Goal: Book appointment/travel/reservation

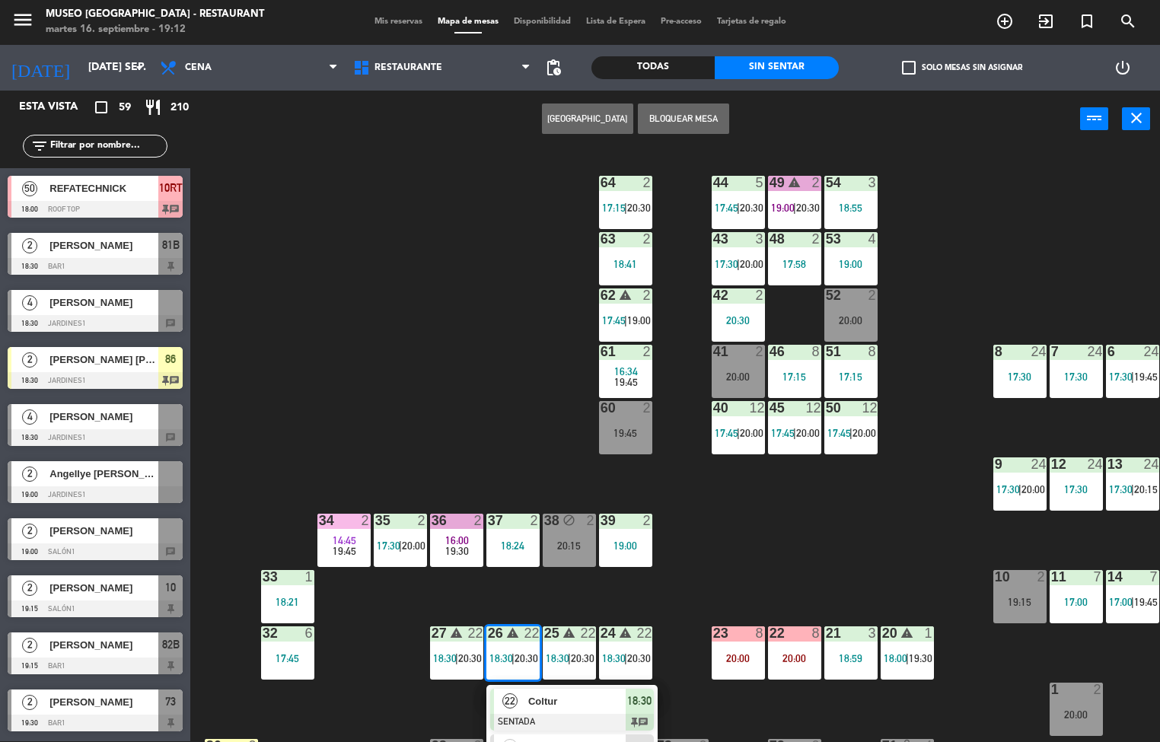
scroll to position [199, 0]
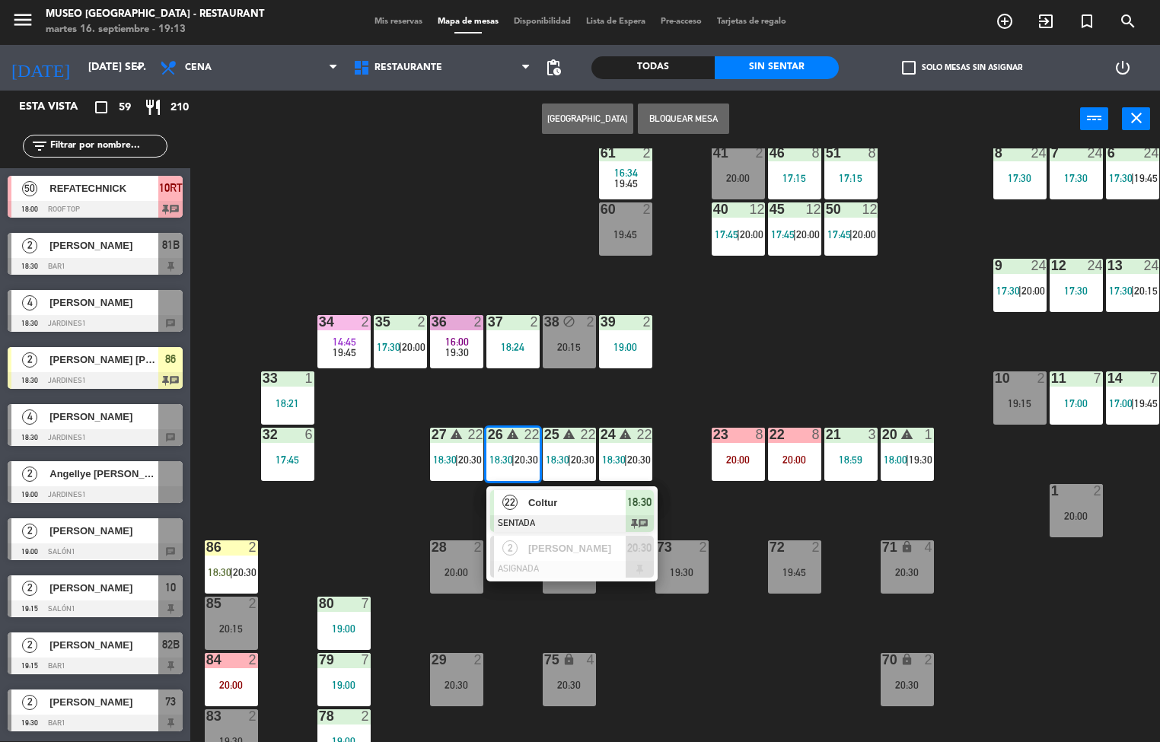
click at [576, 501] on span "Coltur" at bounding box center [576, 503] width 97 height 16
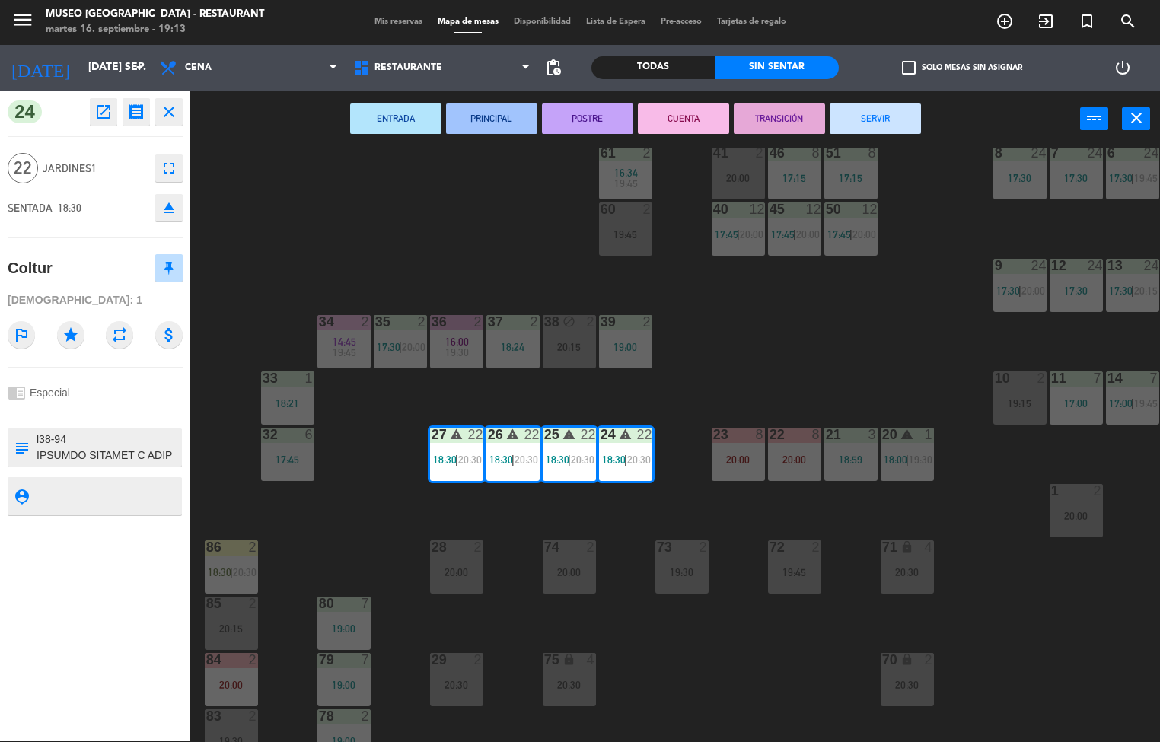
click at [106, 113] on icon "open_in_new" at bounding box center [103, 112] width 18 height 18
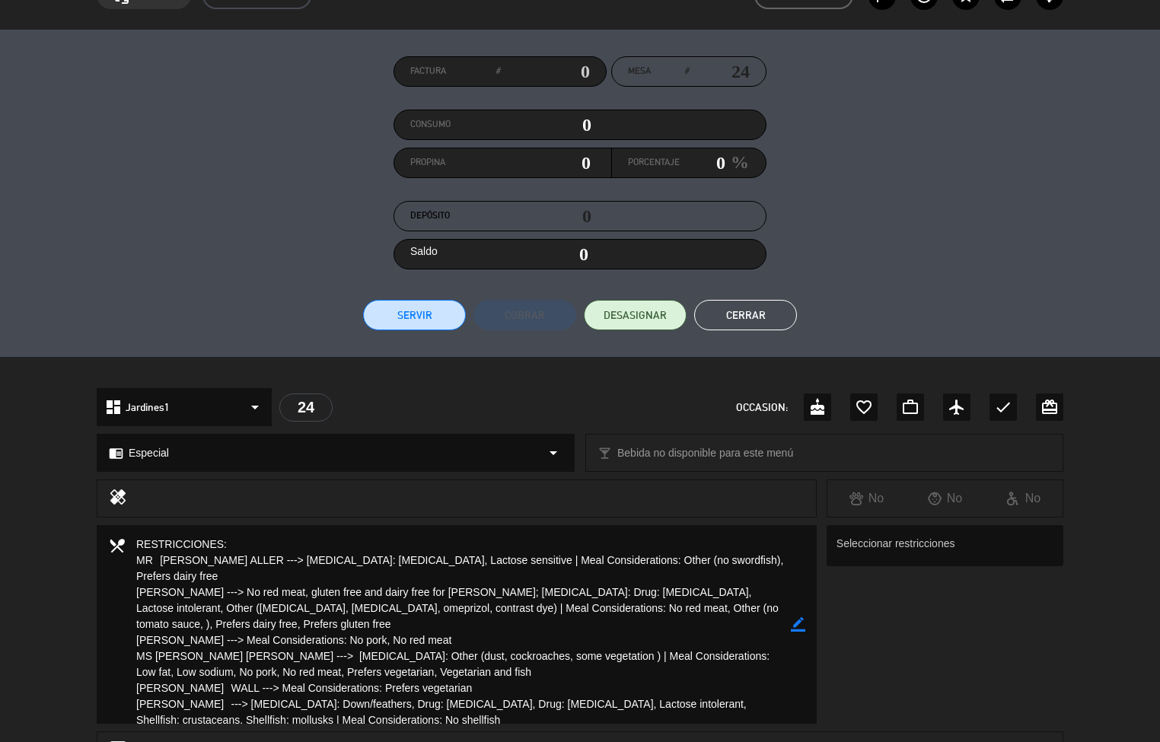
scroll to position [0, 0]
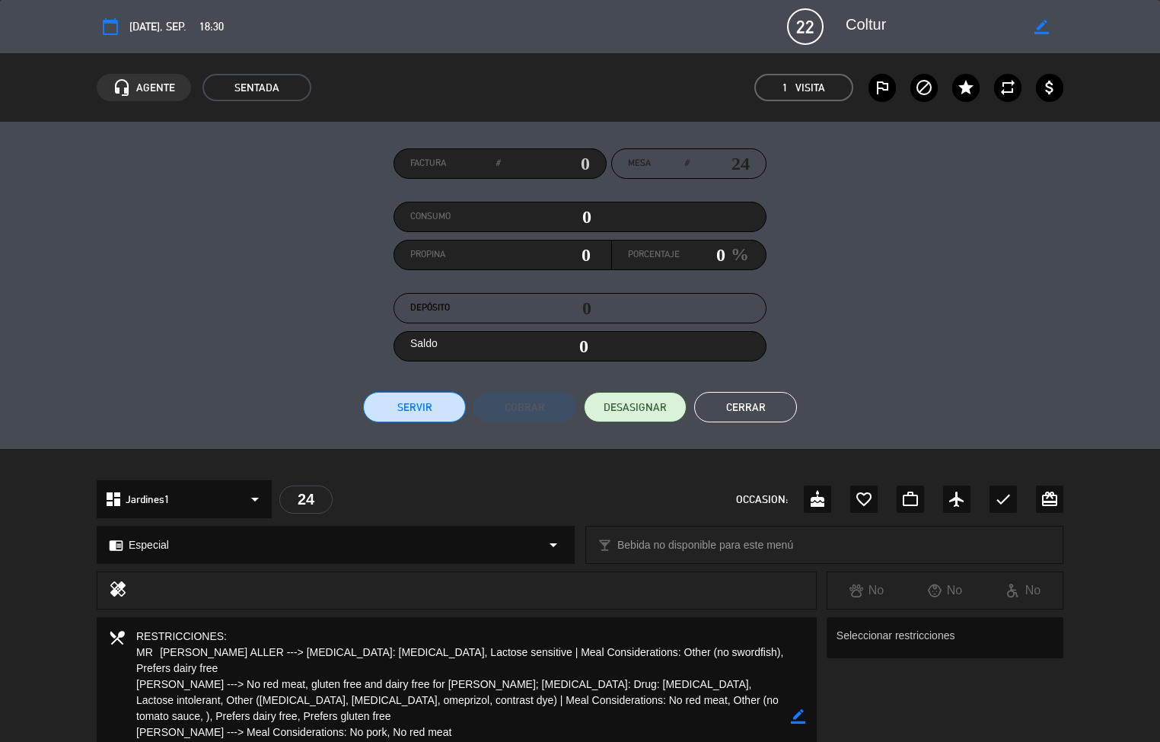
click at [742, 400] on button "Cerrar" at bounding box center [745, 407] width 103 height 30
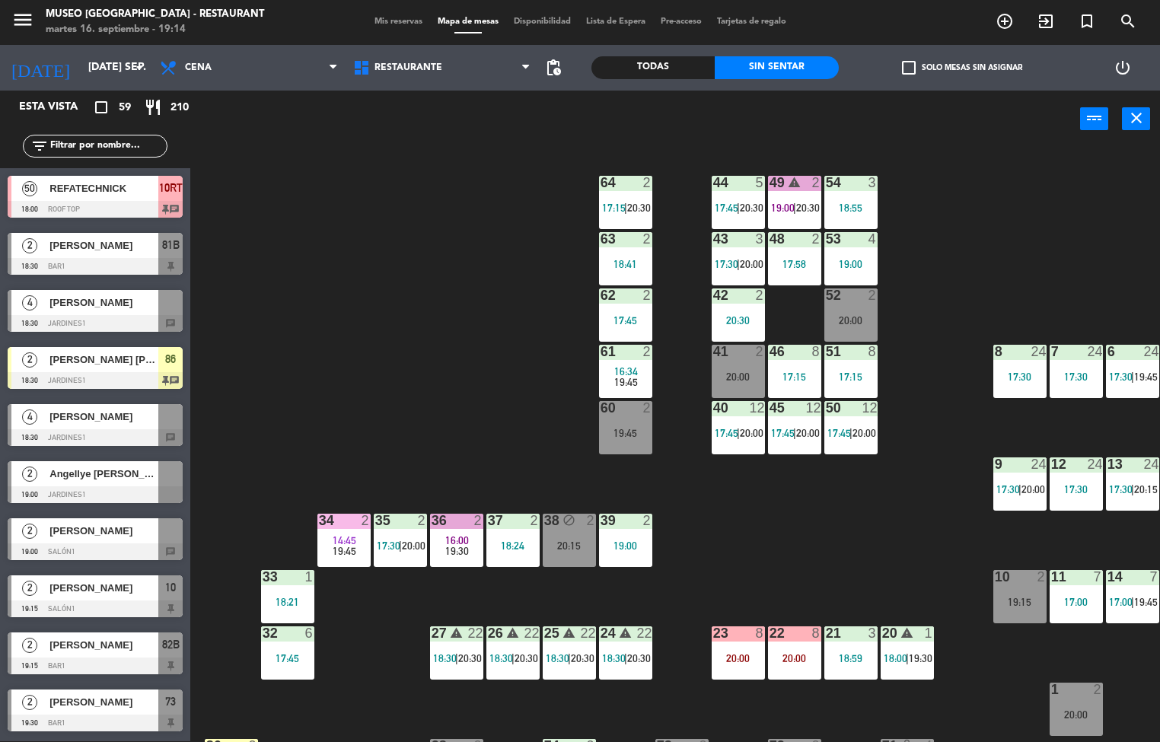
click at [622, 430] on div "19:45" at bounding box center [625, 433] width 53 height 11
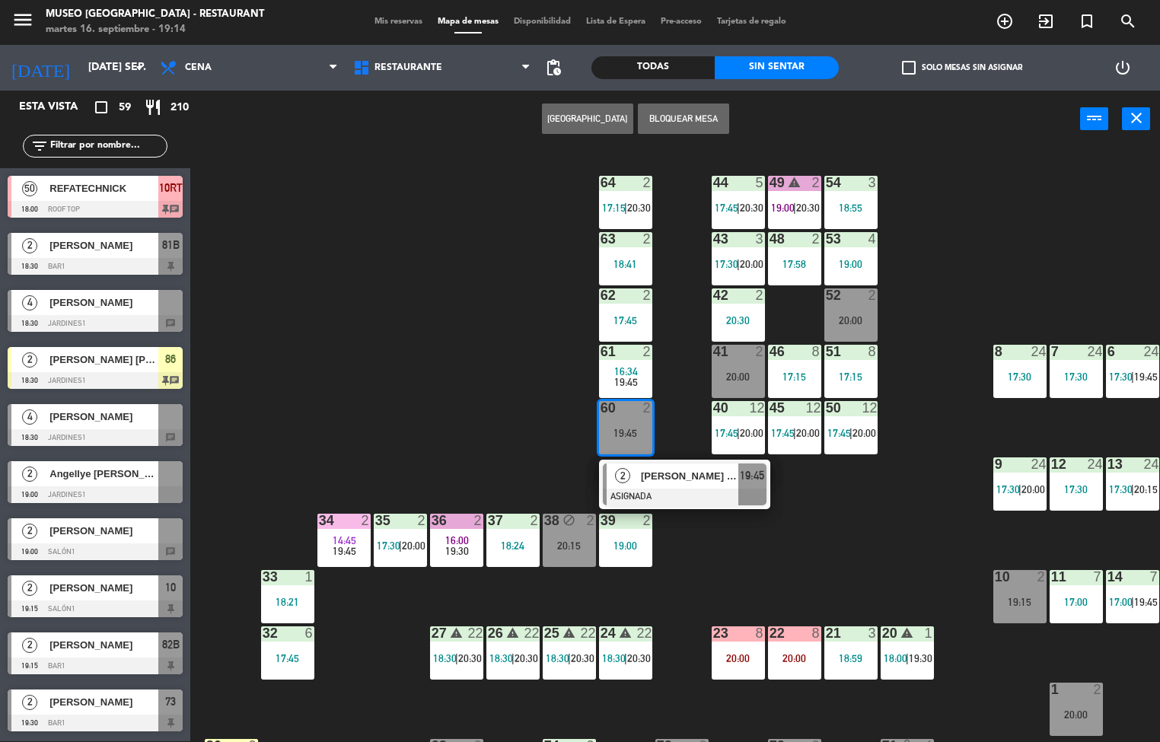
click at [624, 368] on span "16:34" at bounding box center [626, 371] width 24 height 12
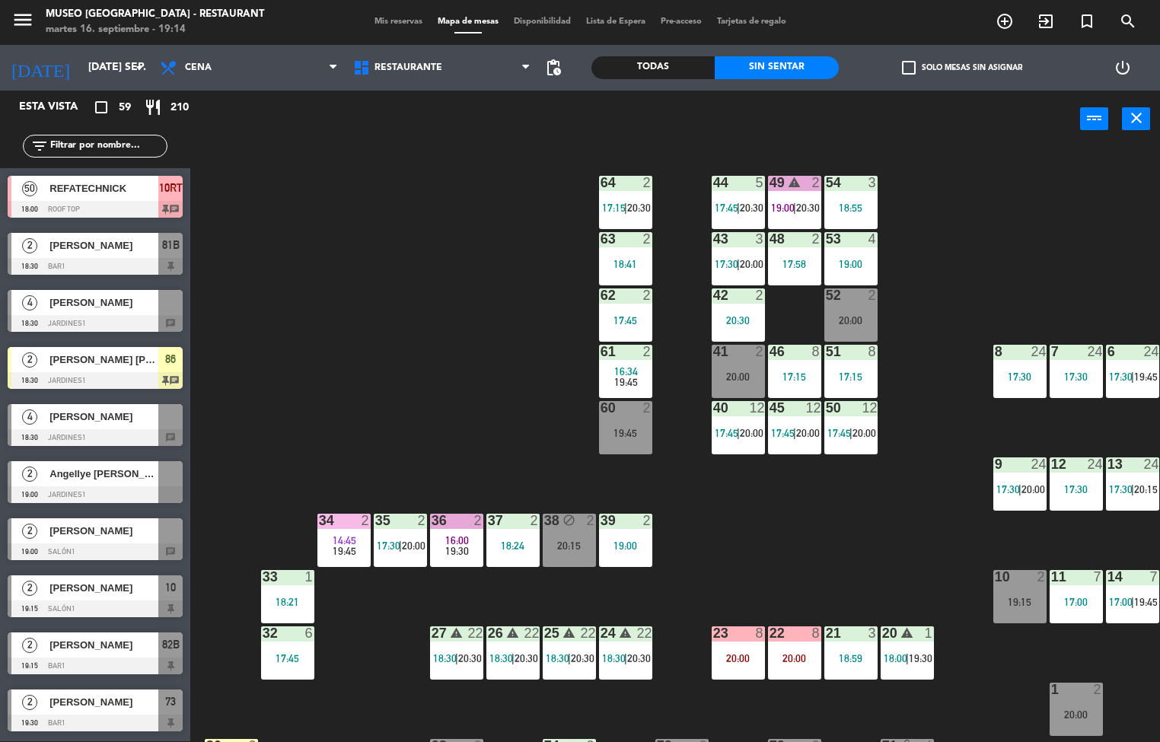
click at [450, 407] on div "44 5 17:45 | 20:30 49 warning 2 19:00 | 20:30 54 3 18:55 64 2 17:15 | 20:30 48 …" at bounding box center [681, 445] width 958 height 594
click at [626, 352] on div at bounding box center [625, 352] width 25 height 14
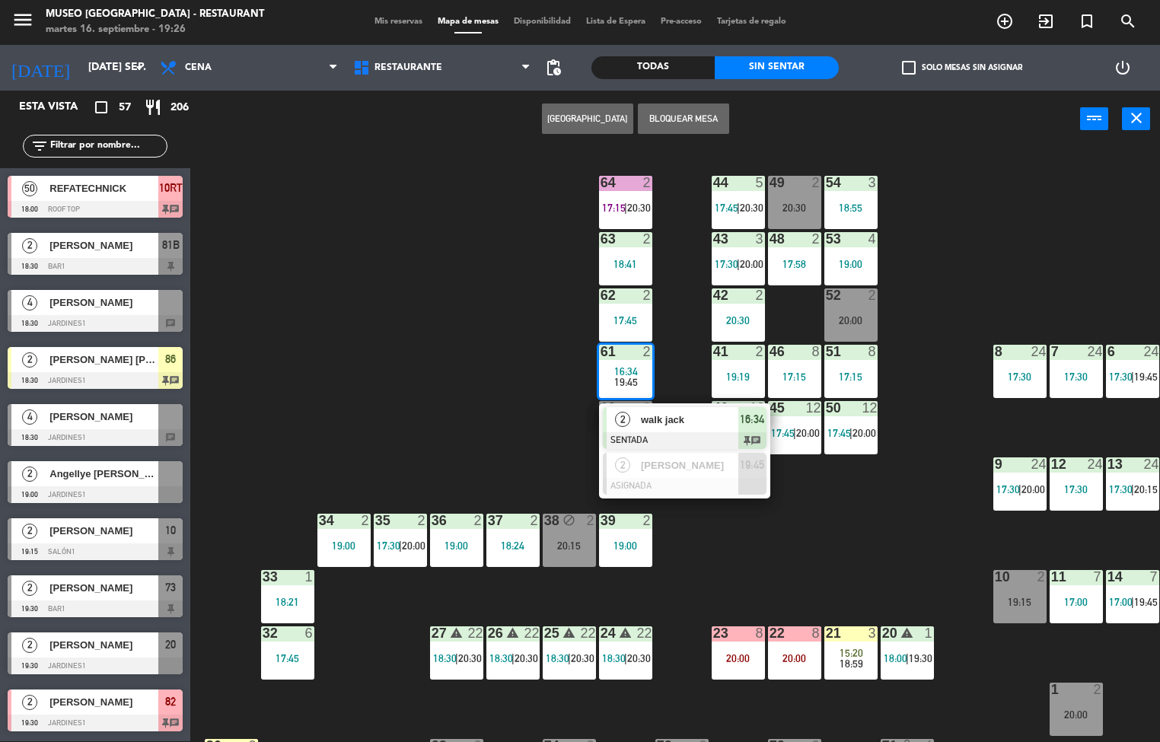
click at [400, 414] on div "44 5 17:45 | 20:30 49 2 20:30 54 3 18:55 64 2 17:15 | 20:30 48 2 17:58 53 4 19:…" at bounding box center [681, 445] width 958 height 594
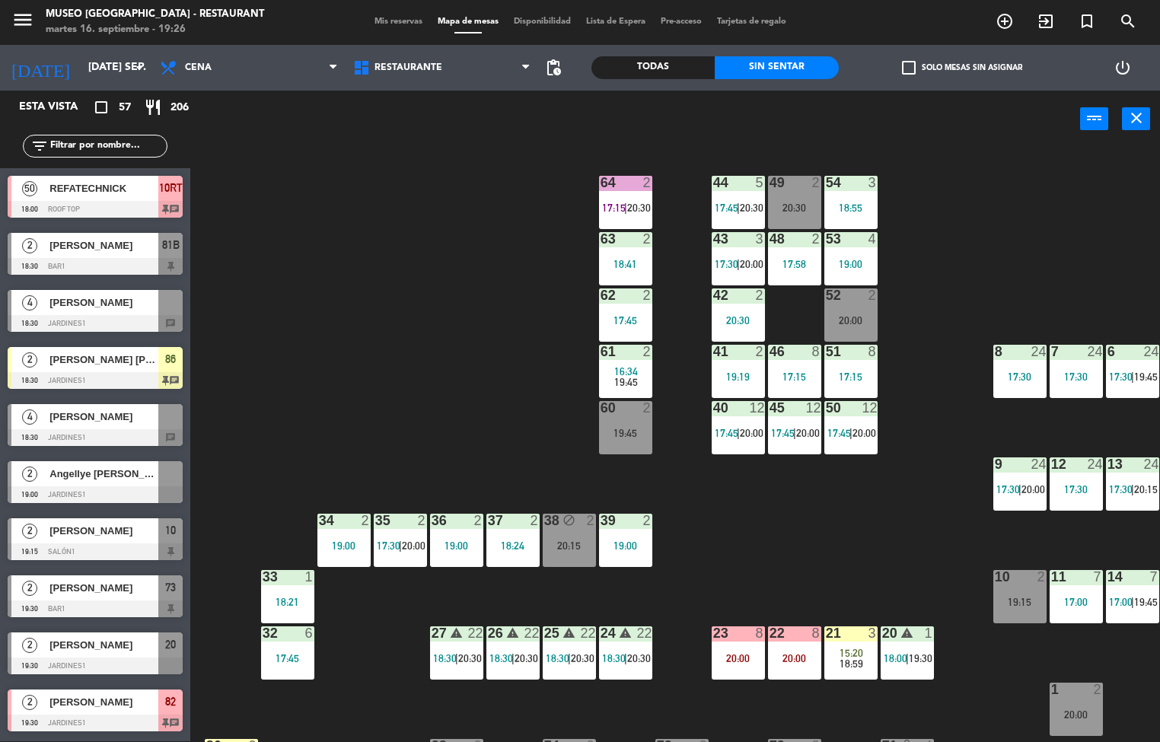
click at [918, 638] on div "warning" at bounding box center [907, 634] width 25 height 14
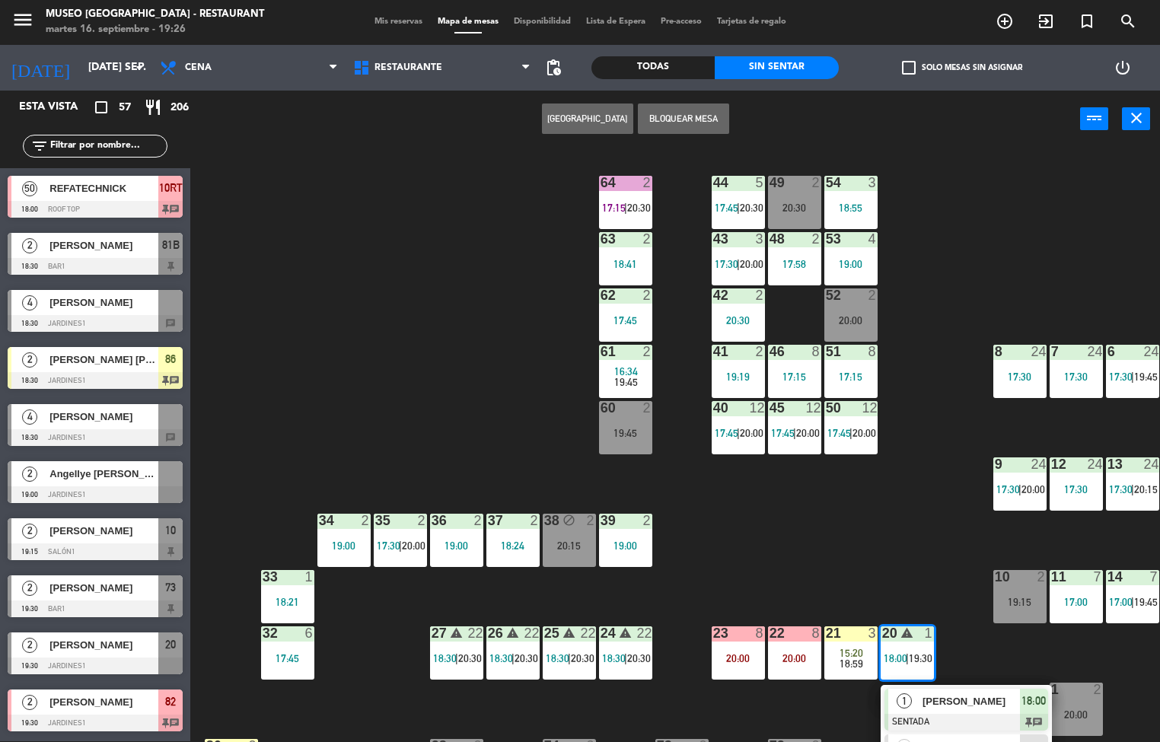
click at [770, 551] on div "44 5 17:45 | 20:30 49 2 20:30 54 3 18:55 64 2 17:15 | 20:30 48 2 17:58 53 4 19:…" at bounding box center [681, 445] width 958 height 594
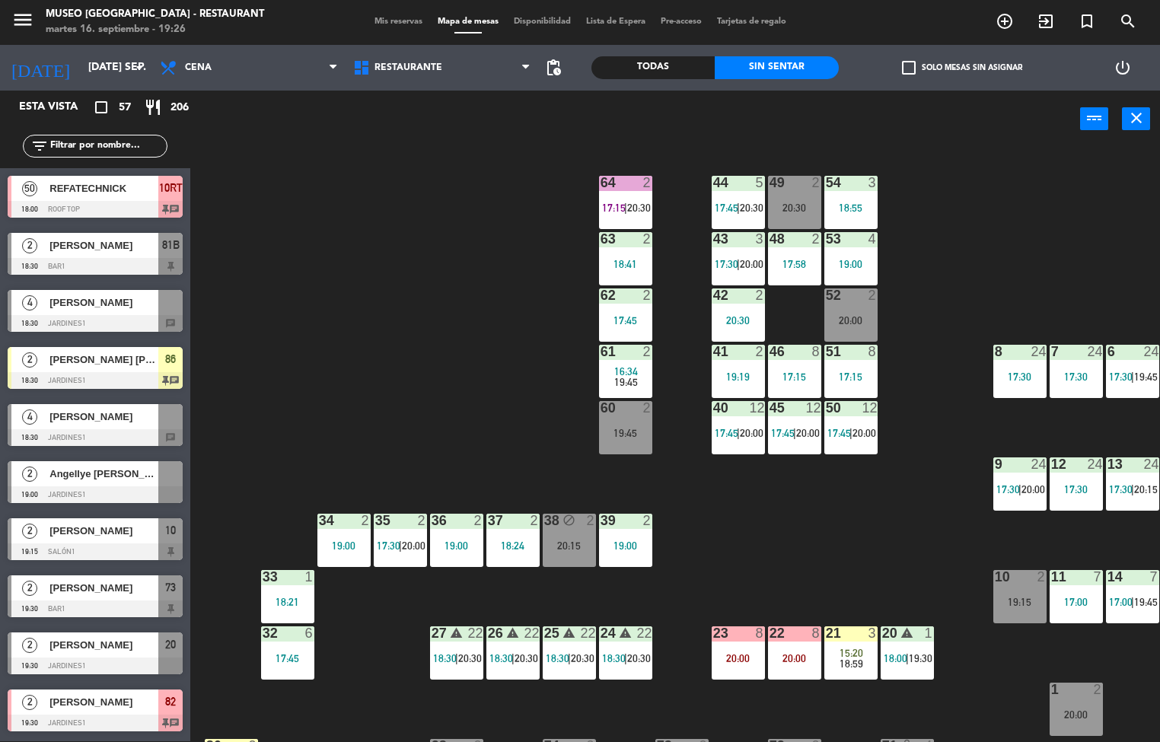
click at [791, 659] on div "20:00" at bounding box center [794, 658] width 53 height 11
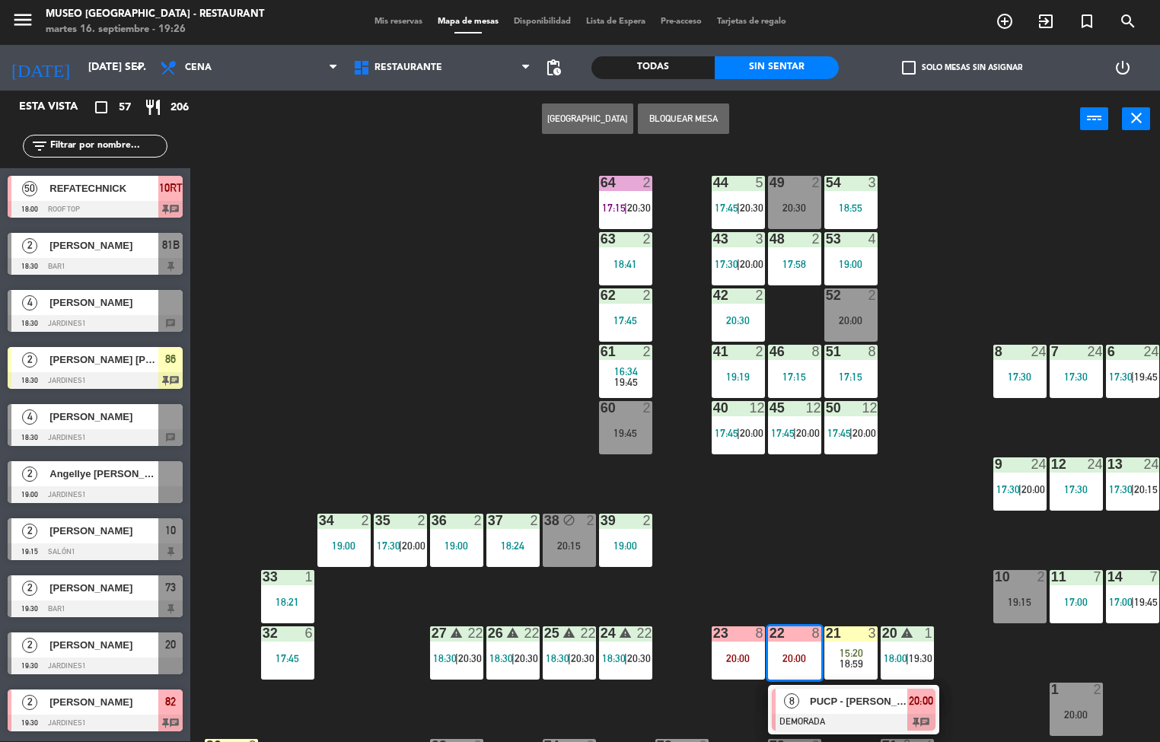
click at [804, 719] on div at bounding box center [854, 722] width 164 height 17
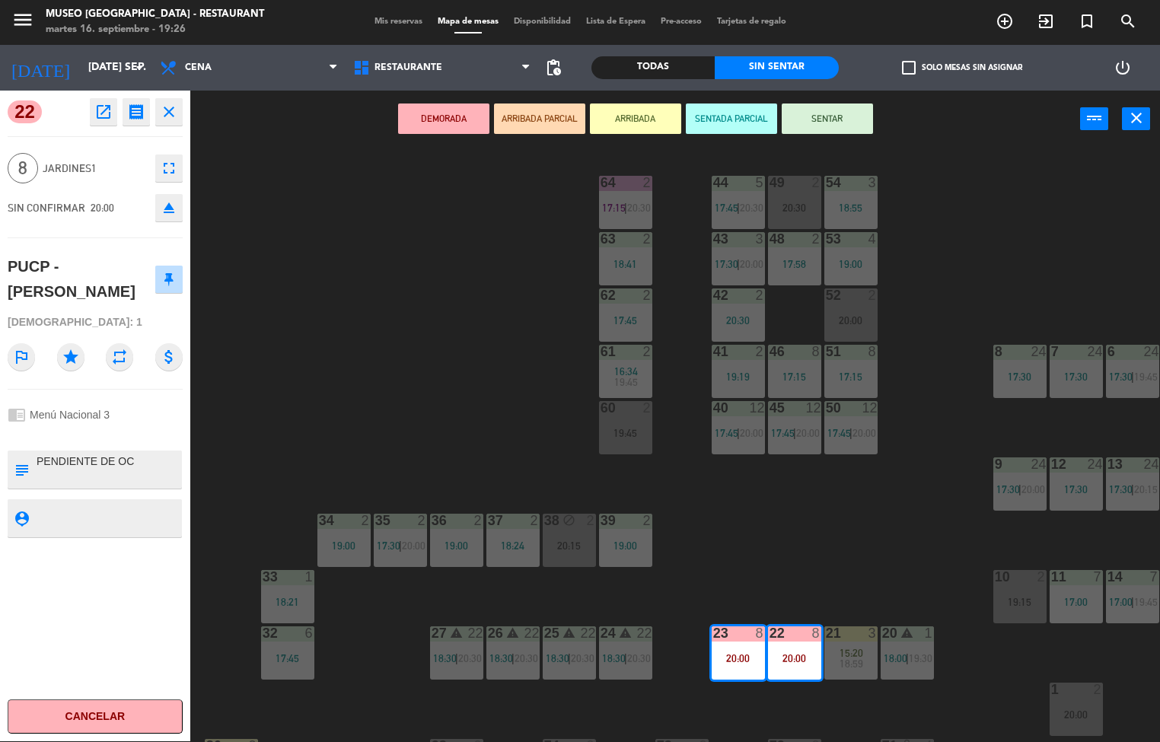
click at [103, 113] on icon "open_in_new" at bounding box center [103, 112] width 18 height 18
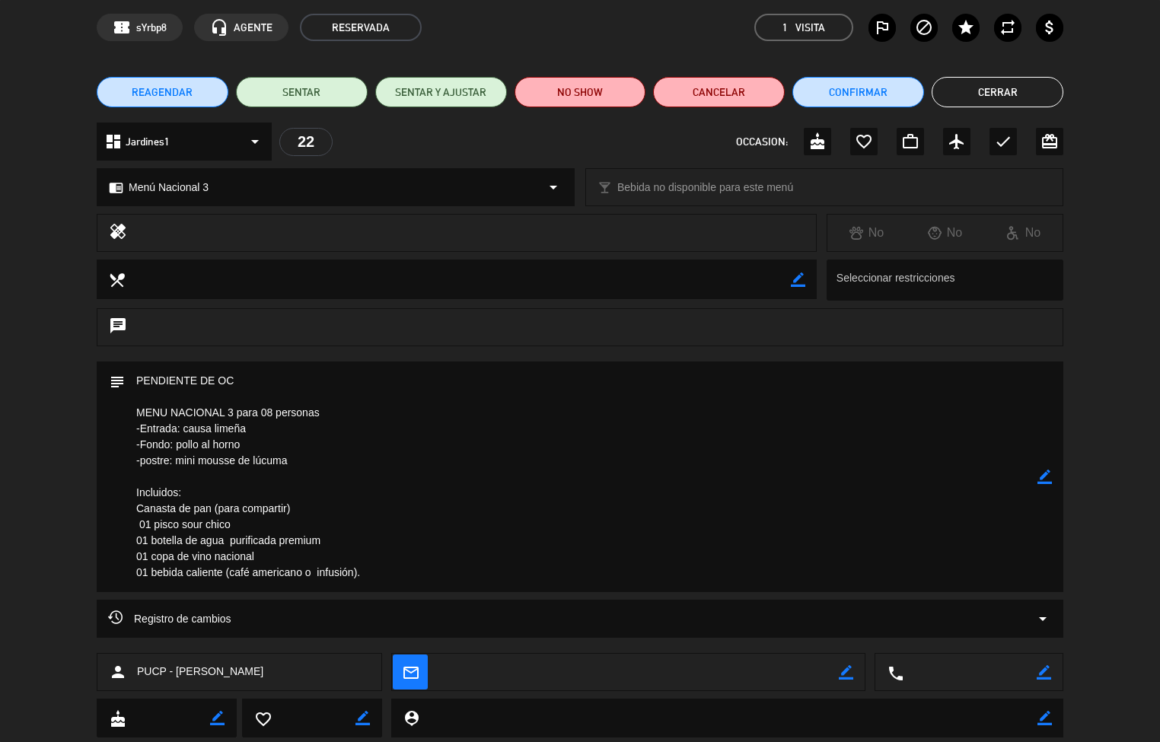
scroll to position [82, 0]
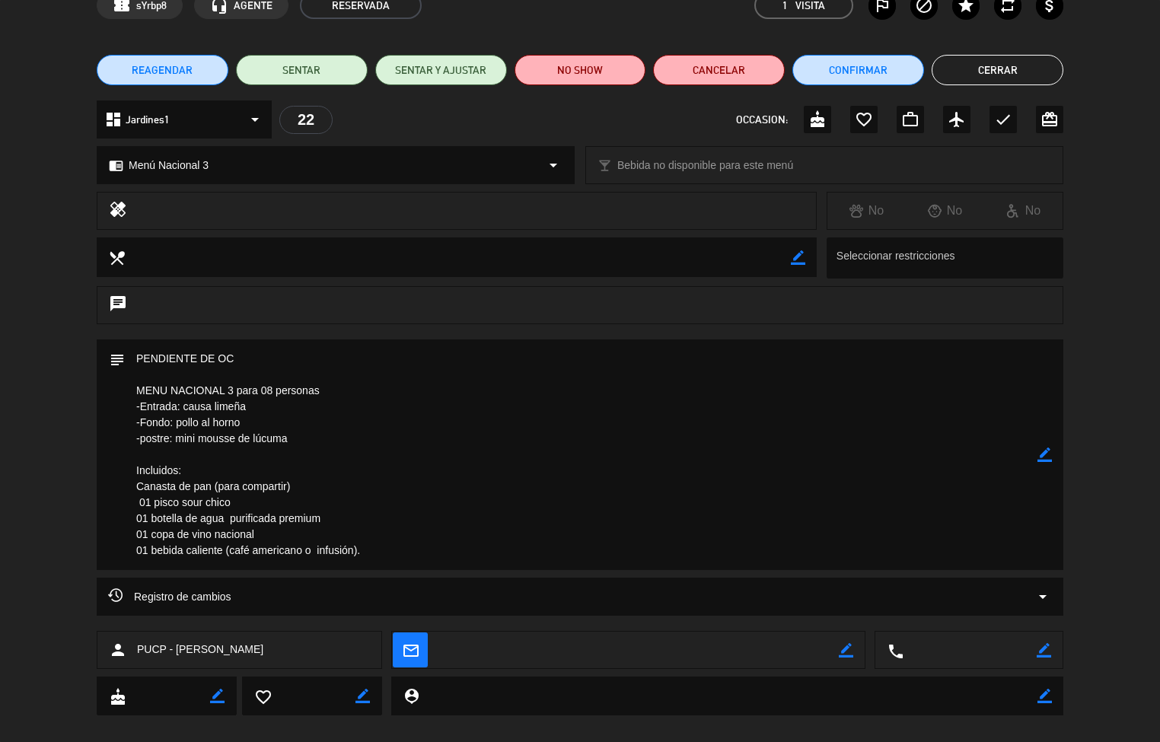
click at [46, 329] on div "chat" at bounding box center [580, 312] width 1160 height 53
click at [994, 62] on button "Cerrar" at bounding box center [998, 70] width 132 height 30
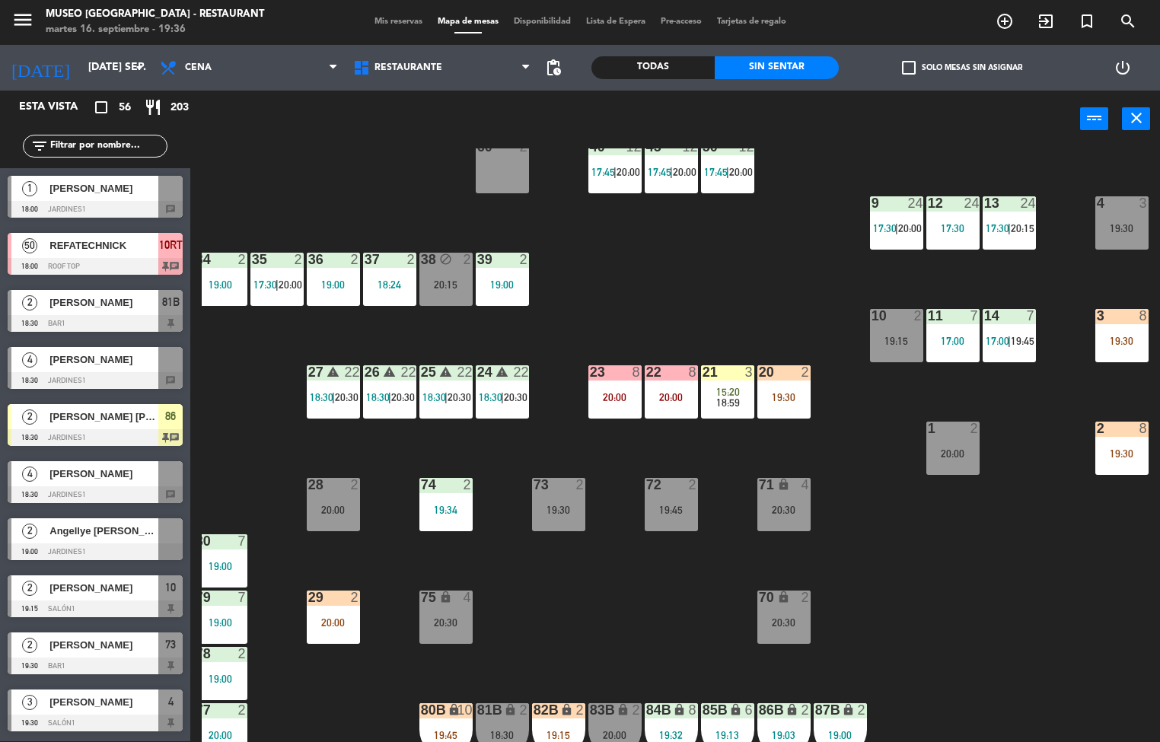
scroll to position [260, 123]
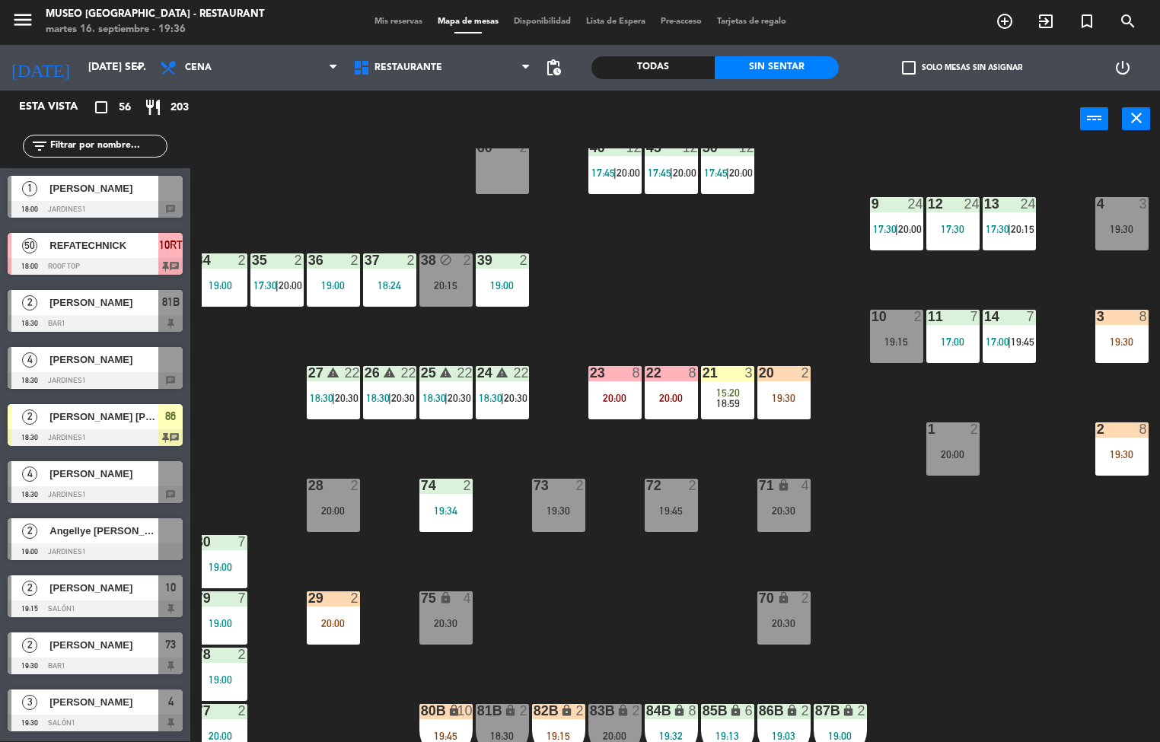
click at [508, 277] on div "39 2 19:00" at bounding box center [502, 280] width 53 height 53
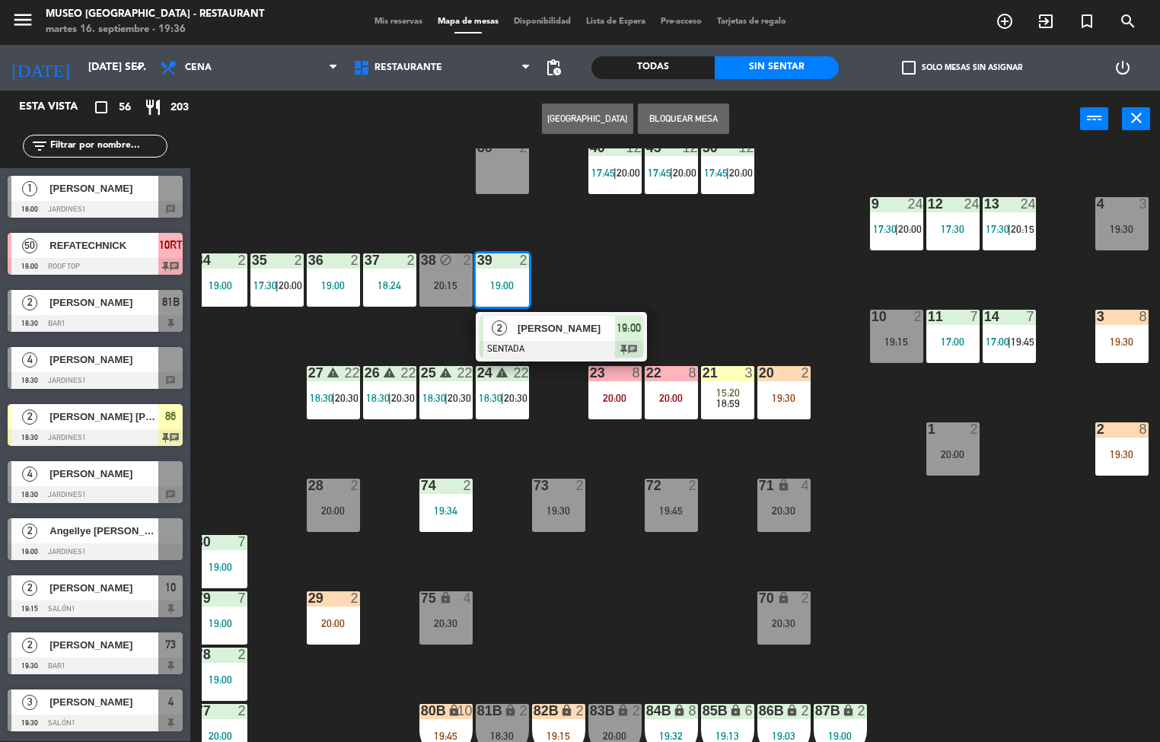
click at [567, 333] on span "[PERSON_NAME]" at bounding box center [566, 329] width 97 height 16
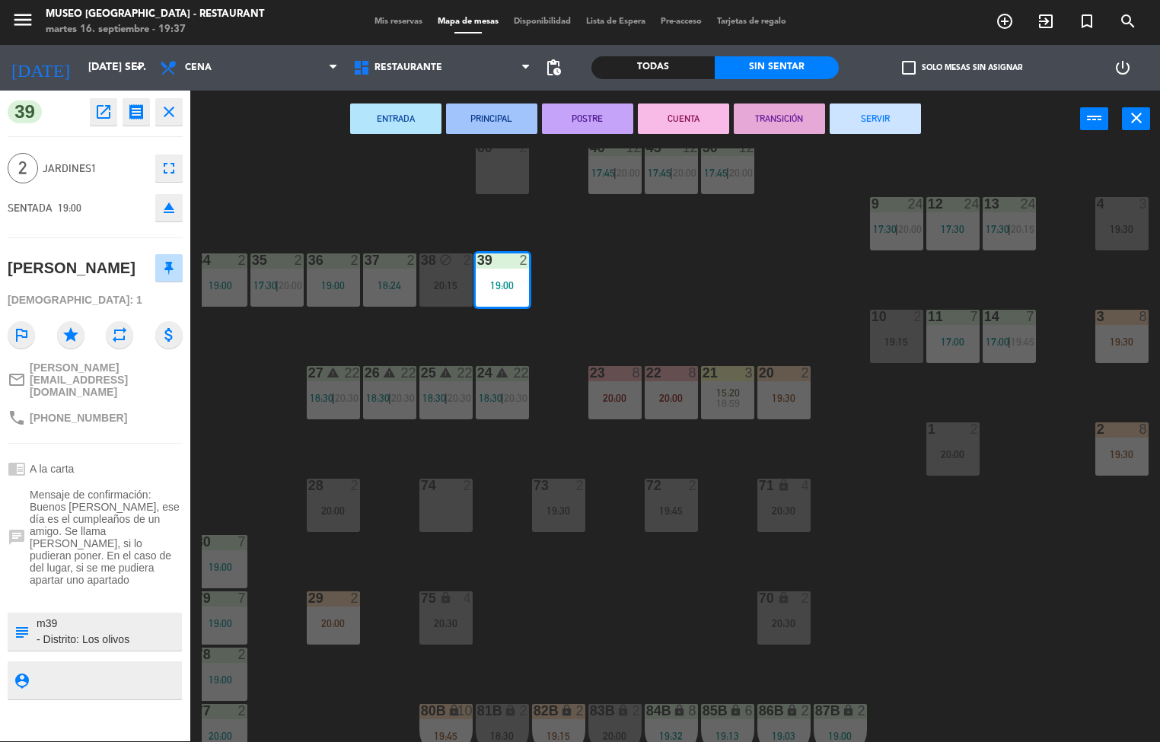
click at [894, 553] on div "44 5 17:45 | 20:30 49 2 19:30 54 3 18:55 64 block 2 20:00 48 2 17:58 53 4 19:00…" at bounding box center [681, 445] width 958 height 594
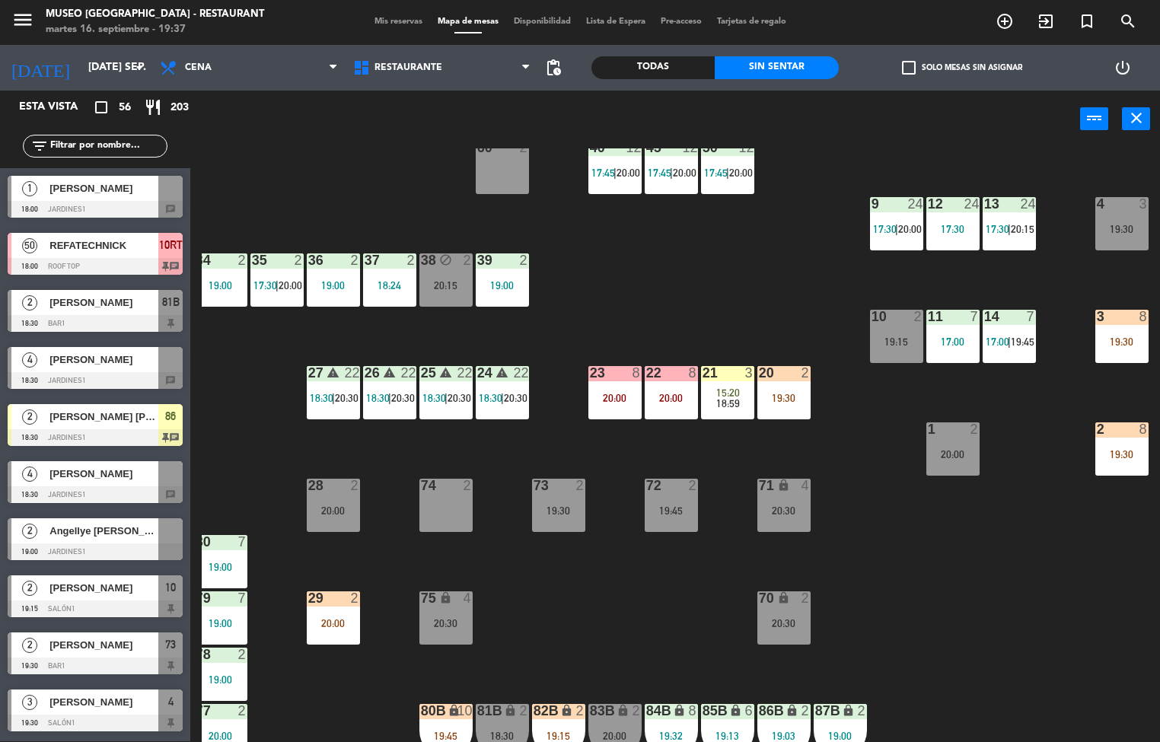
click at [332, 275] on div "36 2 19:00" at bounding box center [333, 280] width 53 height 53
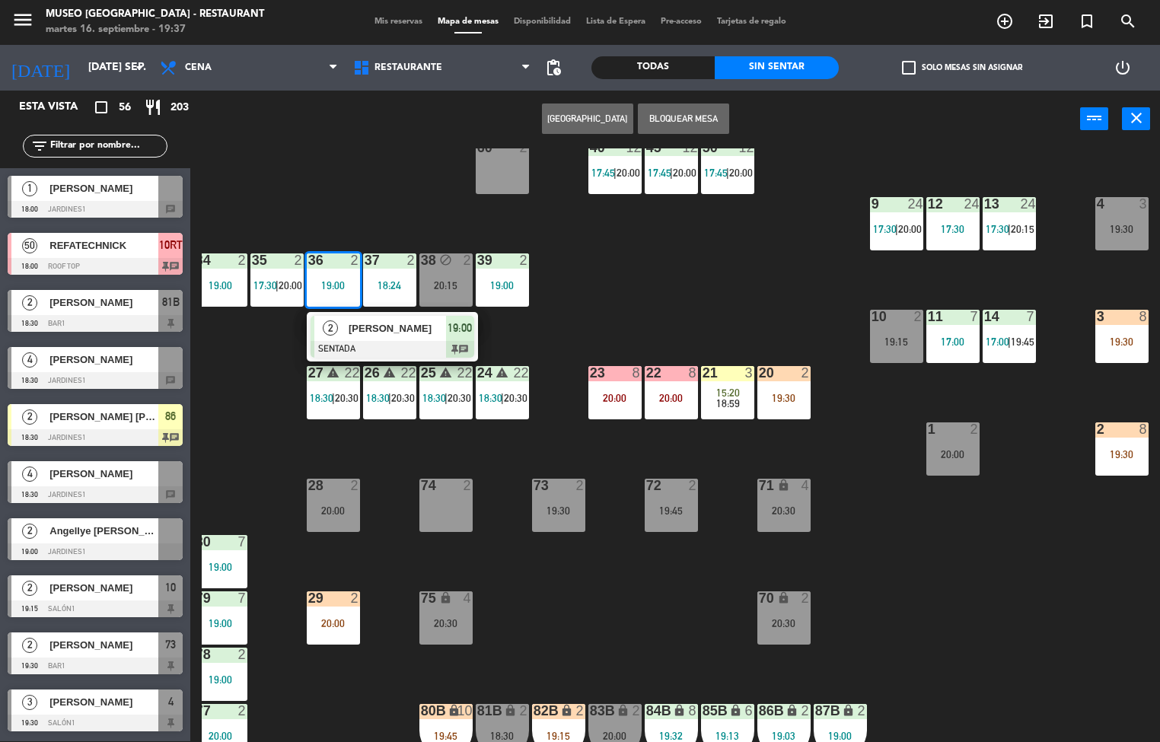
click at [371, 333] on span "[PERSON_NAME]" at bounding box center [397, 329] width 97 height 16
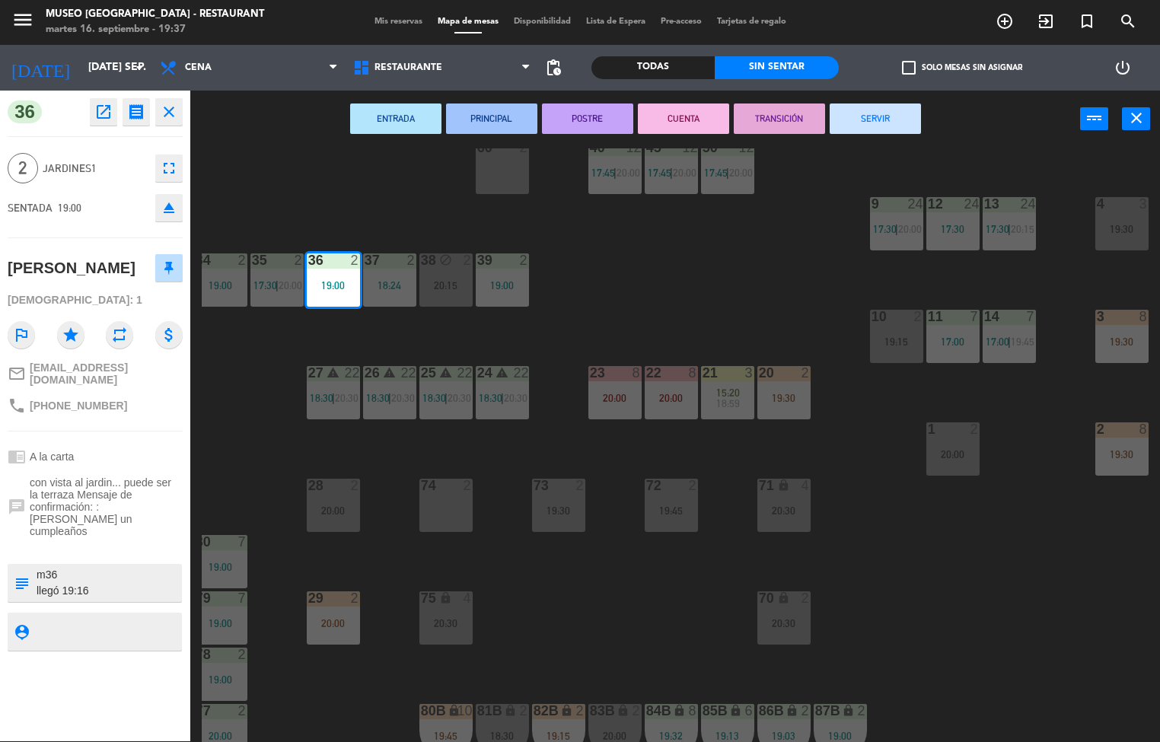
click at [681, 279] on div "44 5 17:45 | 20:30 49 2 19:30 54 3 18:55 64 block 2 20:00 48 2 17:58 53 4 19:00…" at bounding box center [681, 445] width 958 height 594
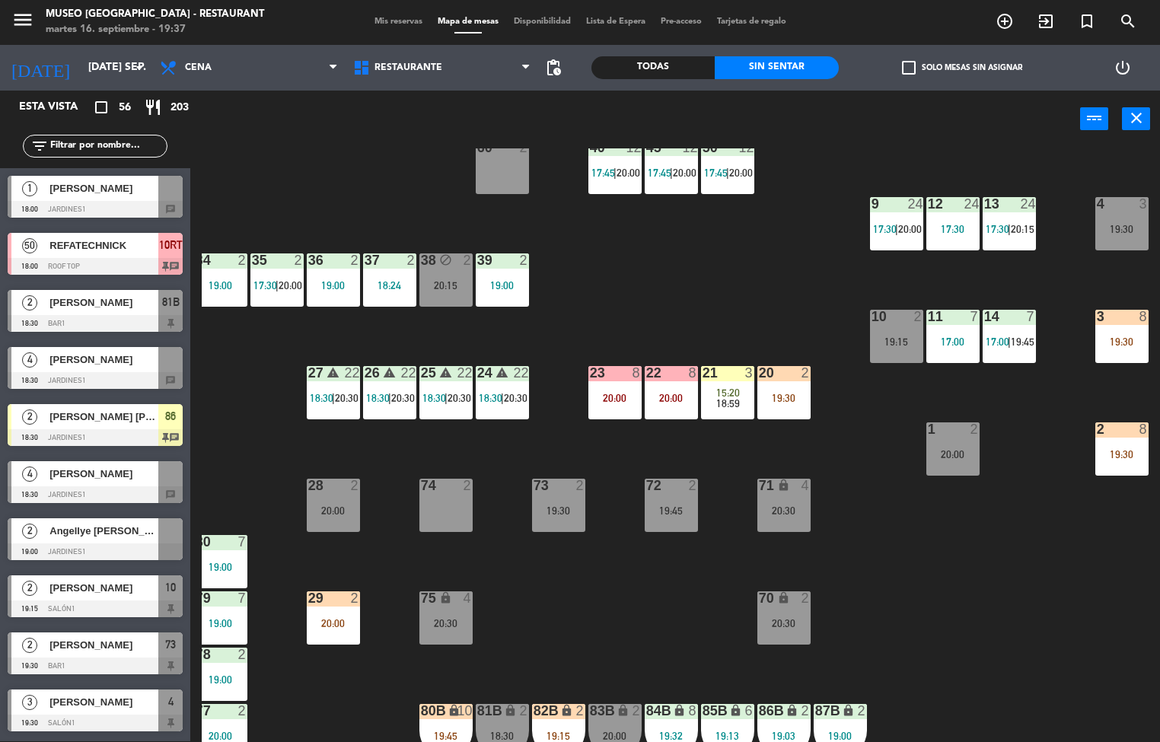
click at [222, 283] on div "19:00" at bounding box center [220, 285] width 53 height 11
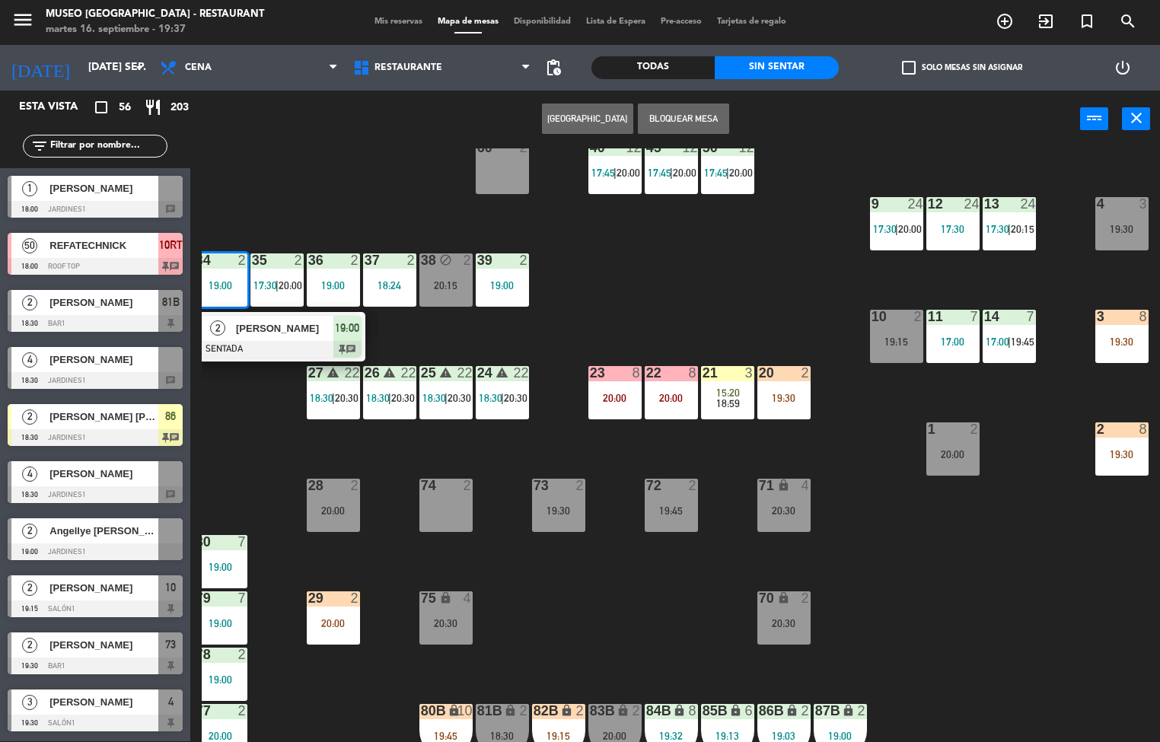
click at [265, 325] on span "[PERSON_NAME]" at bounding box center [284, 329] width 97 height 16
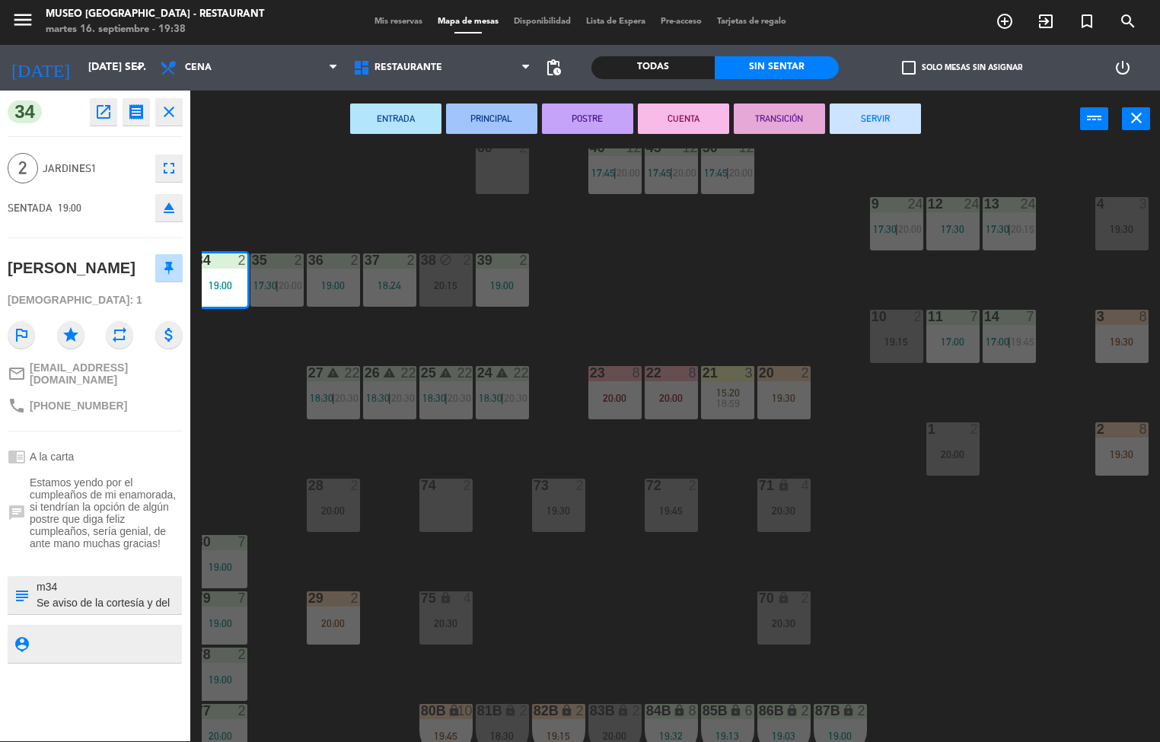
click at [653, 314] on div "44 5 17:45 | 20:30 49 2 19:30 54 3 18:55 64 block 2 20:00 48 2 17:58 53 4 19:00…" at bounding box center [681, 445] width 958 height 594
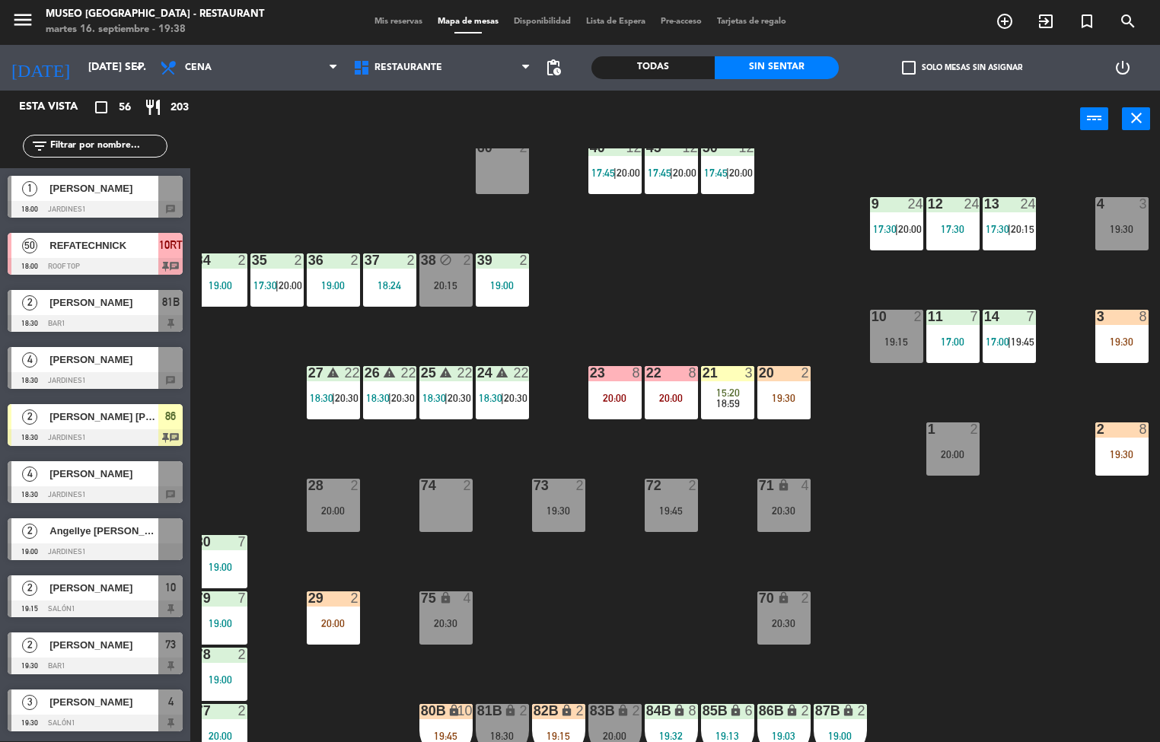
scroll to position [260, 0]
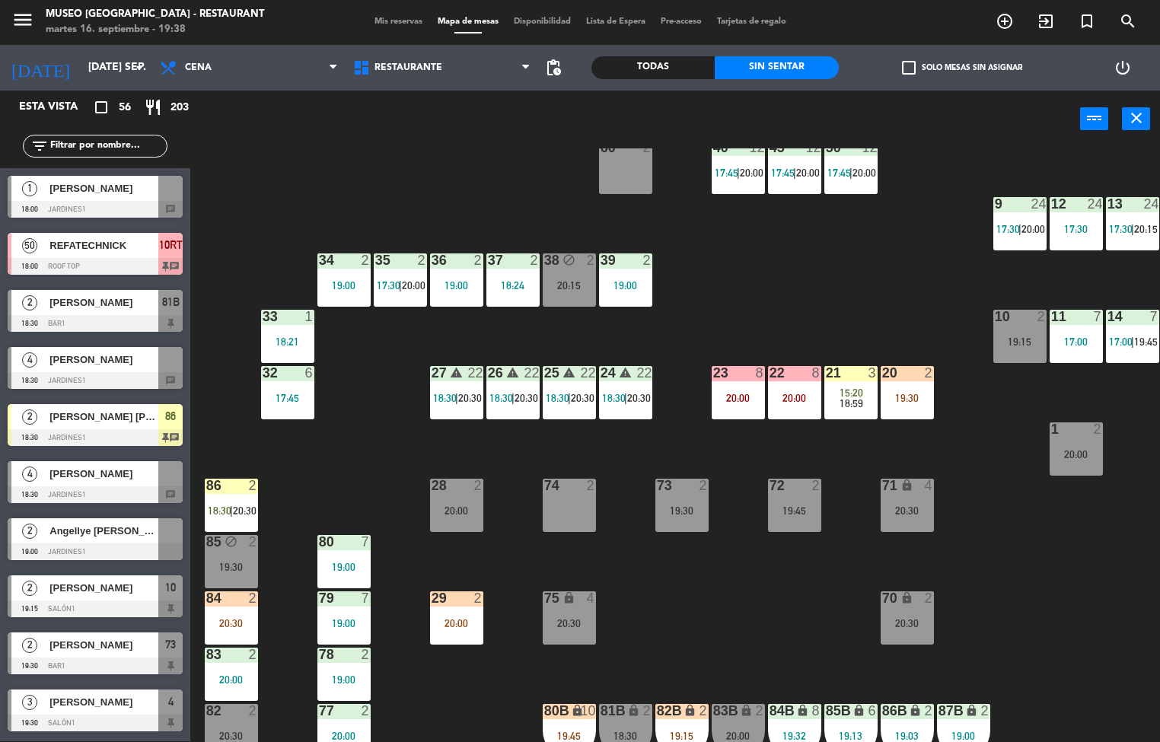
click at [298, 340] on div "18:21" at bounding box center [287, 341] width 53 height 11
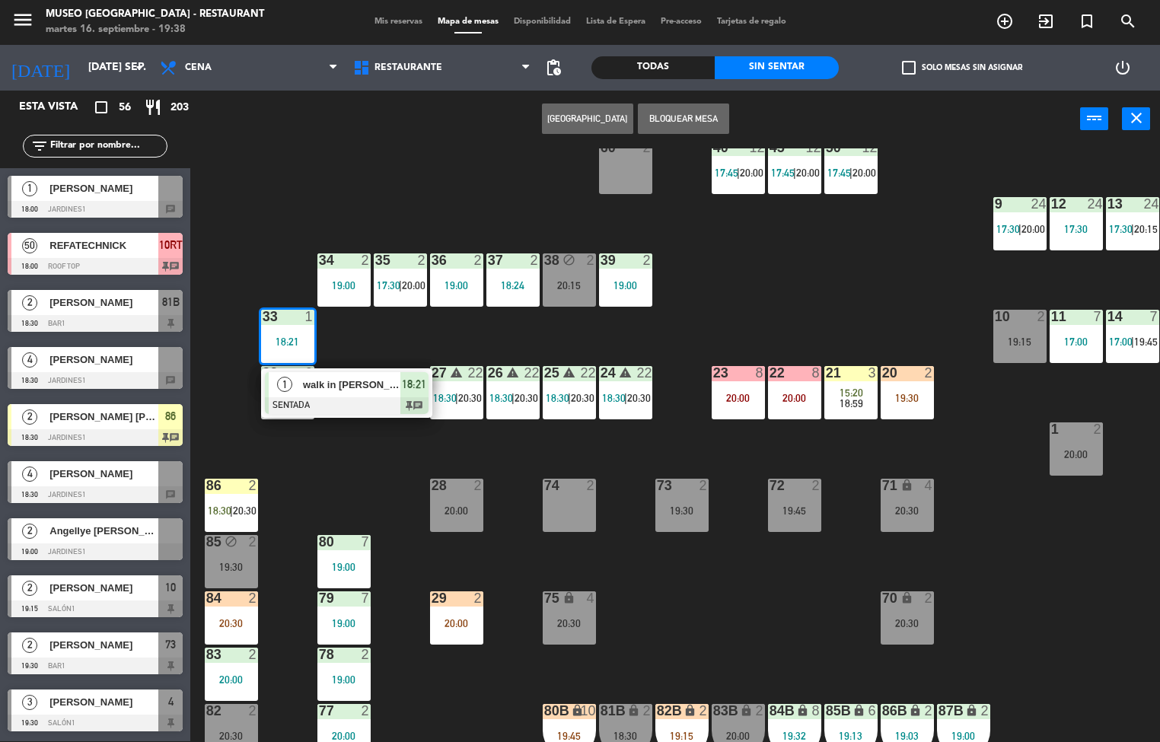
click at [368, 470] on div "44 5 17:45 | 20:30 49 2 19:30 54 3 18:55 64 block 2 20:00 48 2 17:58 53 4 19:00…" at bounding box center [681, 445] width 958 height 594
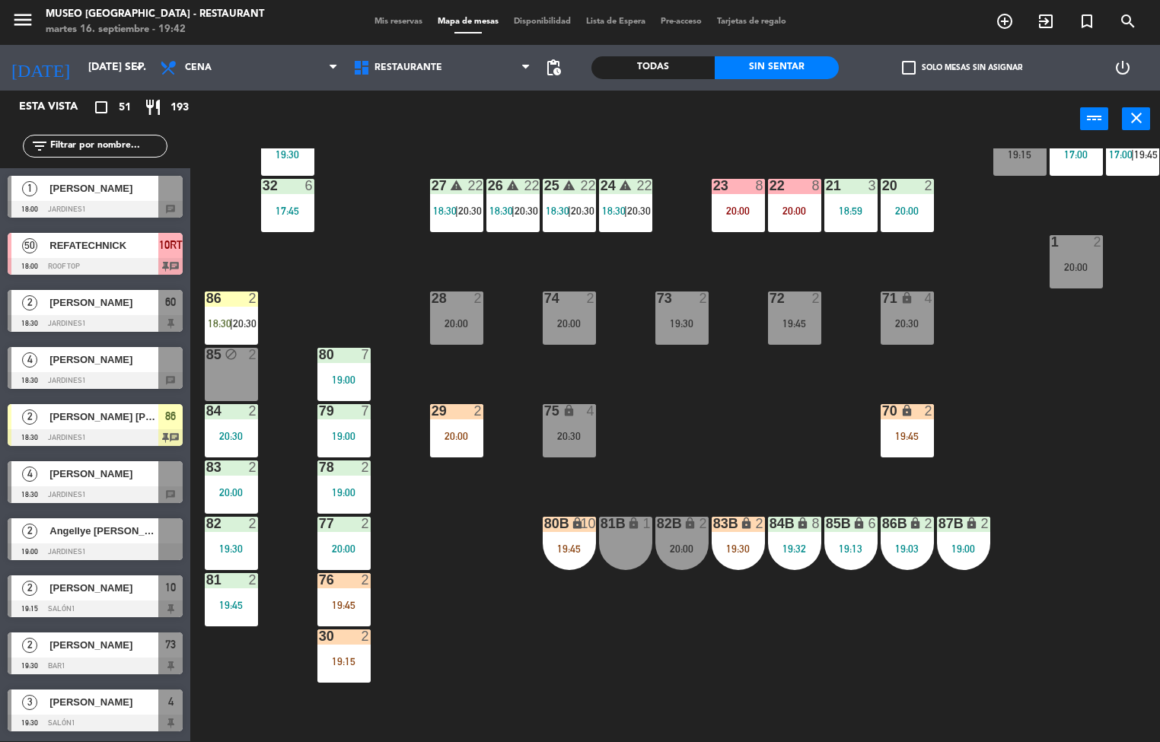
scroll to position [165, 0]
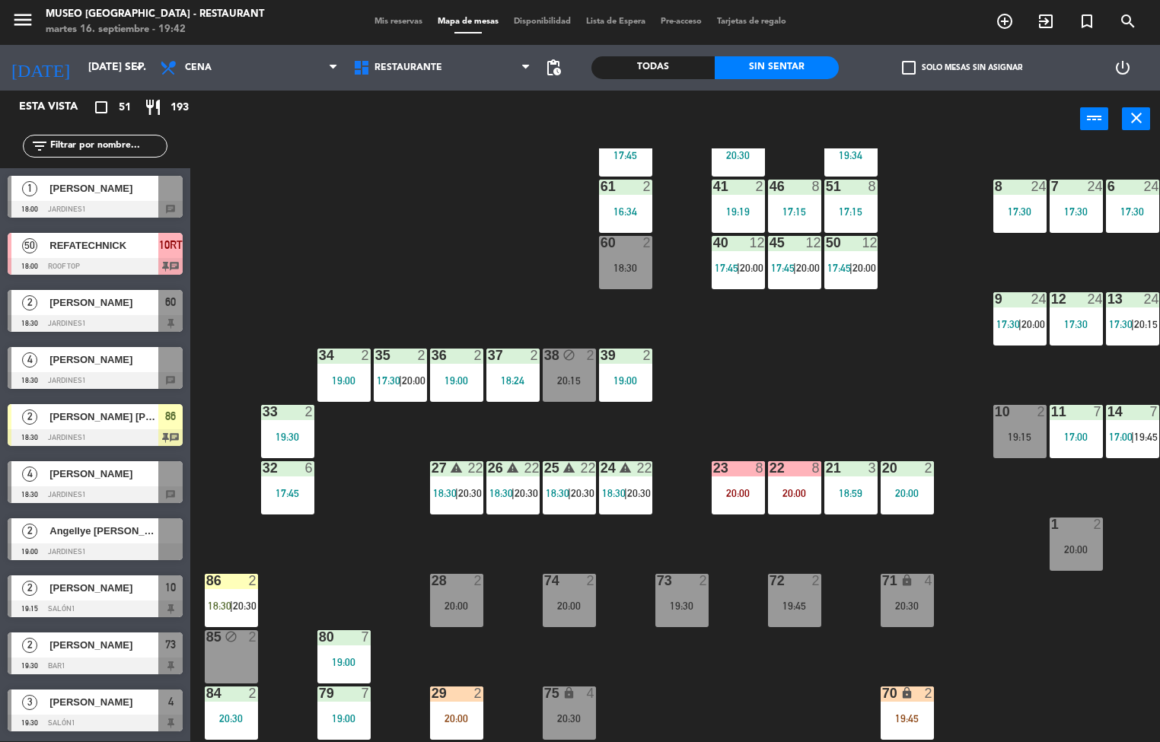
click at [1019, 322] on span "17:30" at bounding box center [1009, 324] width 24 height 12
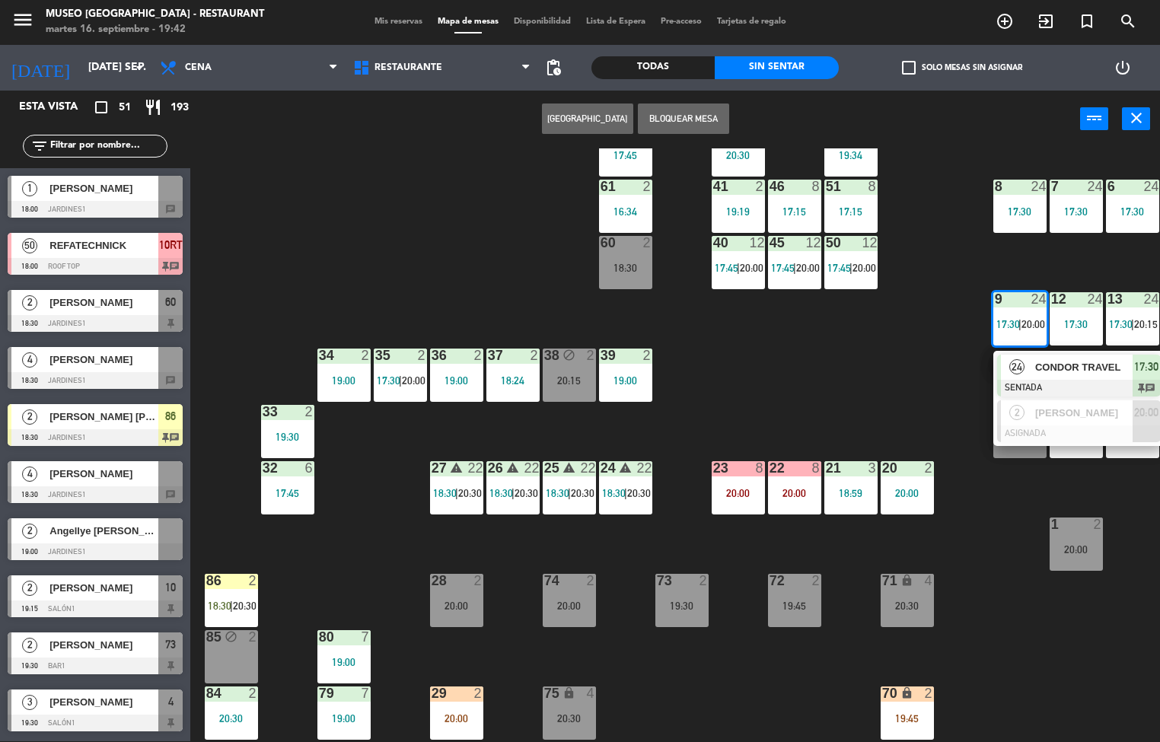
click at [1058, 364] on span "CONDOR TRAVEL" at bounding box center [1083, 367] width 97 height 16
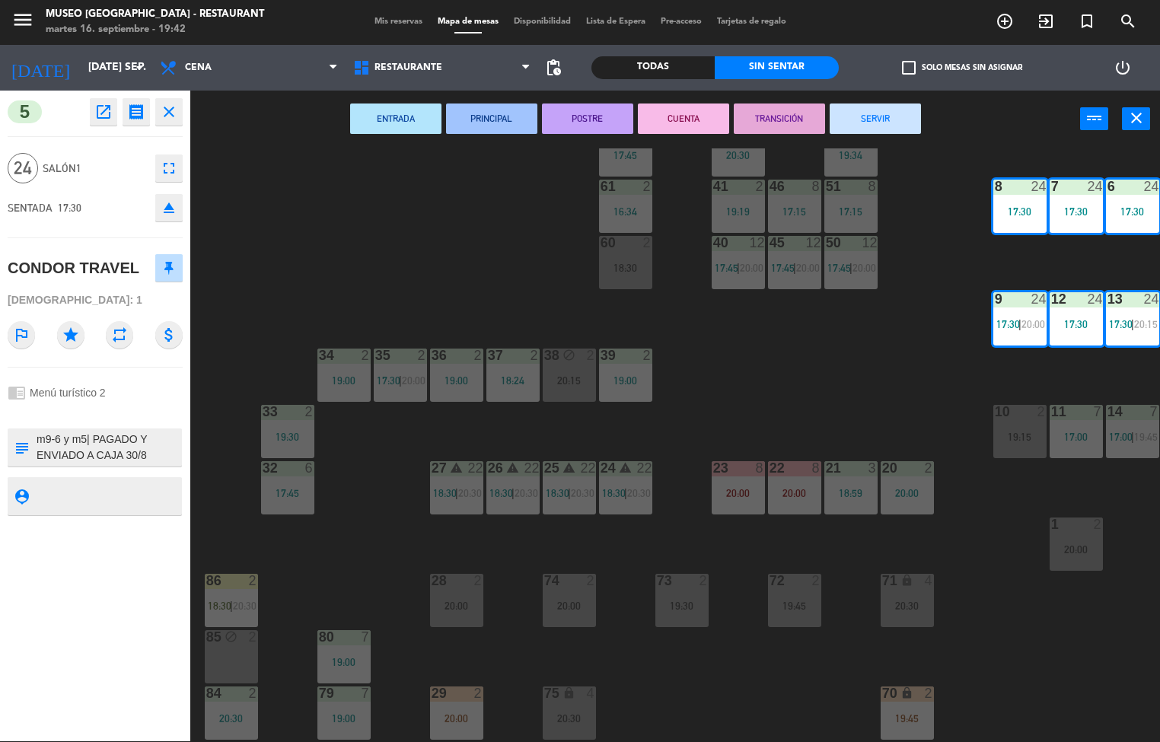
click at [105, 114] on icon "open_in_new" at bounding box center [103, 112] width 18 height 18
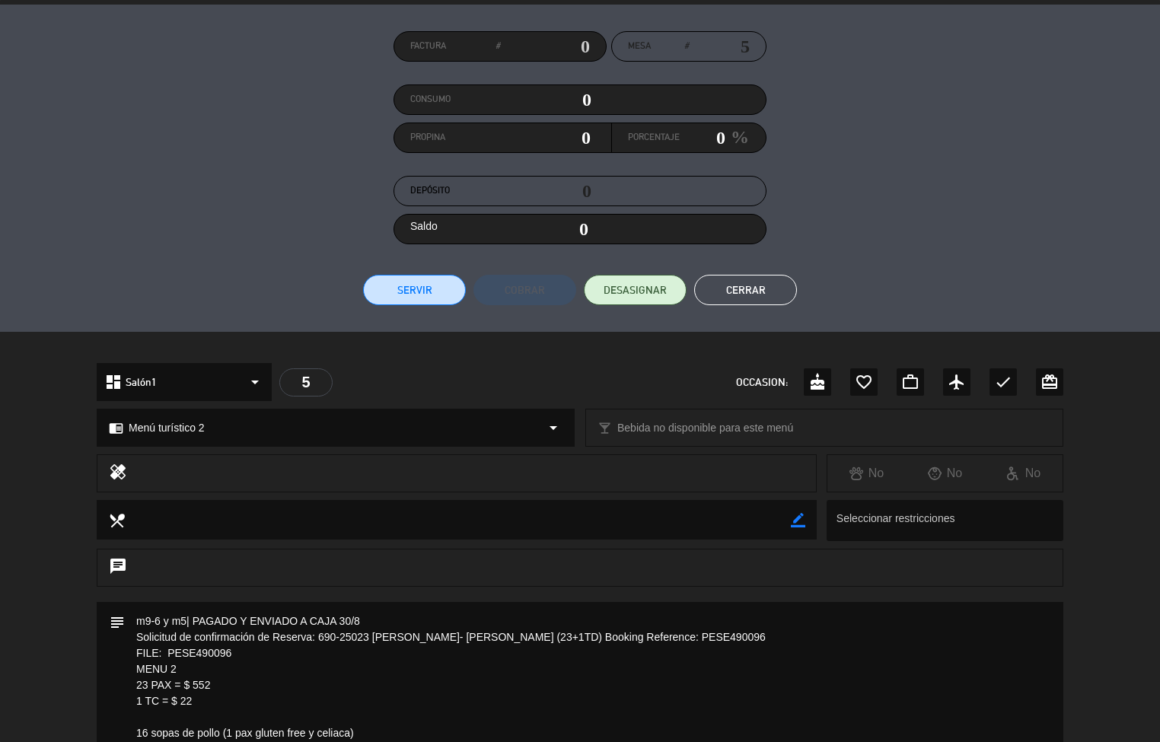
scroll to position [0, 0]
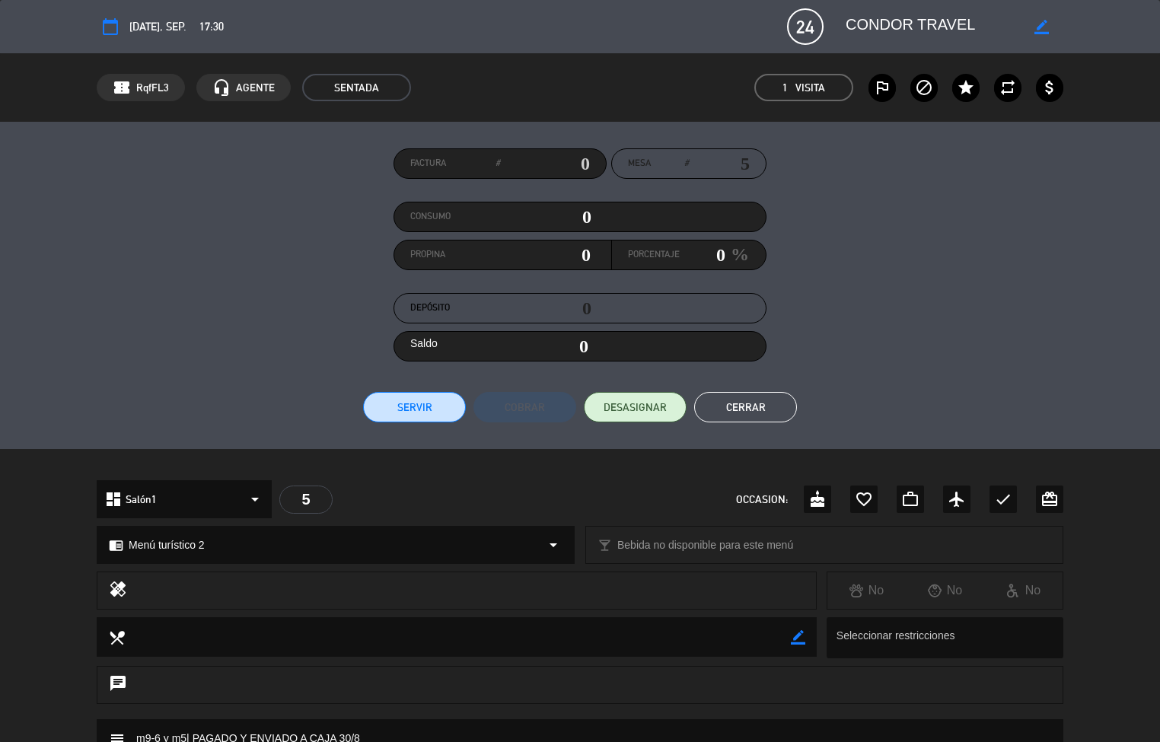
click at [729, 393] on button "Cerrar" at bounding box center [745, 407] width 103 height 30
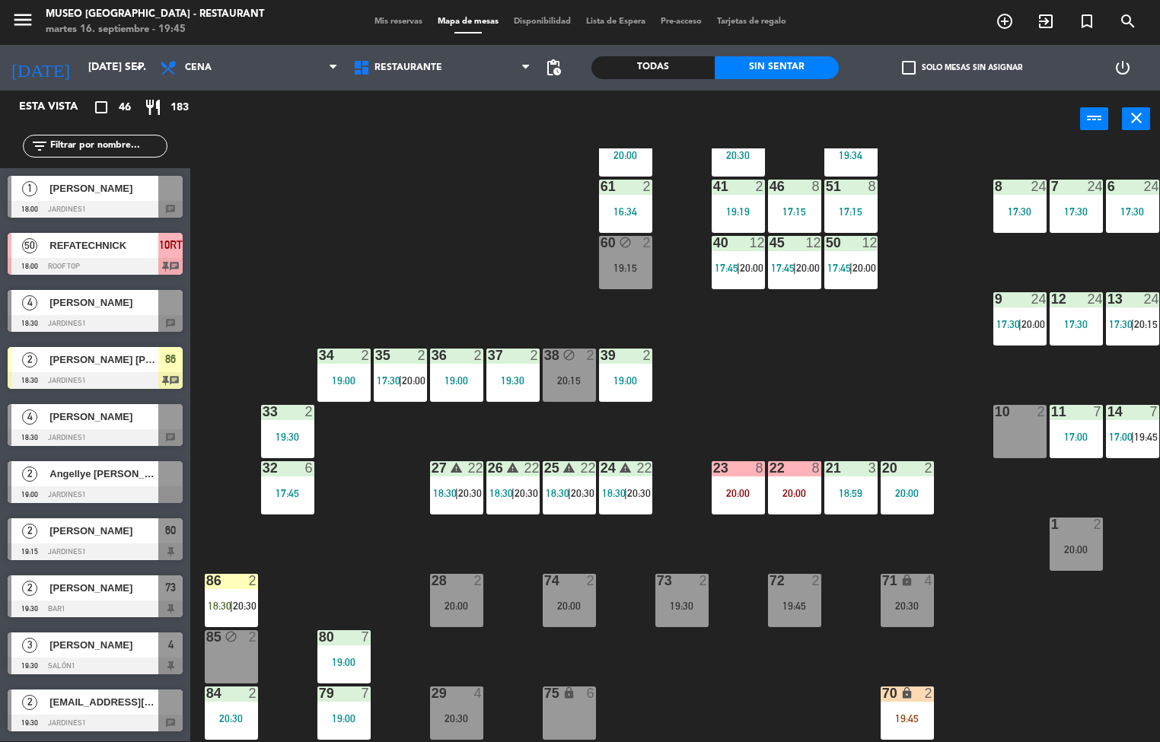
click at [697, 348] on div "44 5 17:45 | 20:30 49 2 19:30 54 3 18:55 64 block 2 20:00 48 2 17:58 53 4 19:00…" at bounding box center [681, 445] width 958 height 594
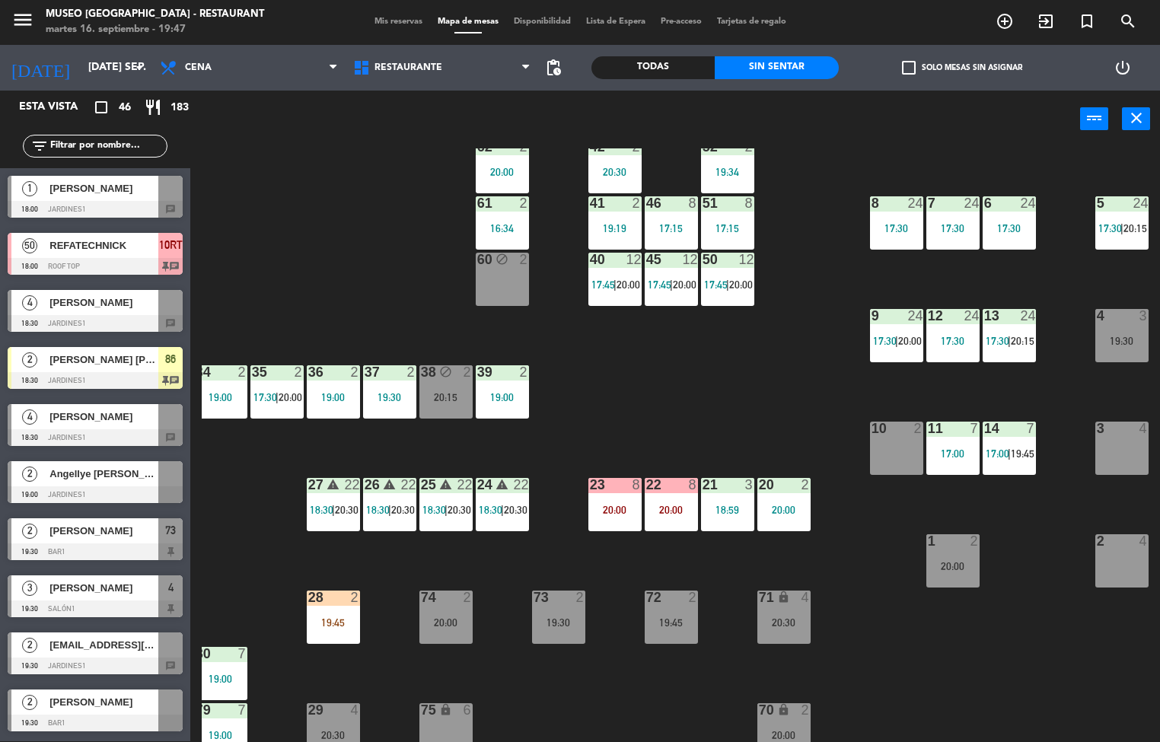
scroll to position [151, 122]
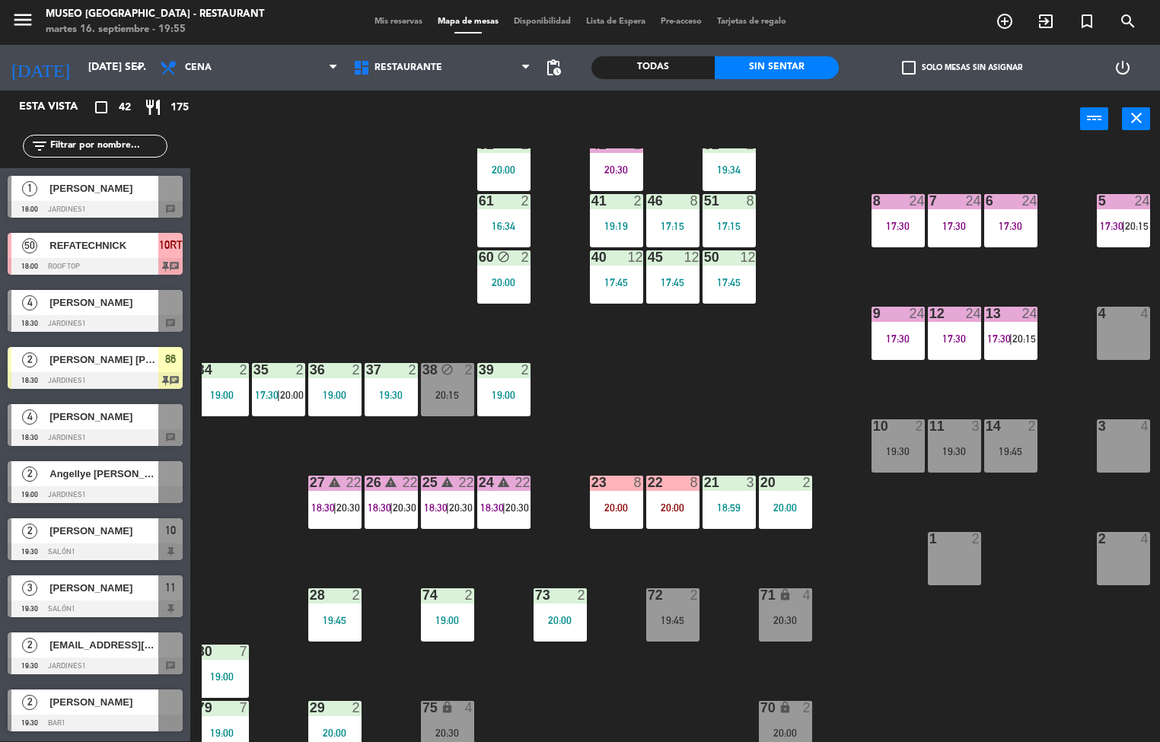
click at [233, 395] on div "19:00" at bounding box center [222, 395] width 53 height 11
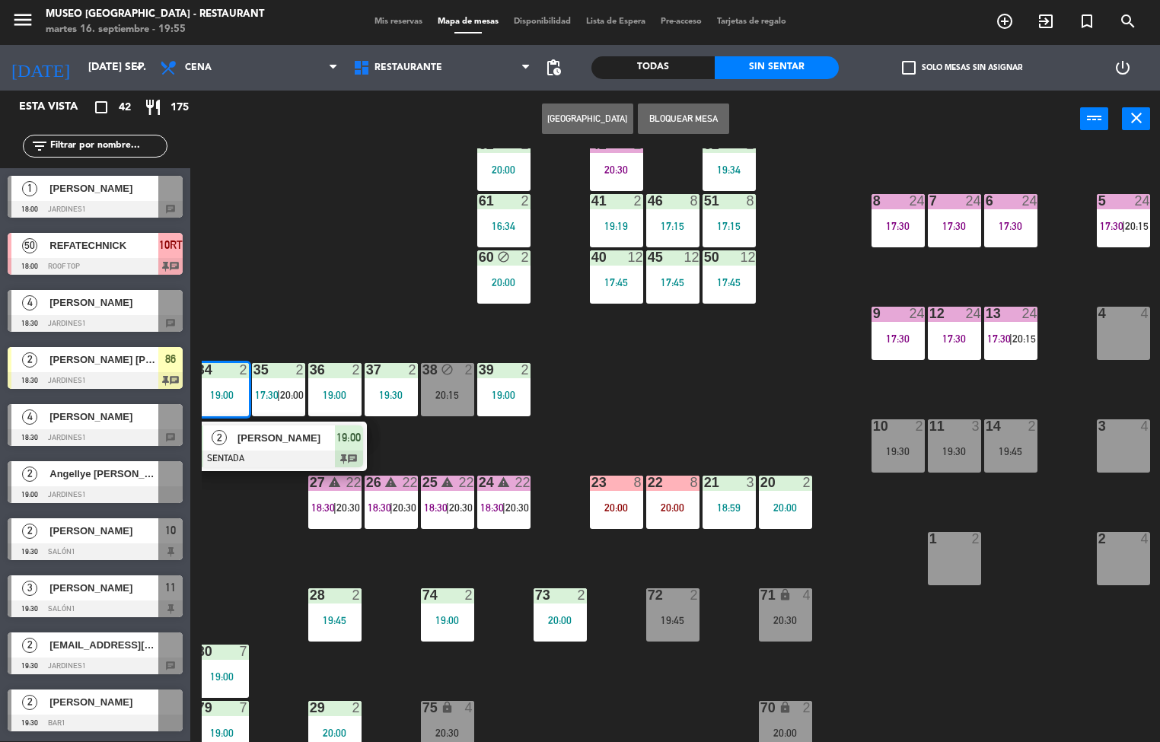
click at [270, 442] on span "[PERSON_NAME]" at bounding box center [286, 438] width 97 height 16
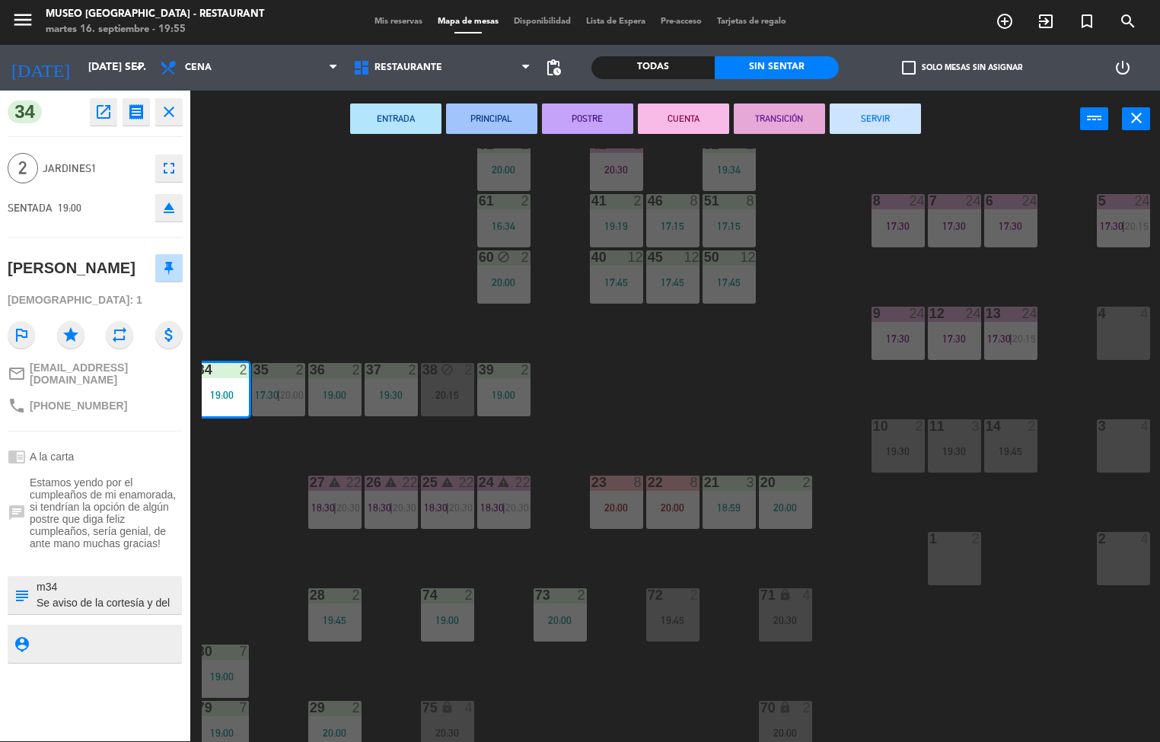
click at [169, 112] on icon "close" at bounding box center [169, 112] width 18 height 18
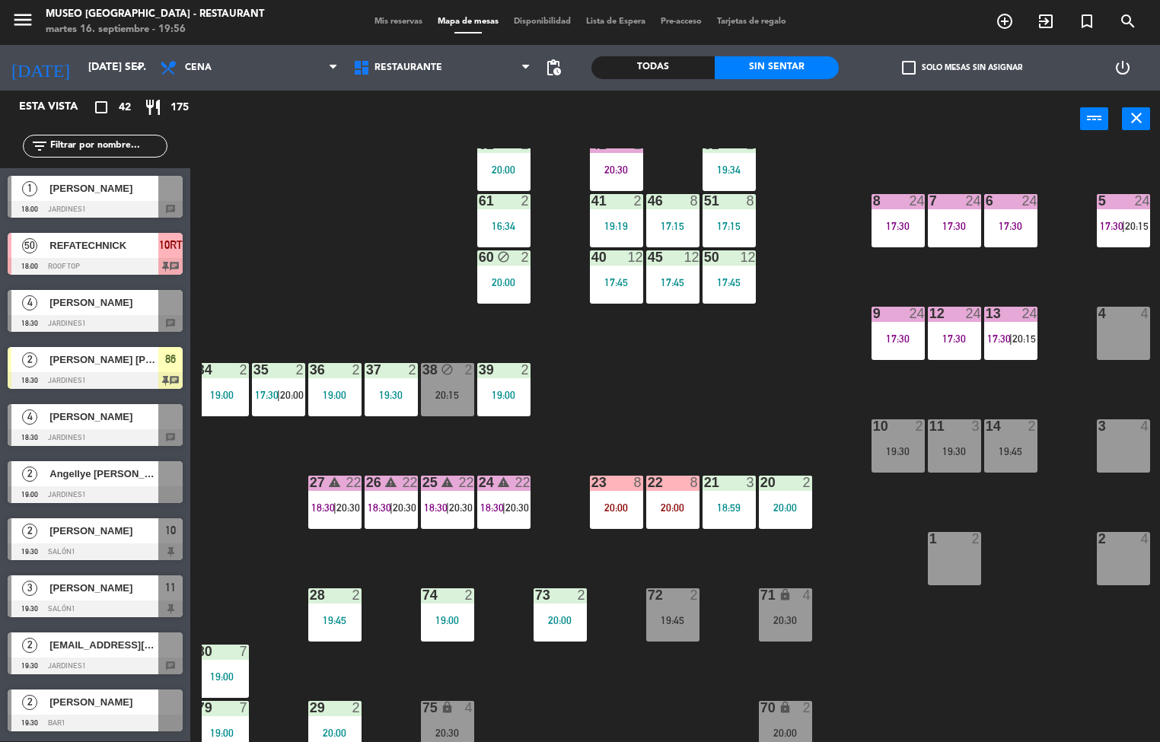
click at [213, 371] on div at bounding box center [221, 370] width 25 height 14
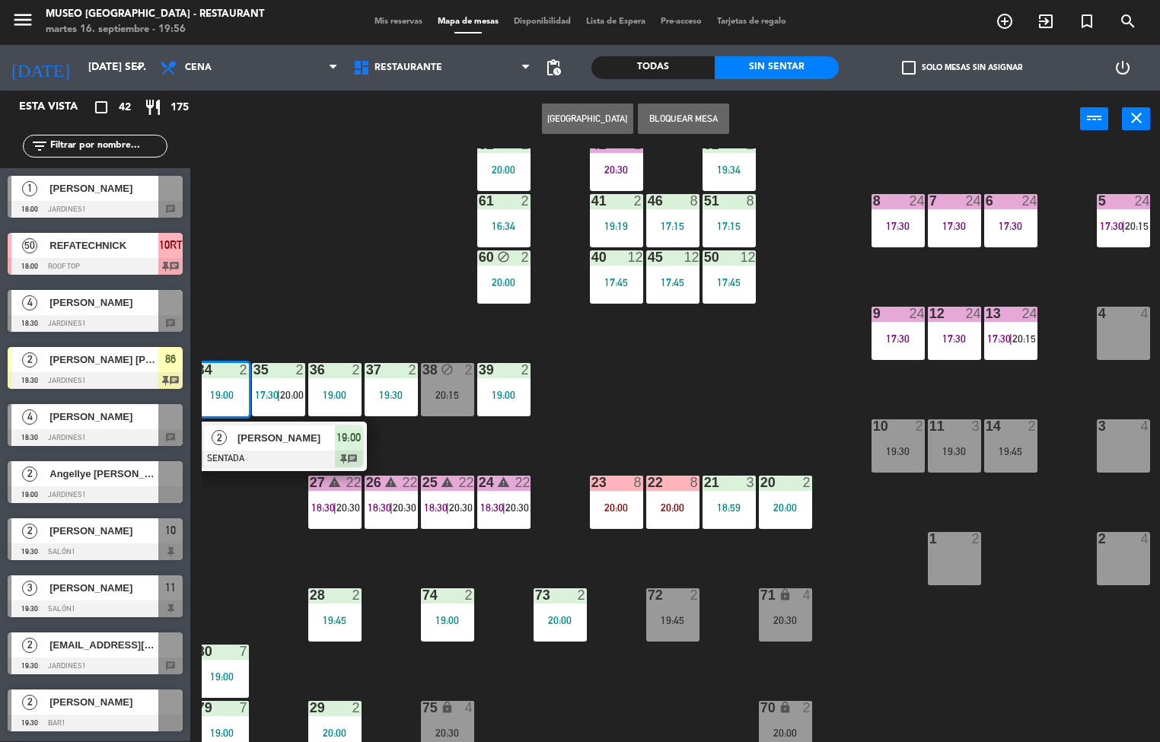
click at [306, 442] on span "[PERSON_NAME]" at bounding box center [286, 438] width 97 height 16
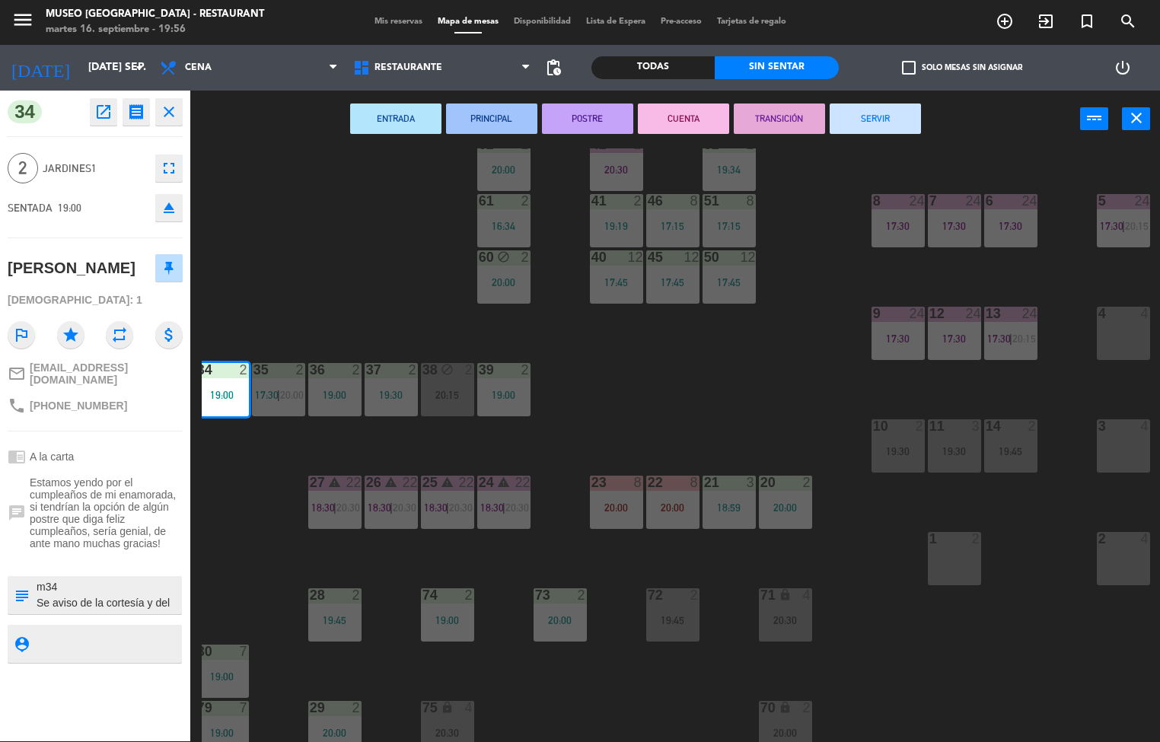
click at [136, 107] on icon "receipt" at bounding box center [136, 112] width 18 height 18
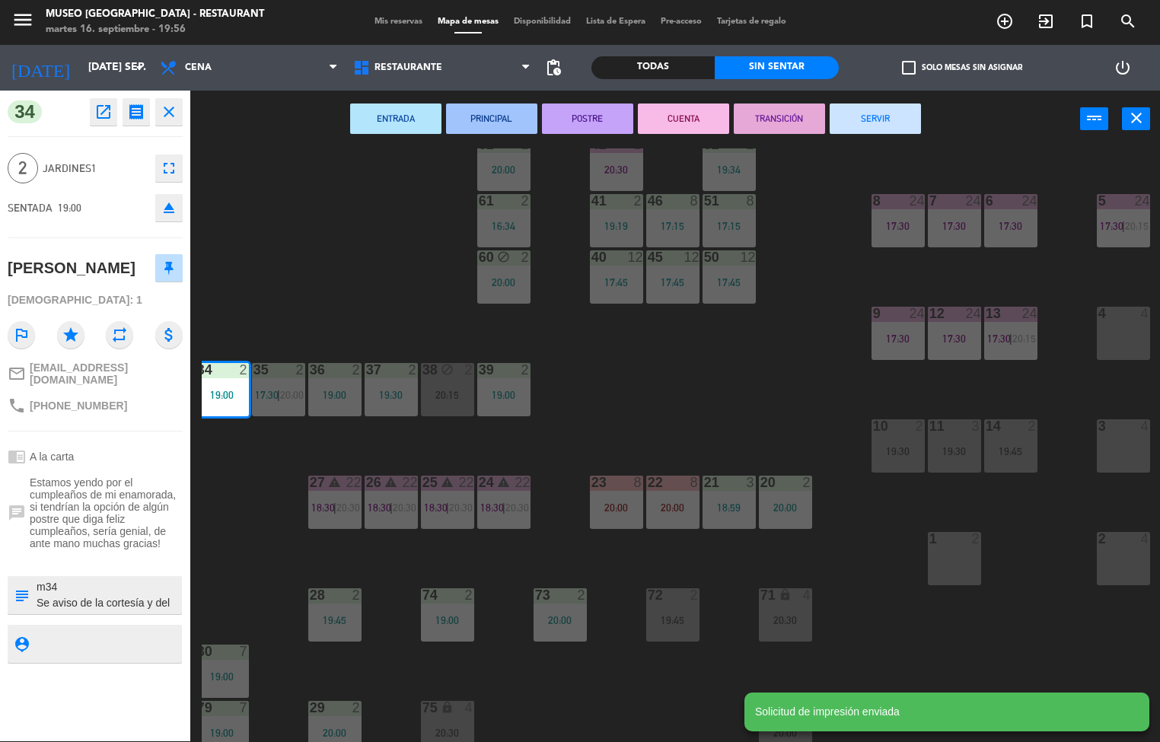
click at [99, 107] on icon "open_in_new" at bounding box center [103, 112] width 18 height 18
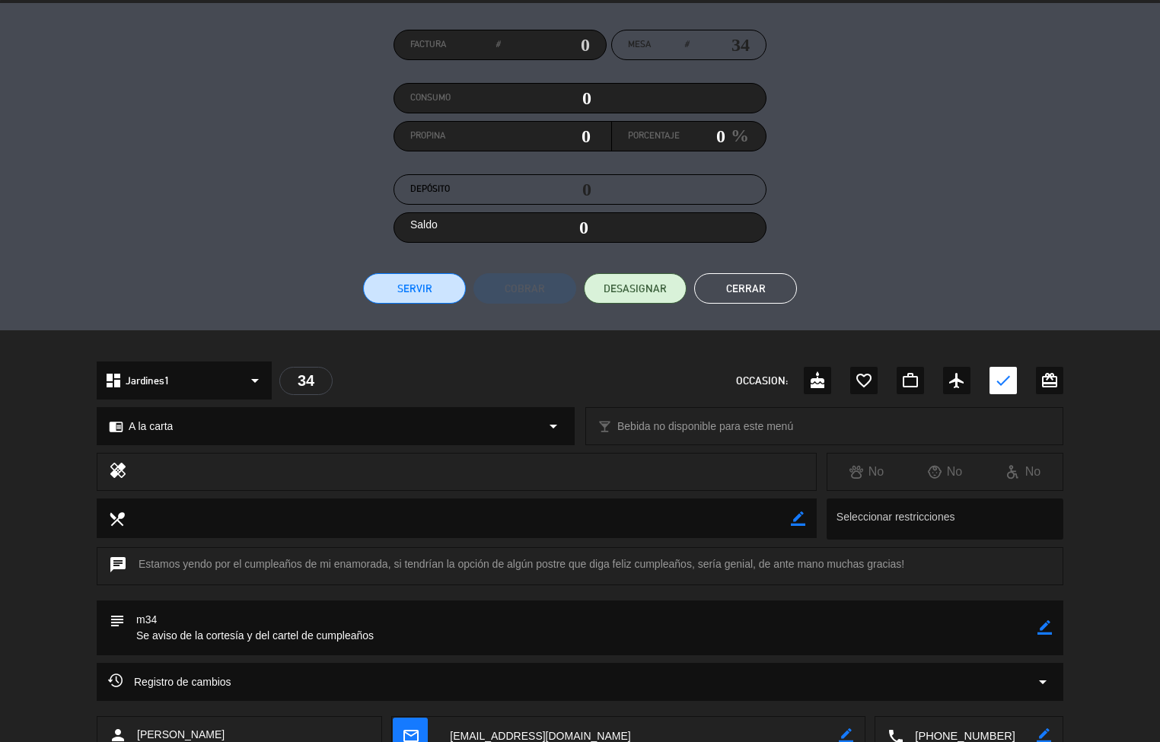
scroll to position [224, 0]
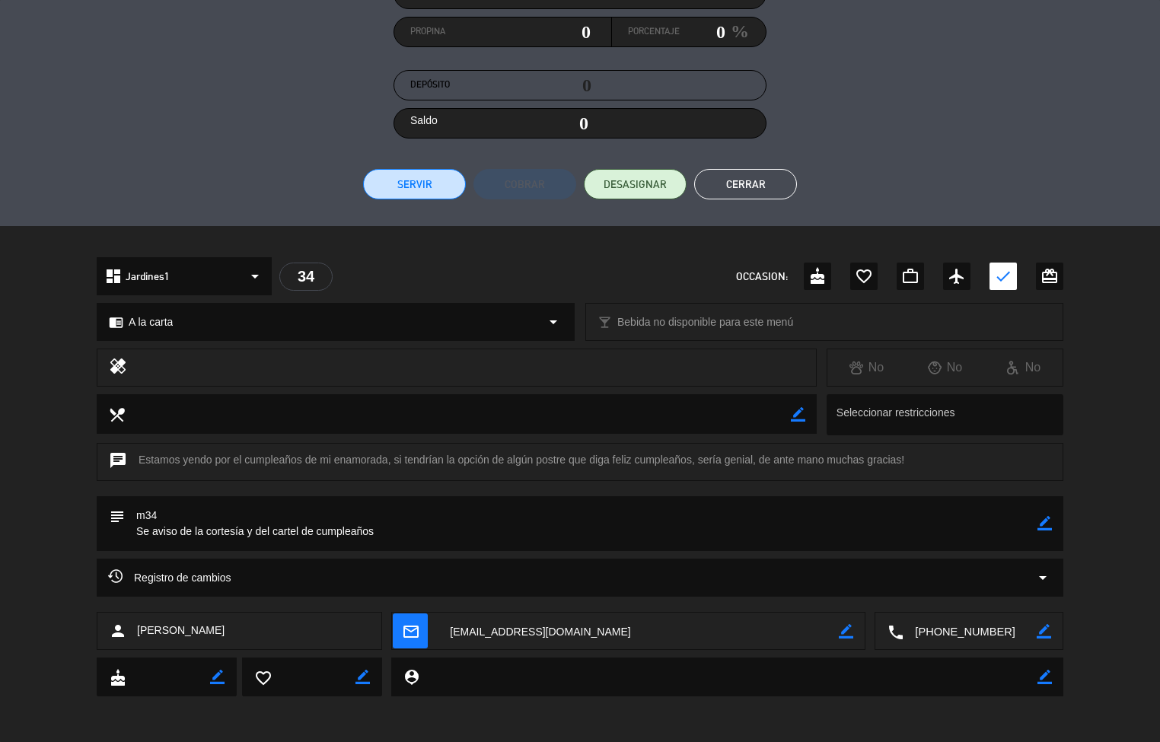
click at [169, 515] on textarea at bounding box center [581, 523] width 913 height 55
click at [153, 425] on textarea at bounding box center [458, 413] width 666 height 39
click at [147, 412] on textarea at bounding box center [458, 413] width 666 height 39
click at [729, 193] on button "Cerrar" at bounding box center [745, 184] width 103 height 30
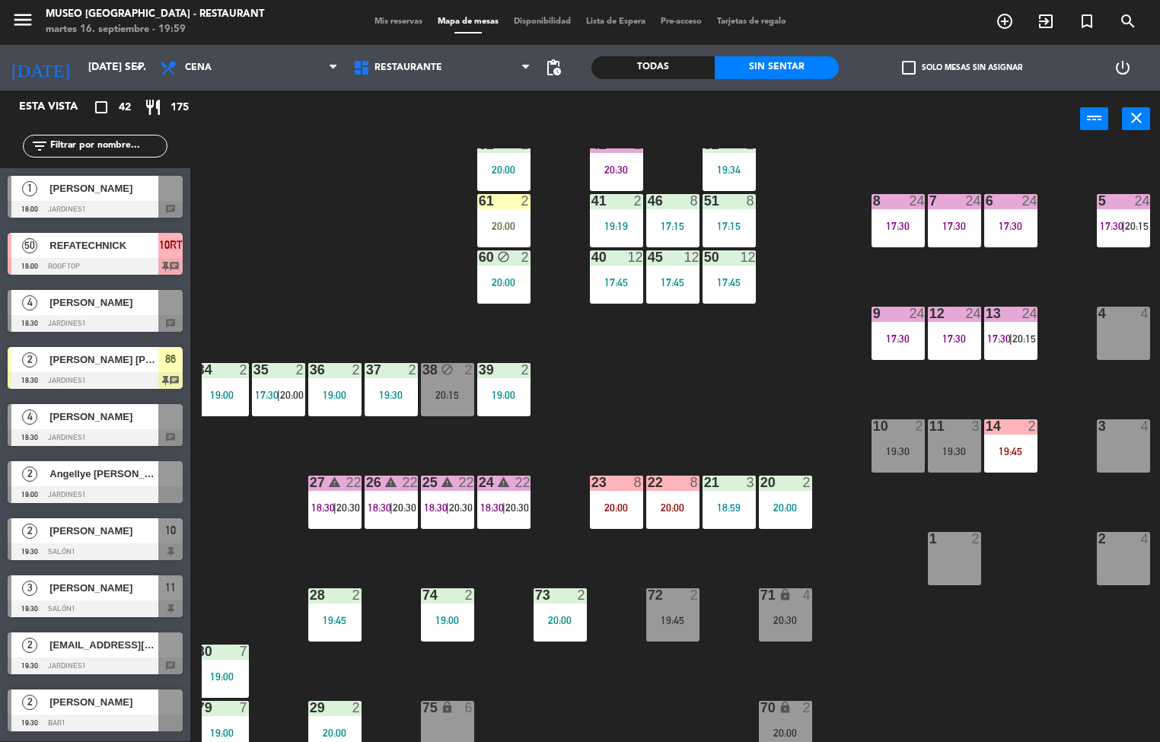
click at [694, 400] on div "44 5 17:45 | 20:30 49 2 19:30 54 3 18:55 64 2 17:15 48 2 20:00 53 4 19:00 63 2 …" at bounding box center [681, 445] width 958 height 594
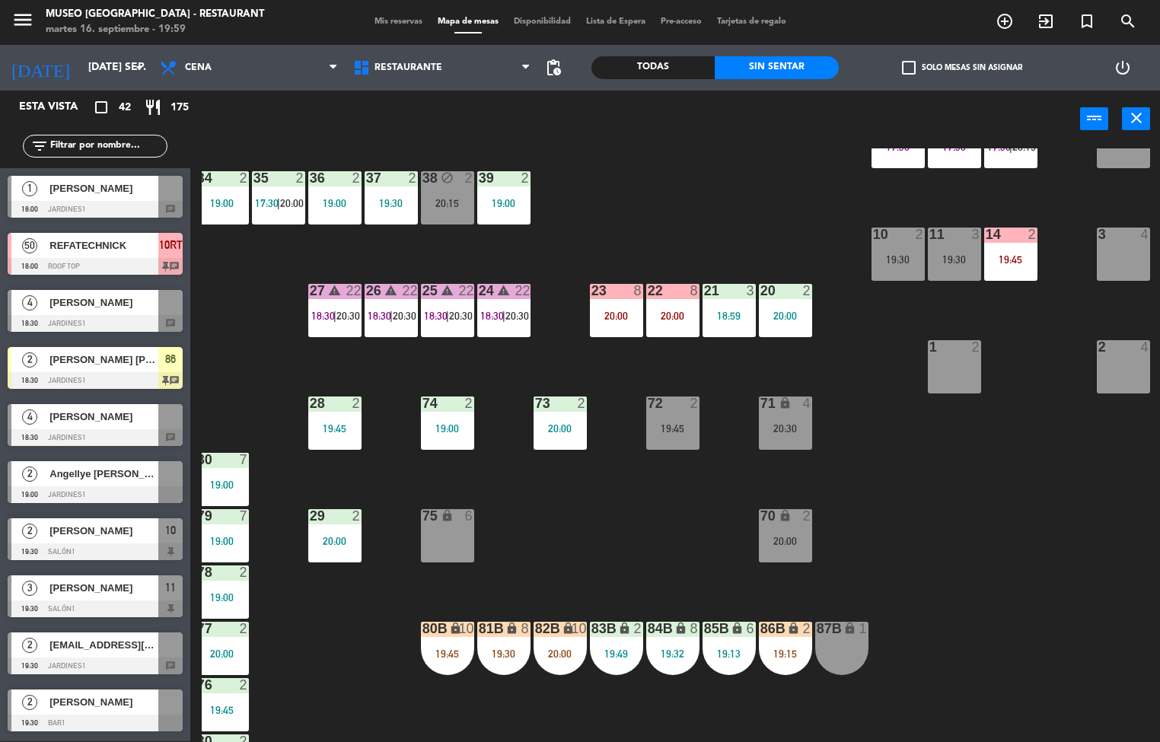
scroll to position [347, 122]
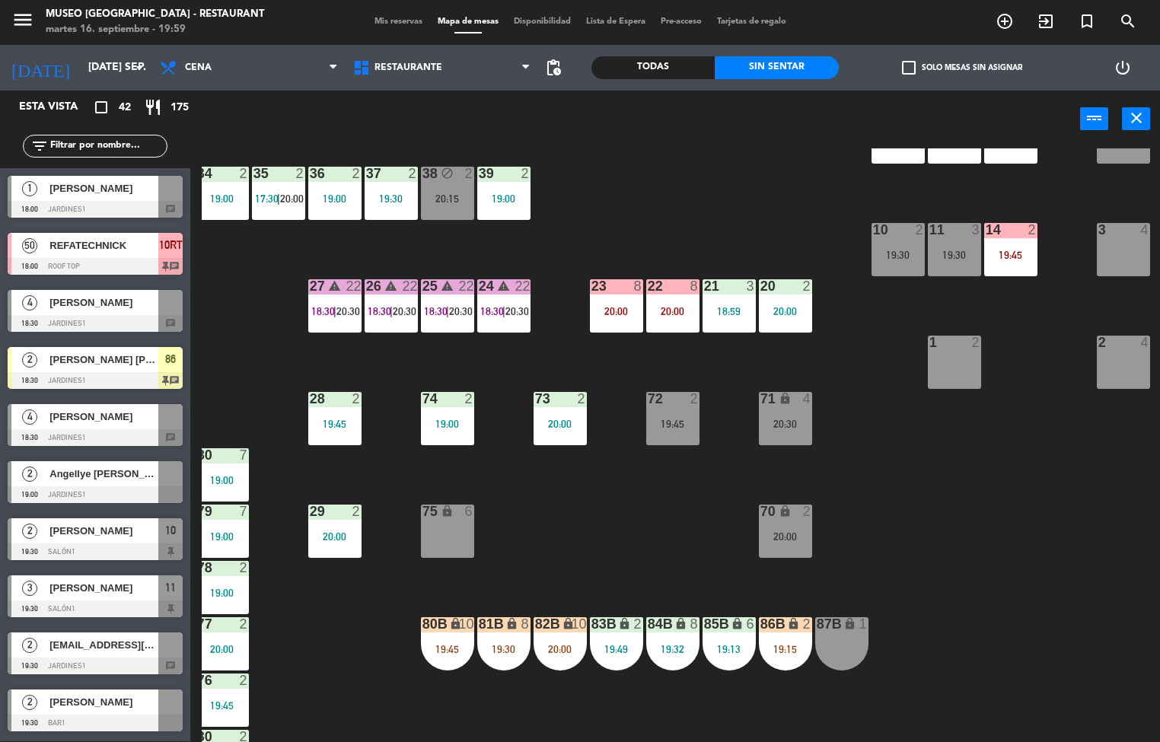
click at [595, 528] on div "44 5 17:45 | 20:30 49 2 19:30 54 3 18:55 64 2 17:15 48 2 20:00 53 4 19:00 63 2 …" at bounding box center [681, 445] width 958 height 594
click at [562, 428] on div "20:00" at bounding box center [560, 424] width 53 height 11
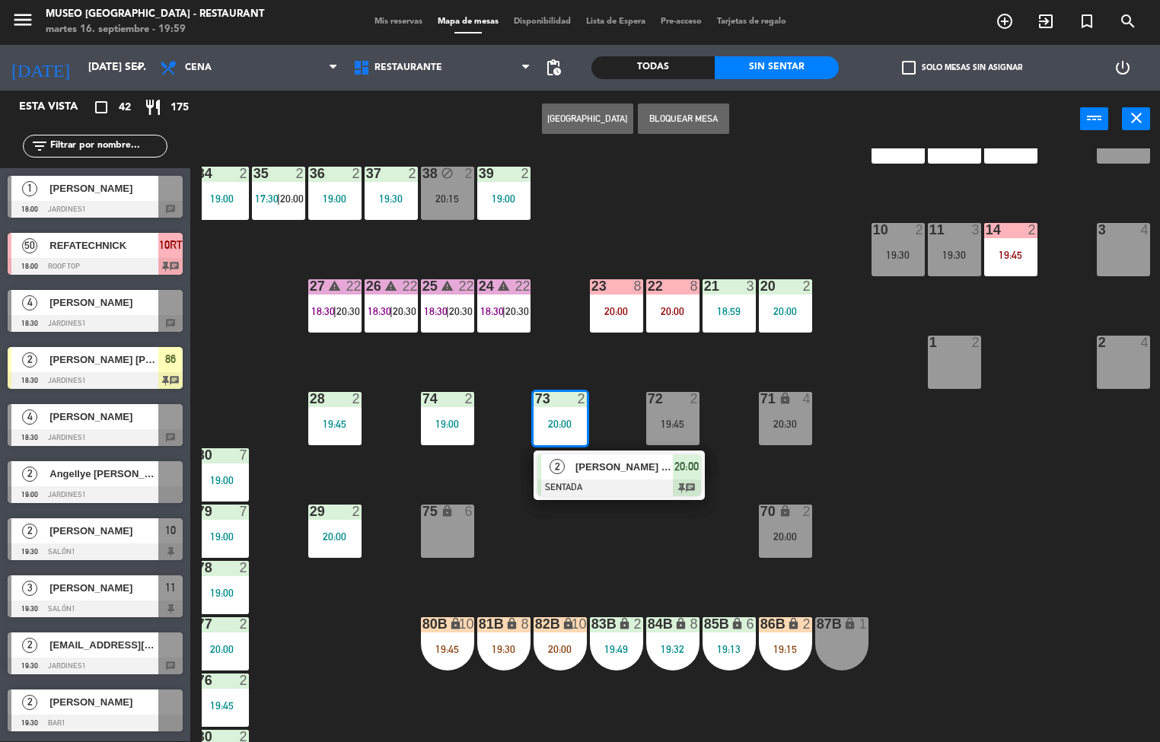
click at [596, 492] on div at bounding box center [619, 488] width 164 height 17
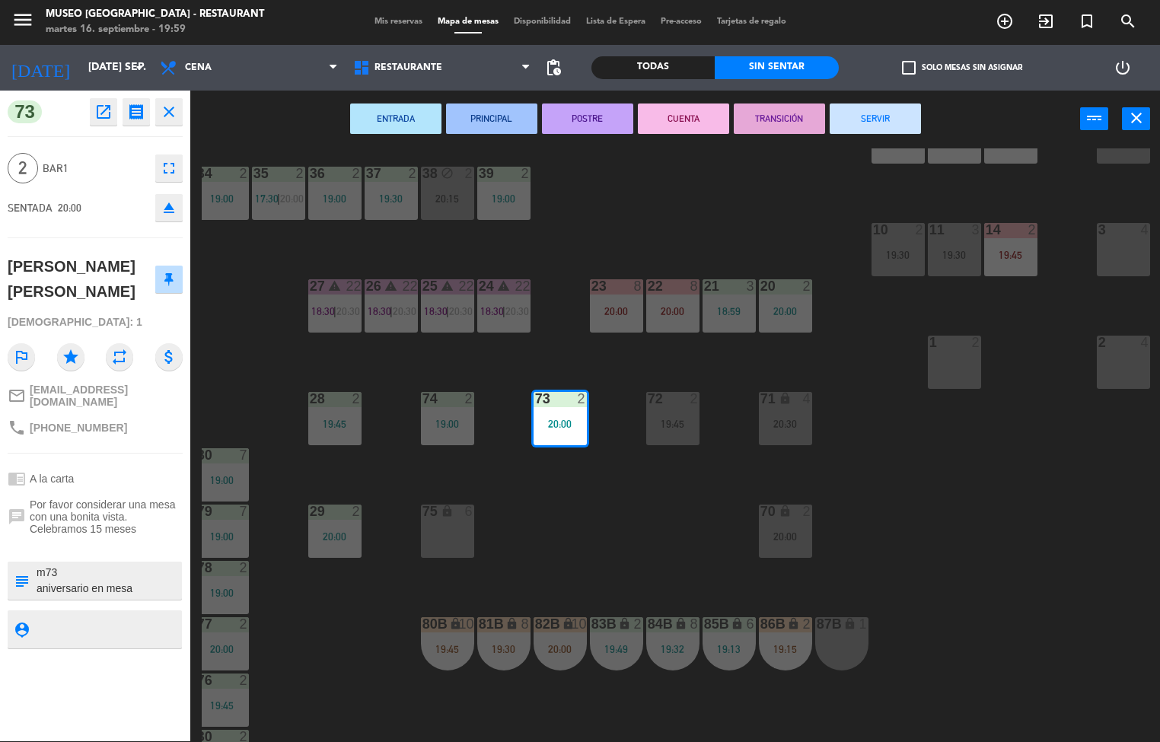
click at [976, 606] on div "44 5 17:45 | 20:30 49 2 19:30 54 3 18:55 64 2 17:15 48 2 20:00 53 4 19:00 63 2 …" at bounding box center [681, 445] width 958 height 594
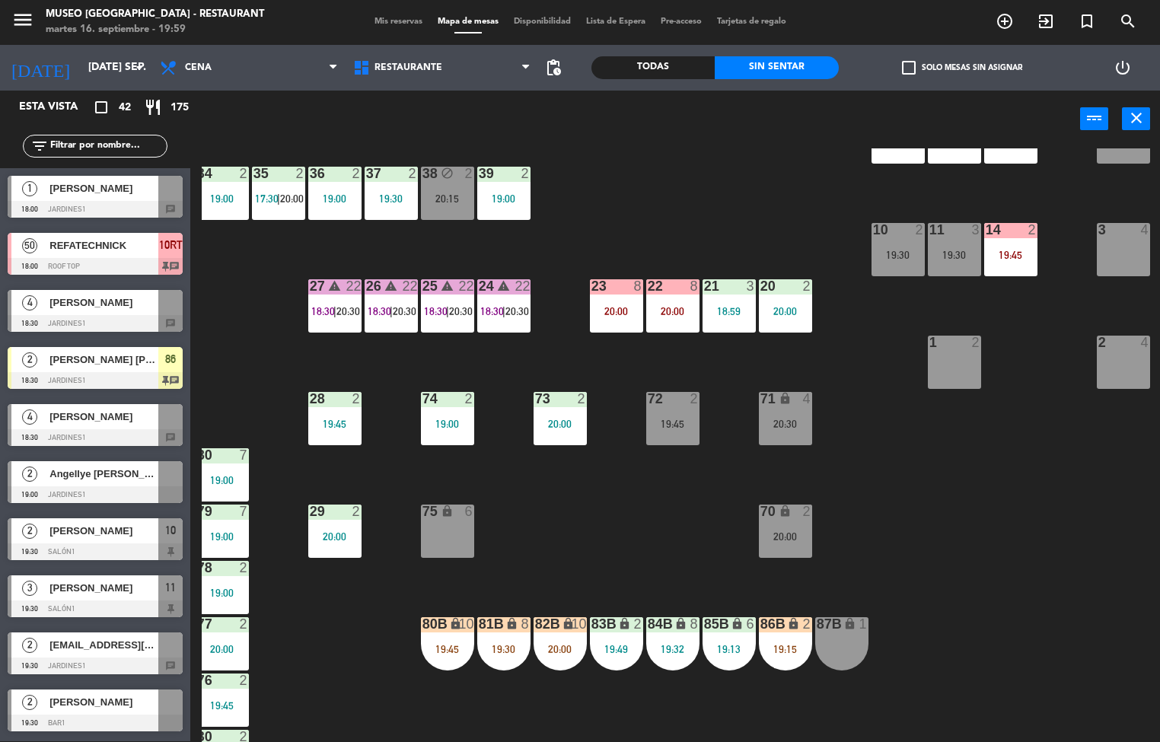
click at [649, 289] on div "22" at bounding box center [648, 286] width 1 height 14
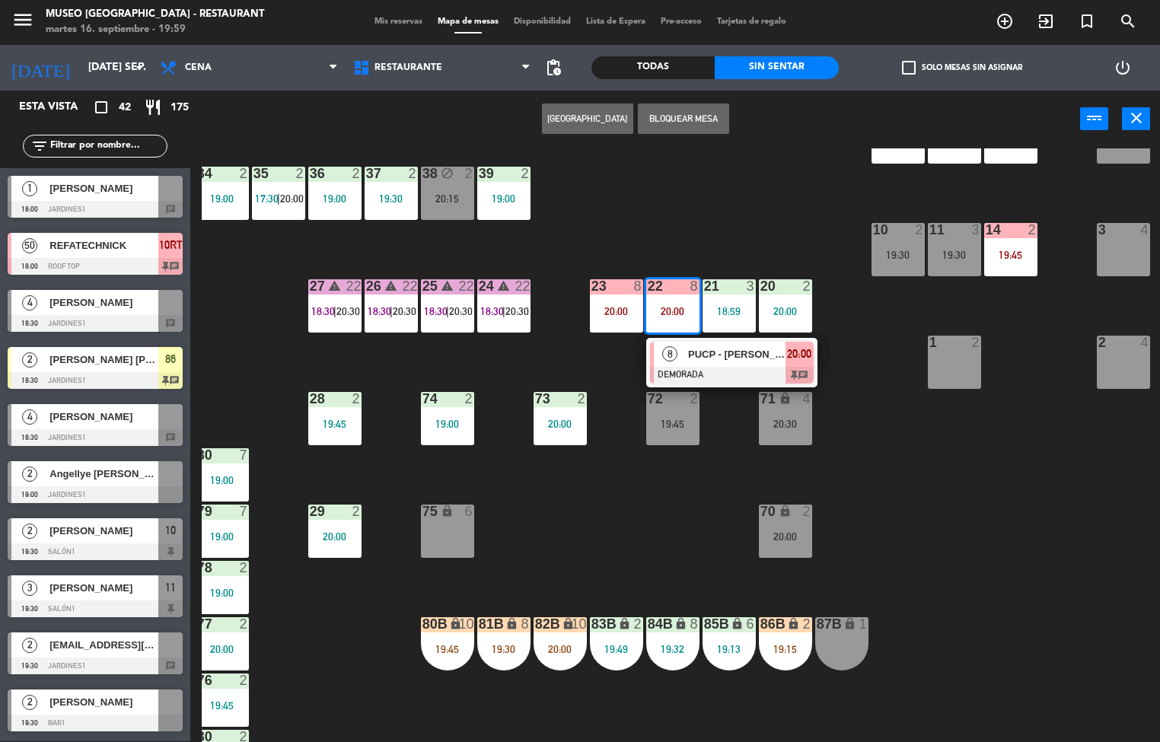
click at [713, 359] on span "PUCP - [PERSON_NAME]" at bounding box center [736, 354] width 97 height 16
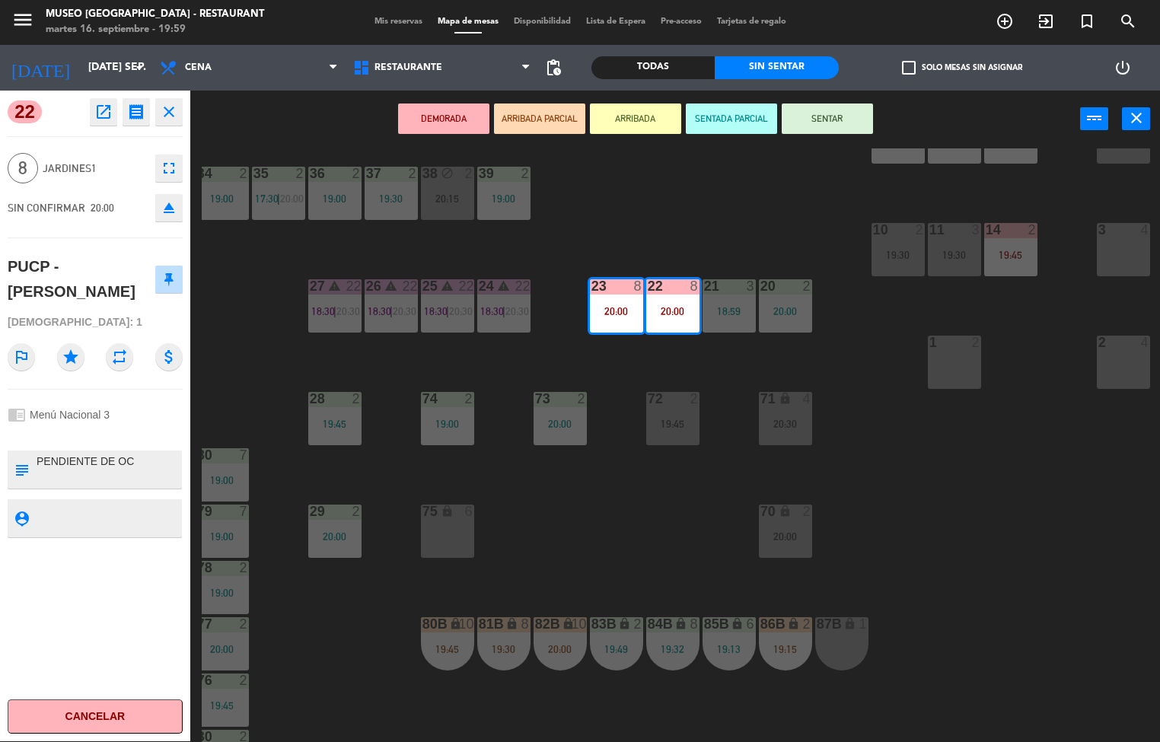
click at [48, 466] on textarea at bounding box center [107, 470] width 145 height 32
click at [97, 117] on icon "open_in_new" at bounding box center [103, 112] width 18 height 18
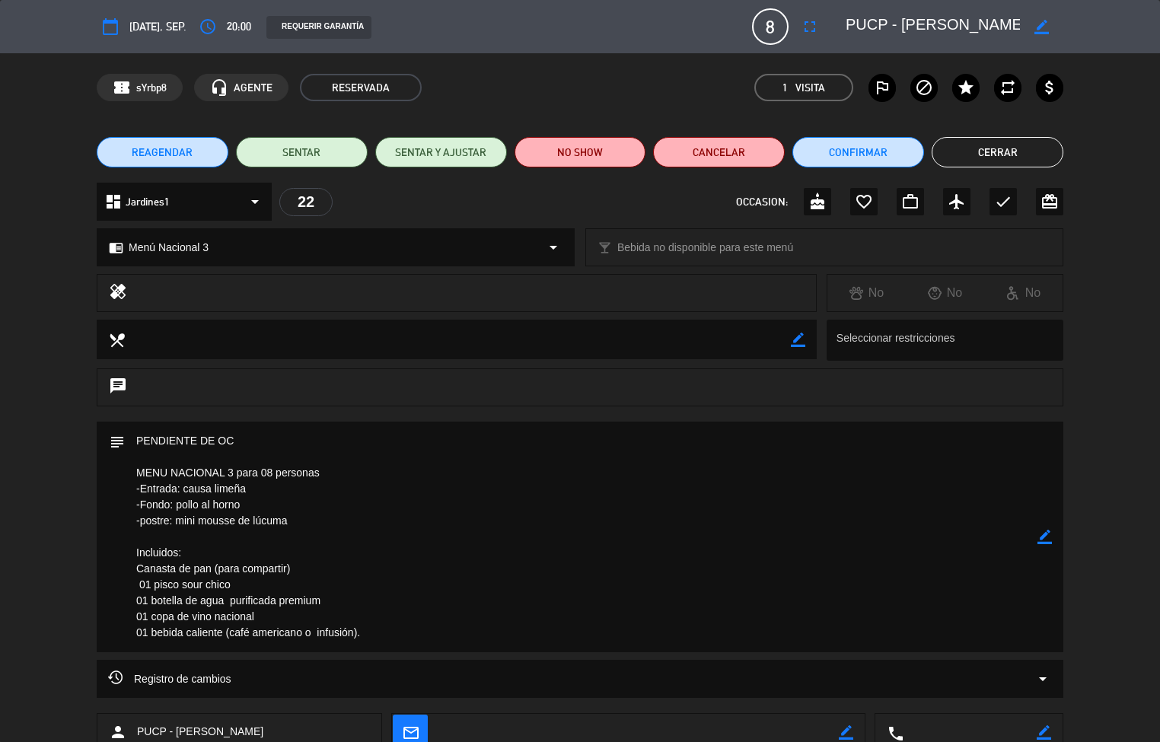
scroll to position [101, 0]
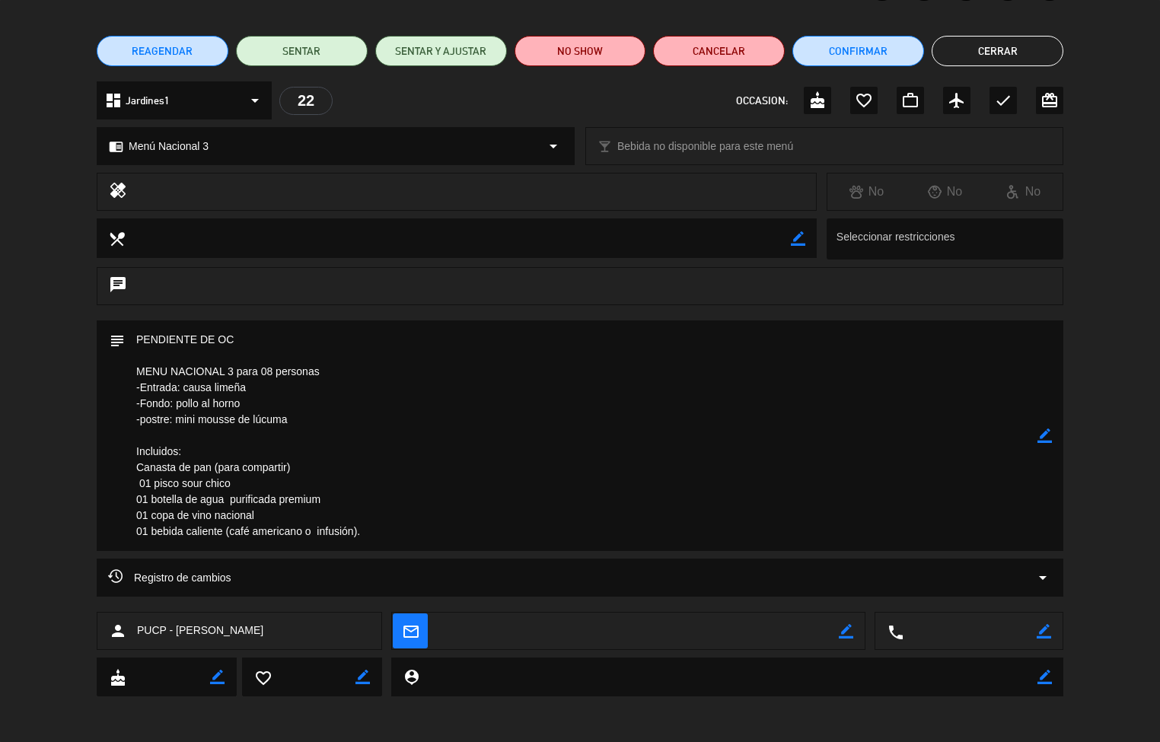
click at [234, 400] on textarea at bounding box center [581, 436] width 913 height 231
click at [227, 400] on textarea at bounding box center [581, 436] width 913 height 231
click at [204, 402] on textarea at bounding box center [581, 436] width 913 height 231
click at [565, 459] on textarea at bounding box center [581, 436] width 913 height 231
click at [983, 60] on button "Cerrar" at bounding box center [998, 51] width 132 height 30
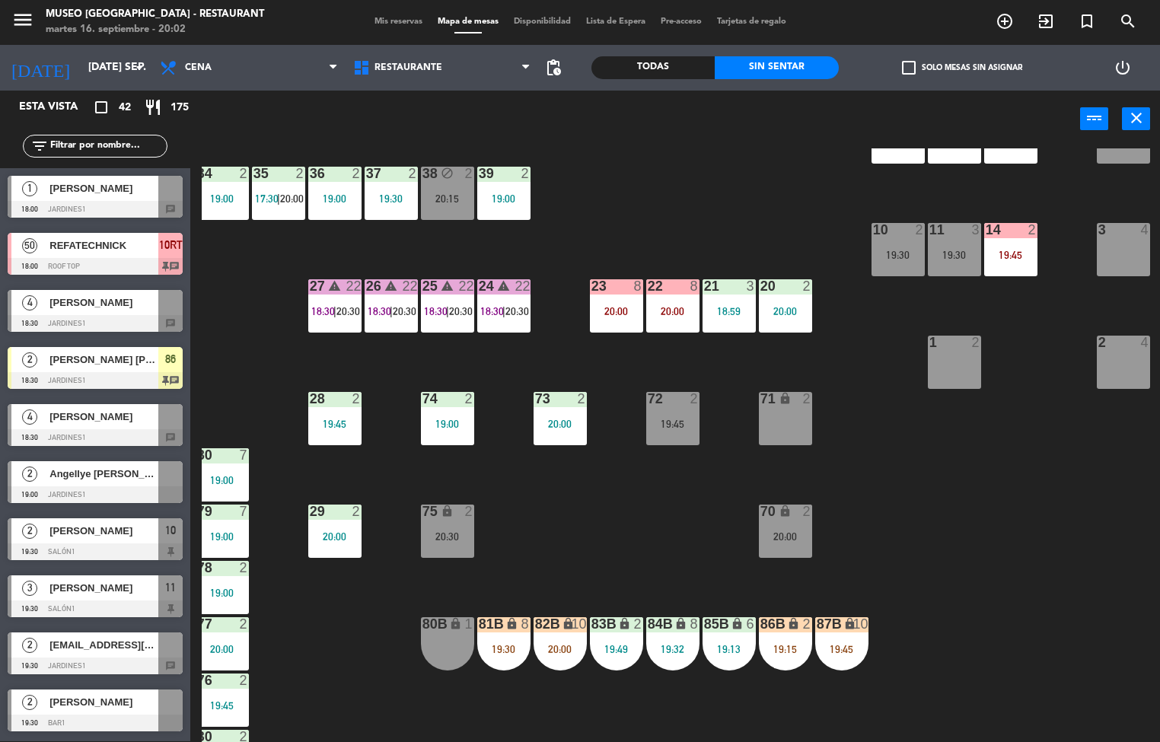
scroll to position [112, 122]
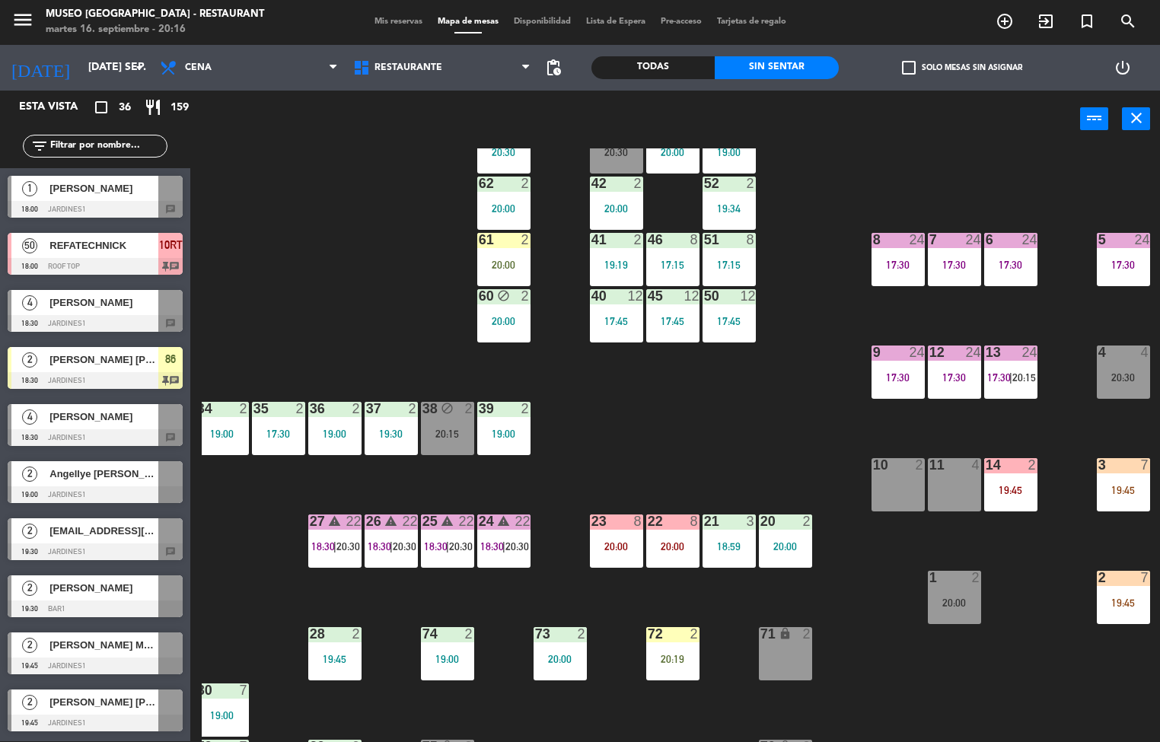
click at [660, 421] on div "44 5 17:45 49 2 19:30 54 3 18:55 64 2 17:15 | 19:15 48 2 20:00 53 4 19:00 63 2 …" at bounding box center [681, 445] width 958 height 594
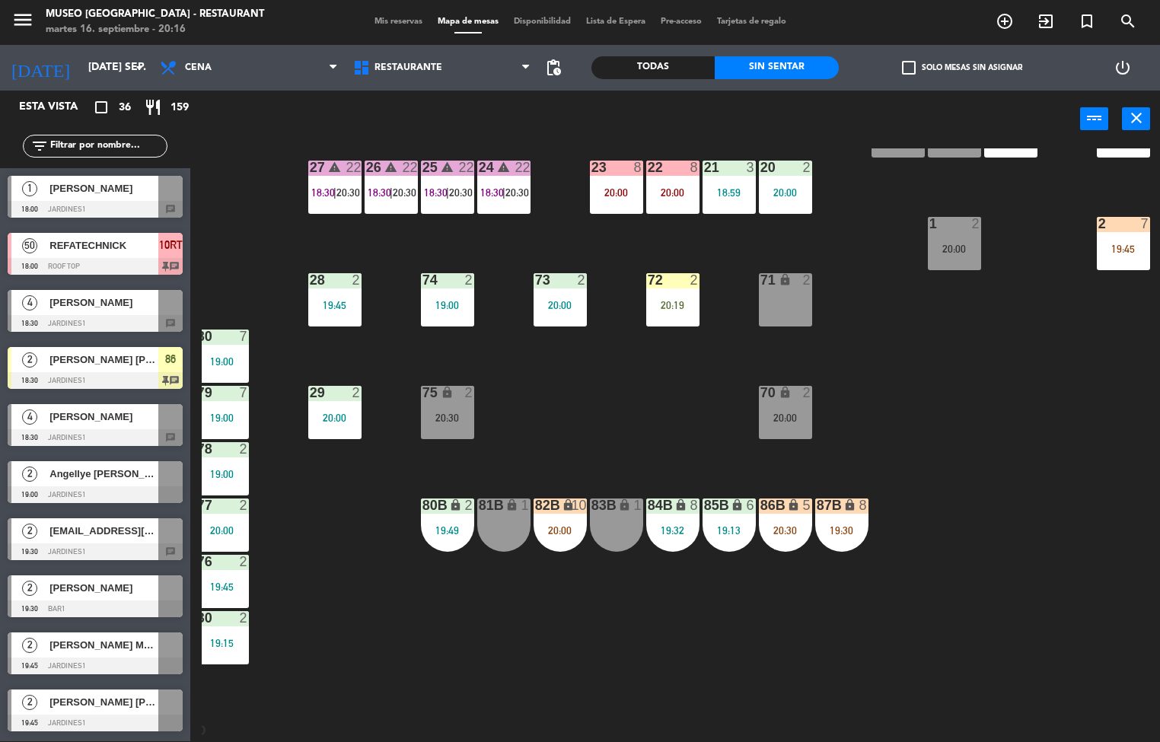
scroll to position [475, 122]
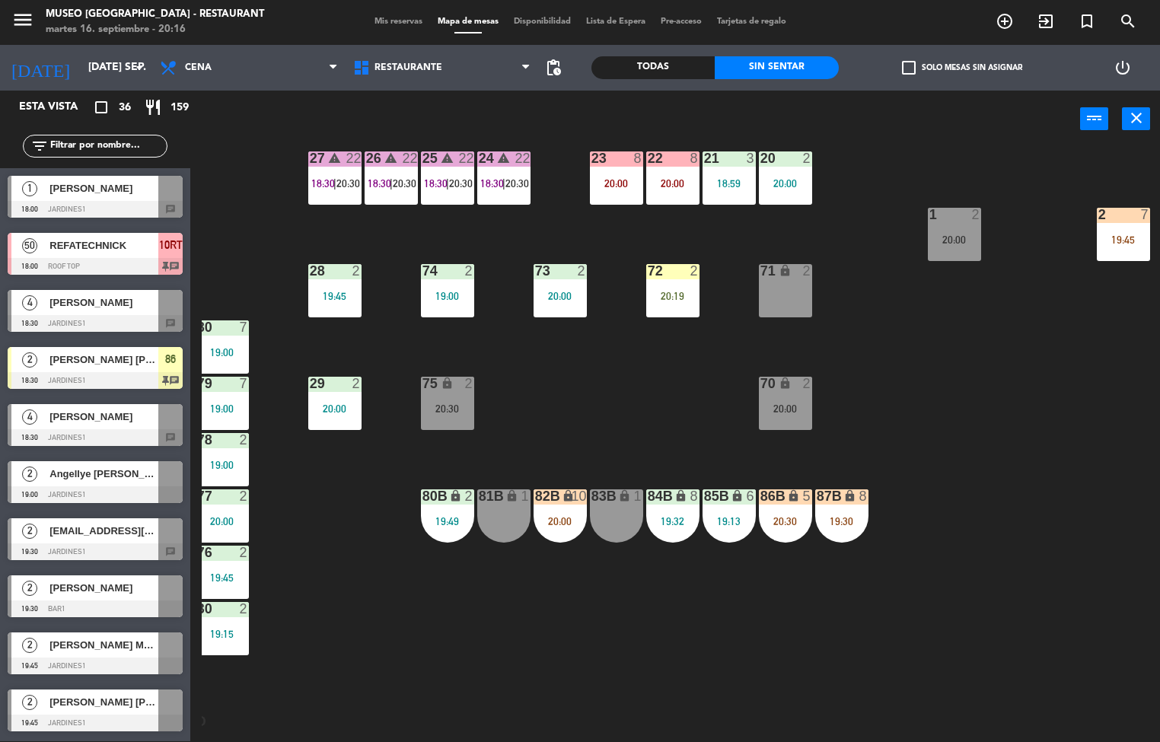
click at [959, 530] on div "44 5 17:45 49 2 19:30 54 3 18:55 64 2 17:15 | 19:15 48 2 20:00 53 4 19:00 63 2 …" at bounding box center [681, 445] width 958 height 594
click at [500, 499] on div "lock" at bounding box center [503, 497] width 25 height 14
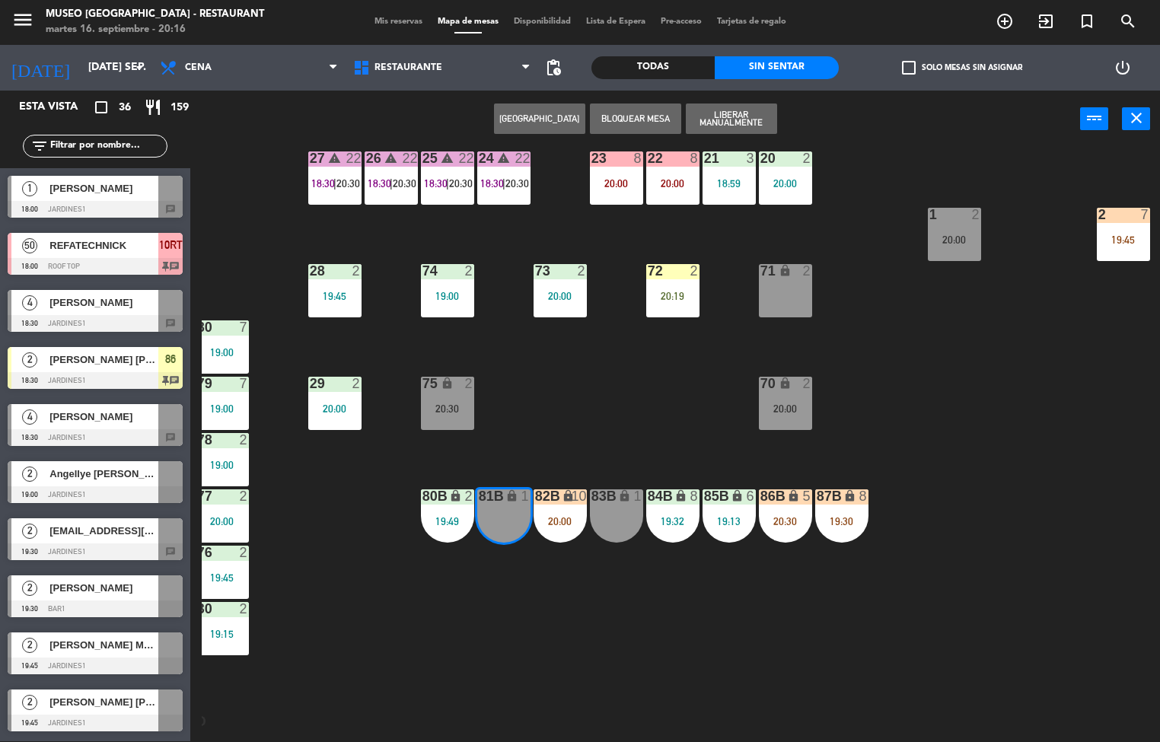
click at [506, 647] on div "44 5 17:45 49 2 19:30 54 3 18:55 64 2 17:15 | 19:15 48 2 20:00 53 4 19:00 63 2 …" at bounding box center [681, 445] width 958 height 594
click at [423, 521] on div "19:49" at bounding box center [447, 521] width 53 height 11
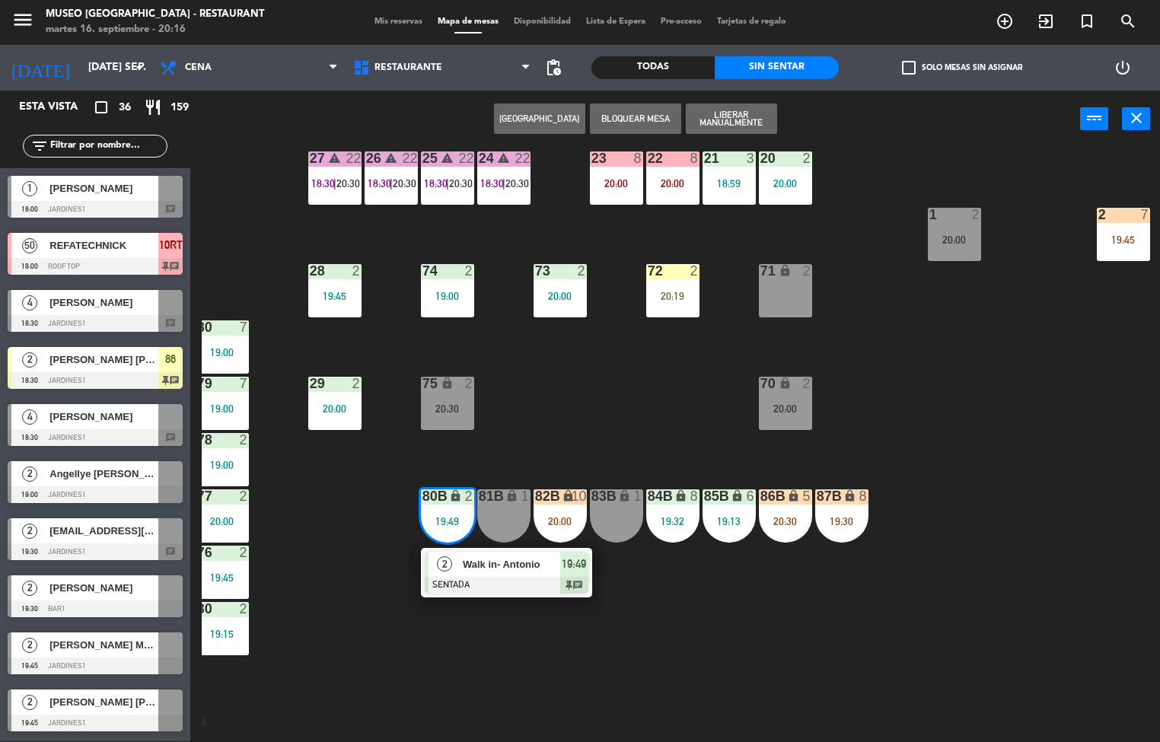
click at [501, 588] on div at bounding box center [507, 585] width 164 height 17
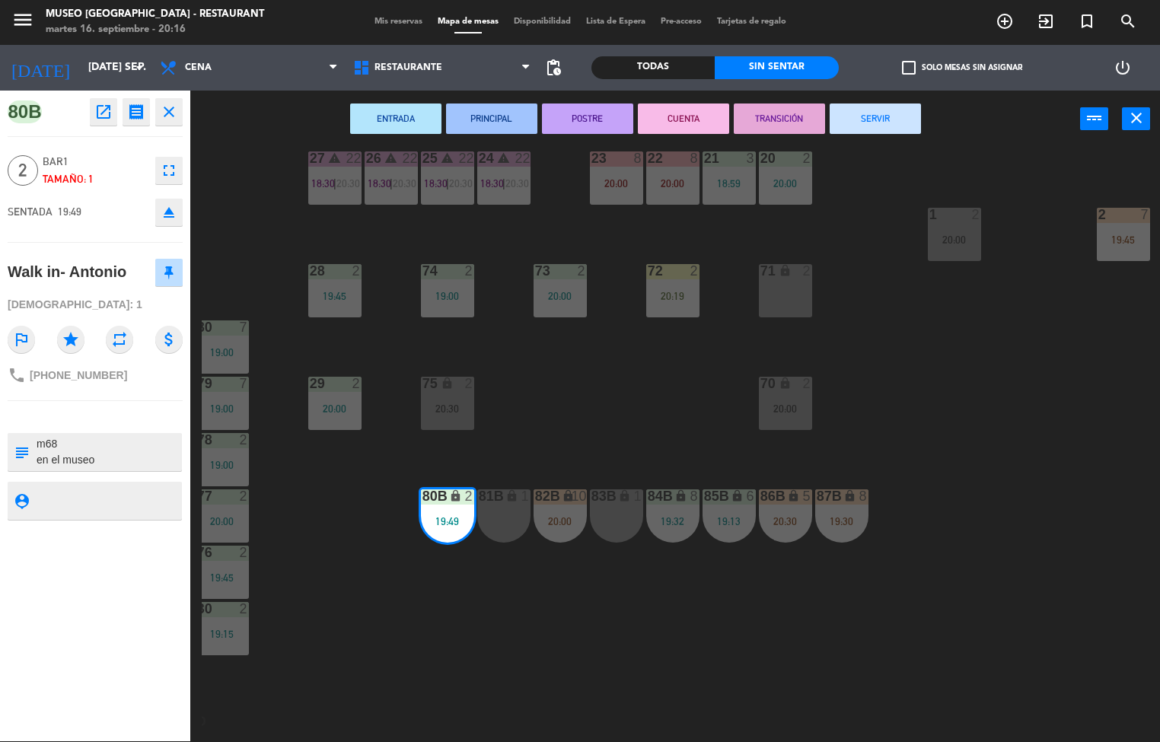
click at [644, 363] on div "44 5 17:45 49 2 19:30 54 3 18:55 64 2 17:15 | 19:15 48 2 20:00 53 4 19:00 63 2 …" at bounding box center [681, 445] width 958 height 594
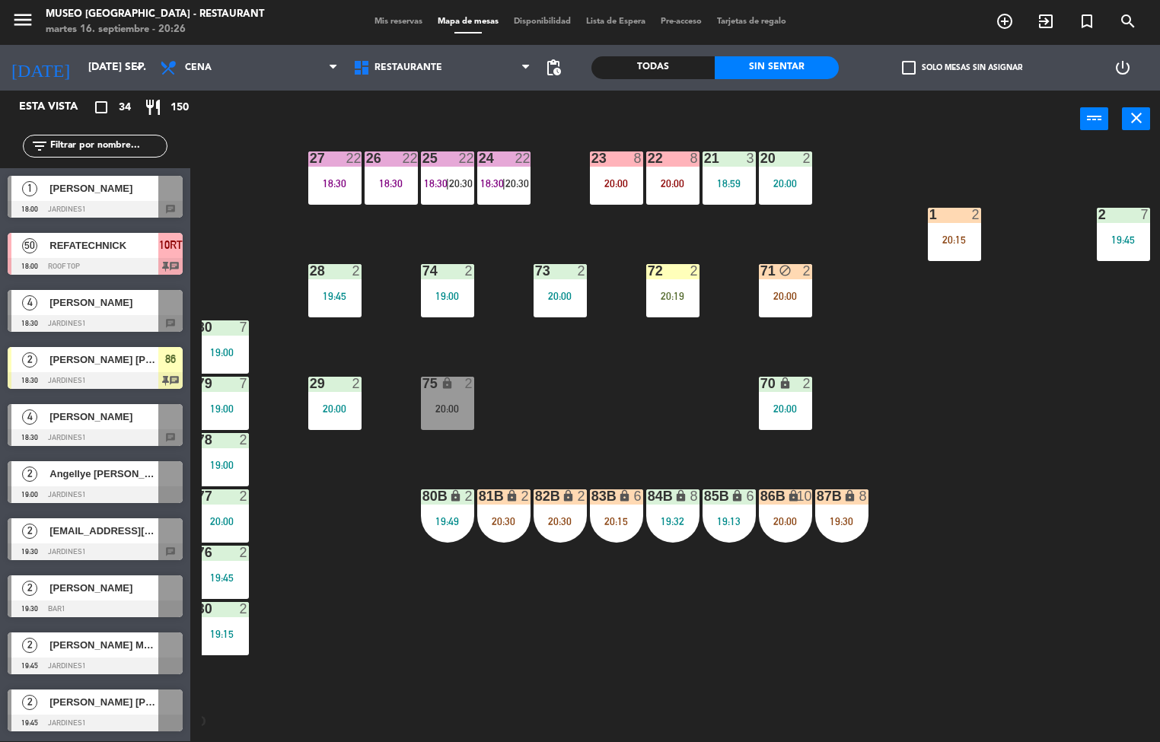
click at [576, 405] on div "44 5 17:45 49 2 19:30 54 3 18:55 64 2 19:15 48 2 20:00 53 4 19:00 63 2 20:30 43…" at bounding box center [681, 445] width 958 height 594
click at [333, 382] on div at bounding box center [334, 384] width 25 height 14
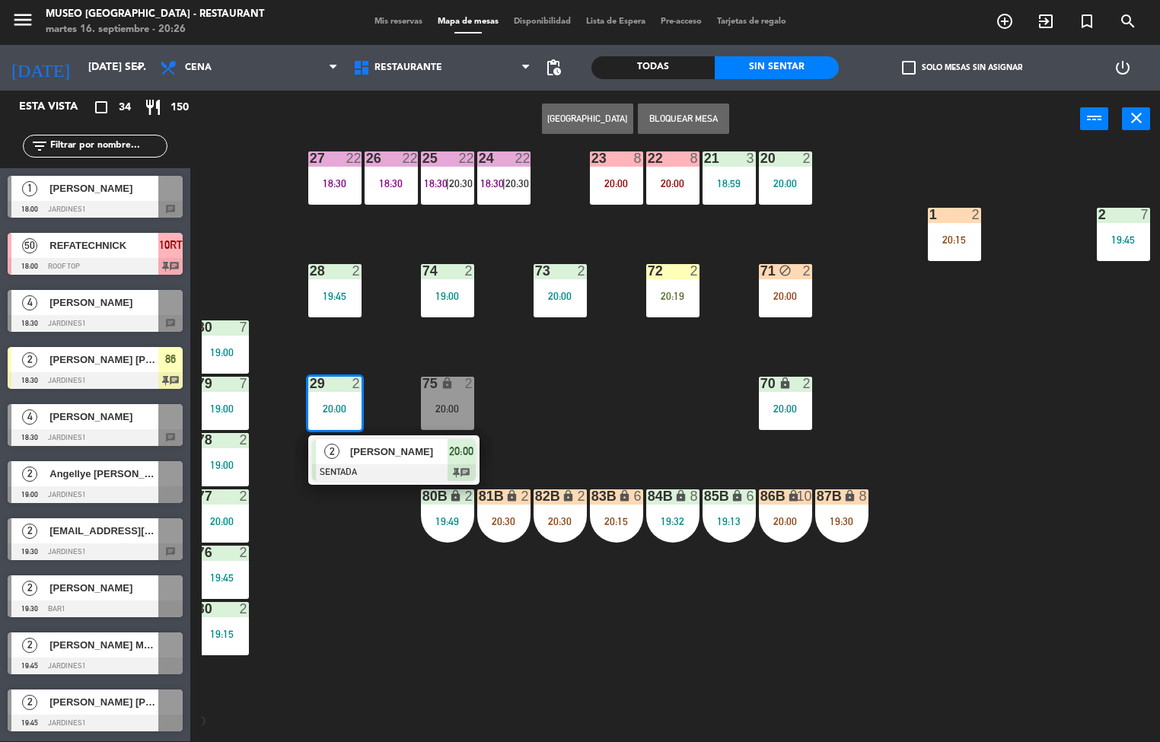
click at [565, 373] on div "44 5 17:45 49 2 19:30 54 3 18:55 64 2 19:15 48 2 20:00 53 4 19:00 63 2 20:30 43…" at bounding box center [681, 445] width 958 height 594
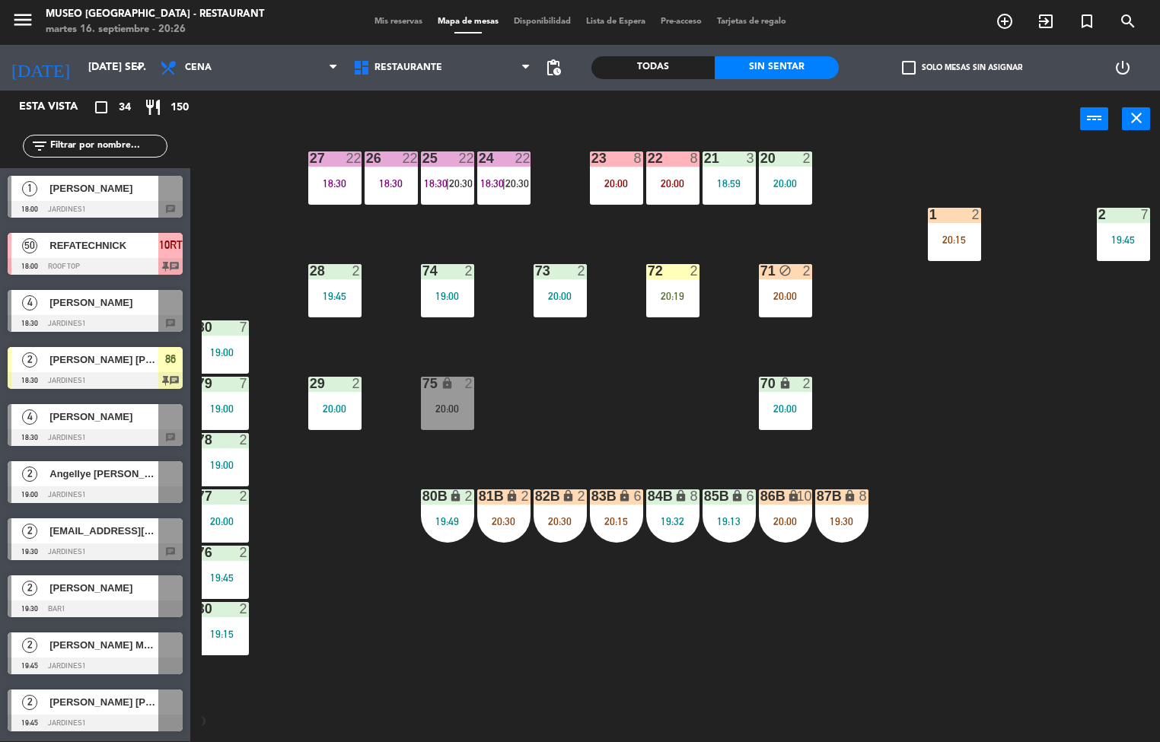
click at [592, 400] on div "44 5 17:45 49 2 19:30 54 3 18:55 64 2 19:15 48 2 20:00 53 4 19:00 63 2 20:30 43…" at bounding box center [681, 445] width 958 height 594
click at [601, 432] on div "44 5 17:45 49 2 19:30 54 3 18:55 64 2 19:15 48 2 20:00 53 4 19:00 63 2 20:30 43…" at bounding box center [681, 445] width 958 height 594
click at [439, 395] on div "75 lock 2 20:00" at bounding box center [447, 403] width 53 height 53
click at [624, 340] on div "44 5 17:45 49 2 19:30 54 3 18:55 64 2 19:15 48 2 20:00 53 4 19:00 63 2 20:30 43…" at bounding box center [681, 445] width 958 height 594
click at [617, 346] on div "44 5 17:45 49 2 19:30 54 3 18:55 64 2 19:15 48 2 20:00 53 4 19:00 63 2 20:30 43…" at bounding box center [681, 445] width 958 height 594
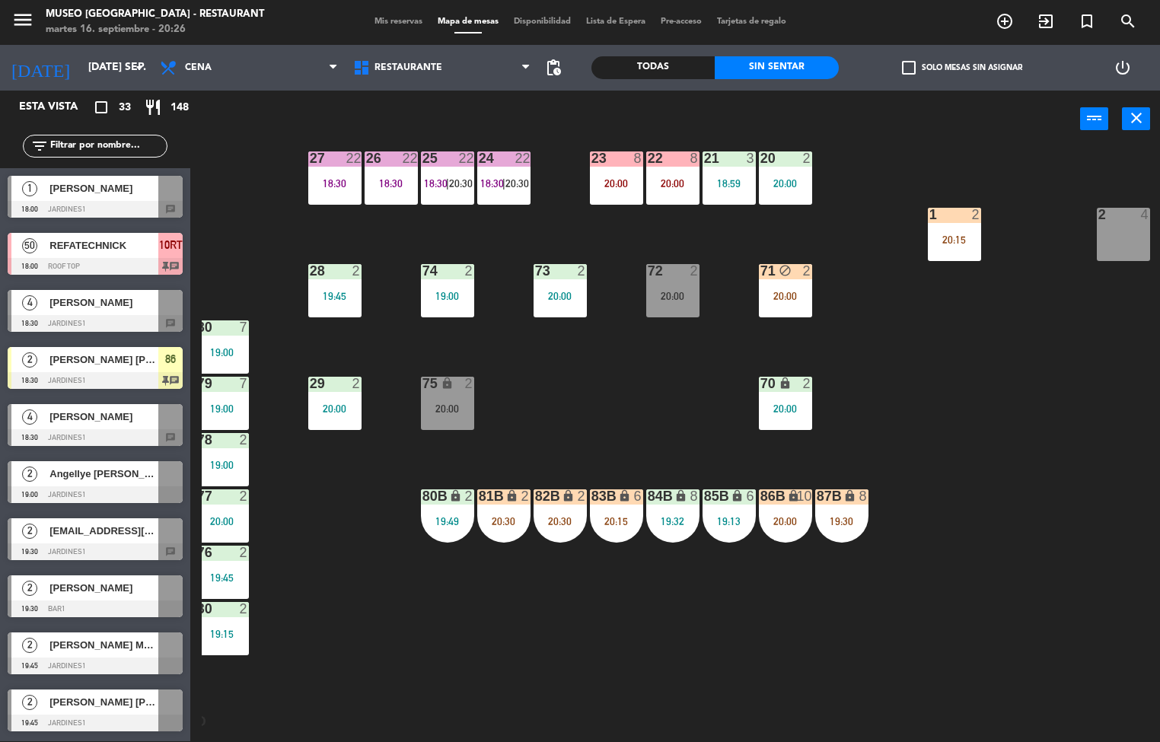
click at [649, 407] on div "44 5 17:45 49 2 19:30 54 3 18:55 64 2 19:15 48 2 20:19 53 4 19:00 63 2 20:30 43…" at bounding box center [681, 445] width 958 height 594
click at [647, 425] on div "44 5 17:45 49 2 19:30 54 3 18:55 64 2 19:15 48 2 20:19 53 4 19:00 63 2 20:30 43…" at bounding box center [681, 445] width 958 height 594
click at [460, 384] on div "2" at bounding box center [472, 384] width 25 height 14
click at [621, 373] on div "44 5 17:45 49 2 19:30 54 3 18:55 64 2 19:15 48 2 20:19 53 4 19:00 63 2 20:30 43…" at bounding box center [681, 445] width 958 height 594
click at [608, 404] on div "44 5 17:45 49 2 19:30 54 3 18:55 64 2 19:15 48 2 20:19 53 4 19:00 63 2 20:30 43…" at bounding box center [681, 445] width 958 height 594
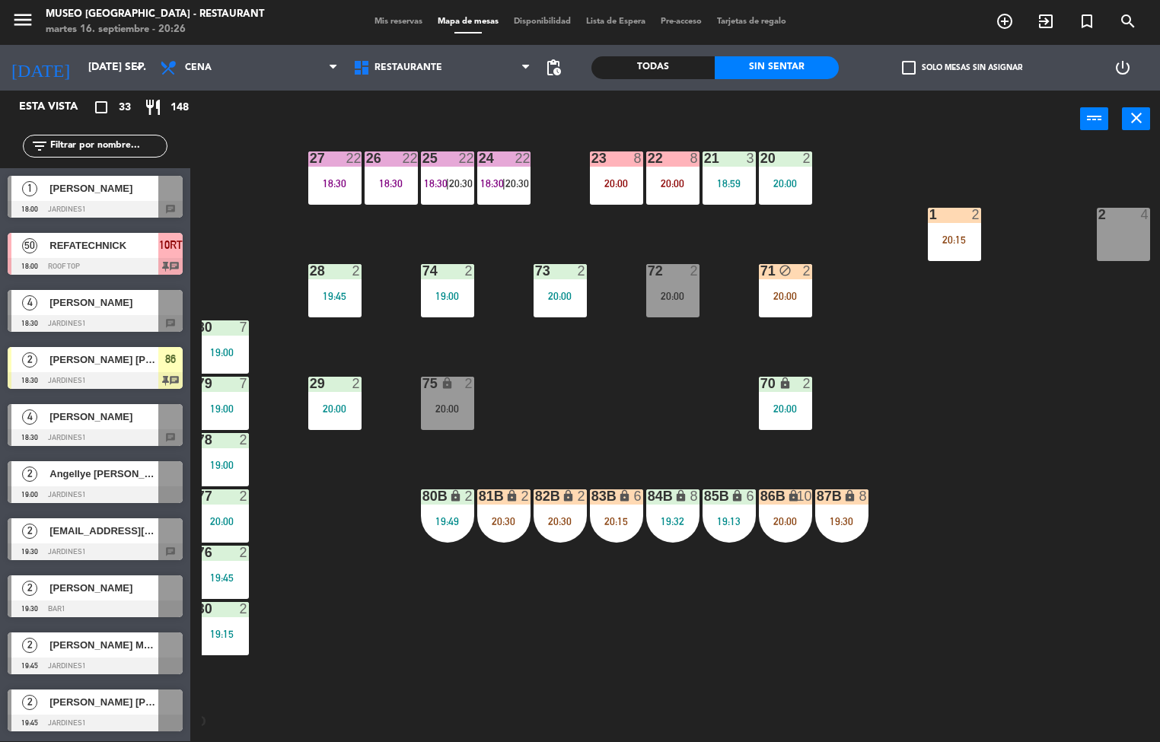
click at [605, 373] on div "44 5 17:45 49 2 19:30 54 3 18:55 64 2 19:15 48 2 20:19 53 4 19:00 63 2 20:30 43…" at bounding box center [681, 445] width 958 height 594
click at [446, 378] on icon "lock" at bounding box center [447, 383] width 13 height 13
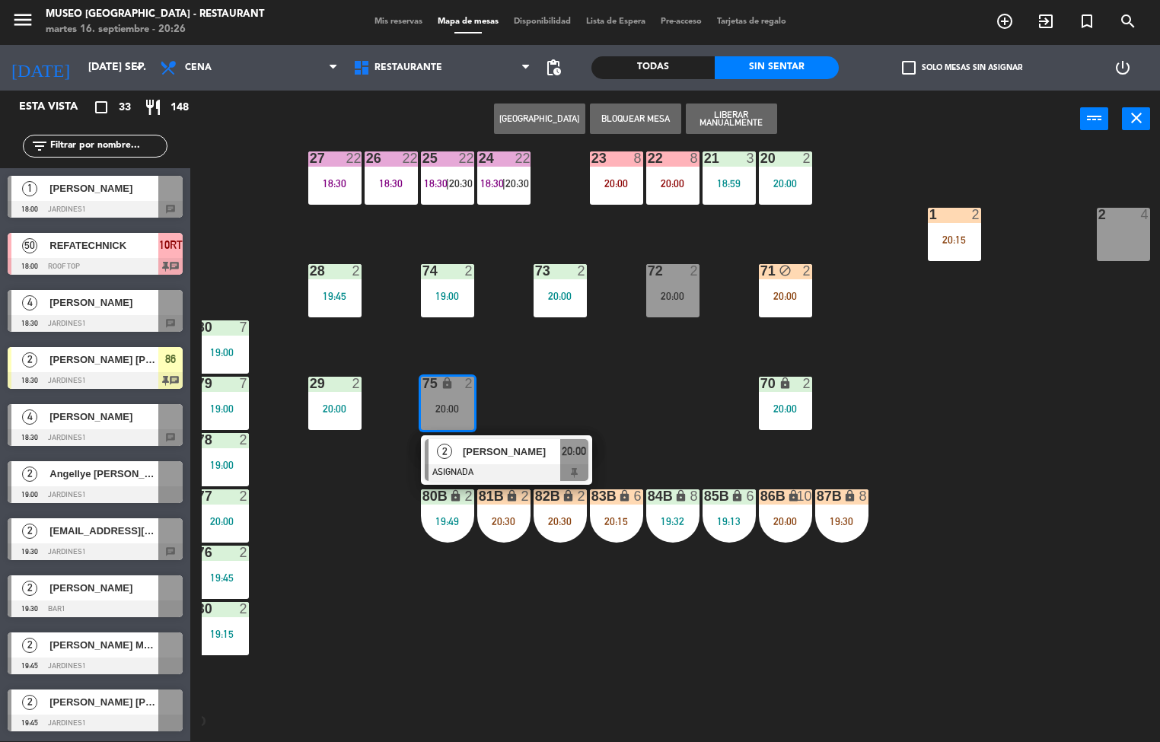
click at [518, 457] on span "[PERSON_NAME]" at bounding box center [511, 452] width 97 height 16
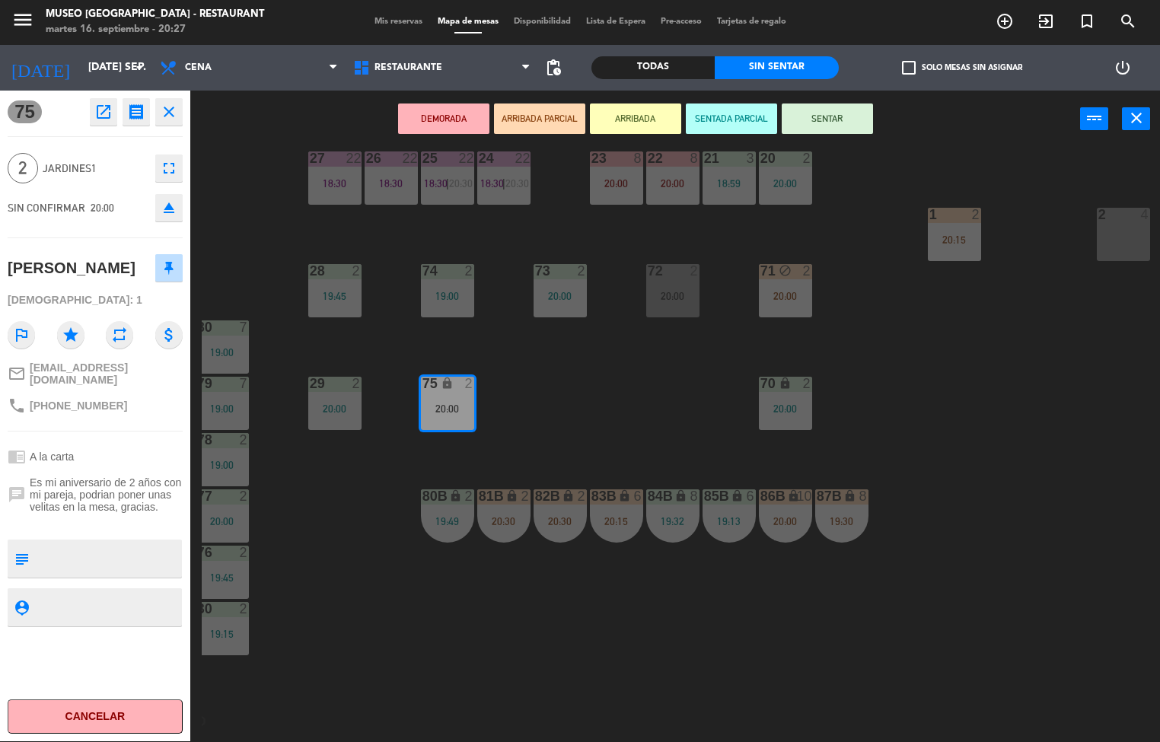
click at [395, 631] on div "44 5 17:45 49 2 19:30 54 3 18:55 64 2 19:15 48 2 20:19 53 4 19:00 63 2 20:30 43…" at bounding box center [681, 445] width 958 height 594
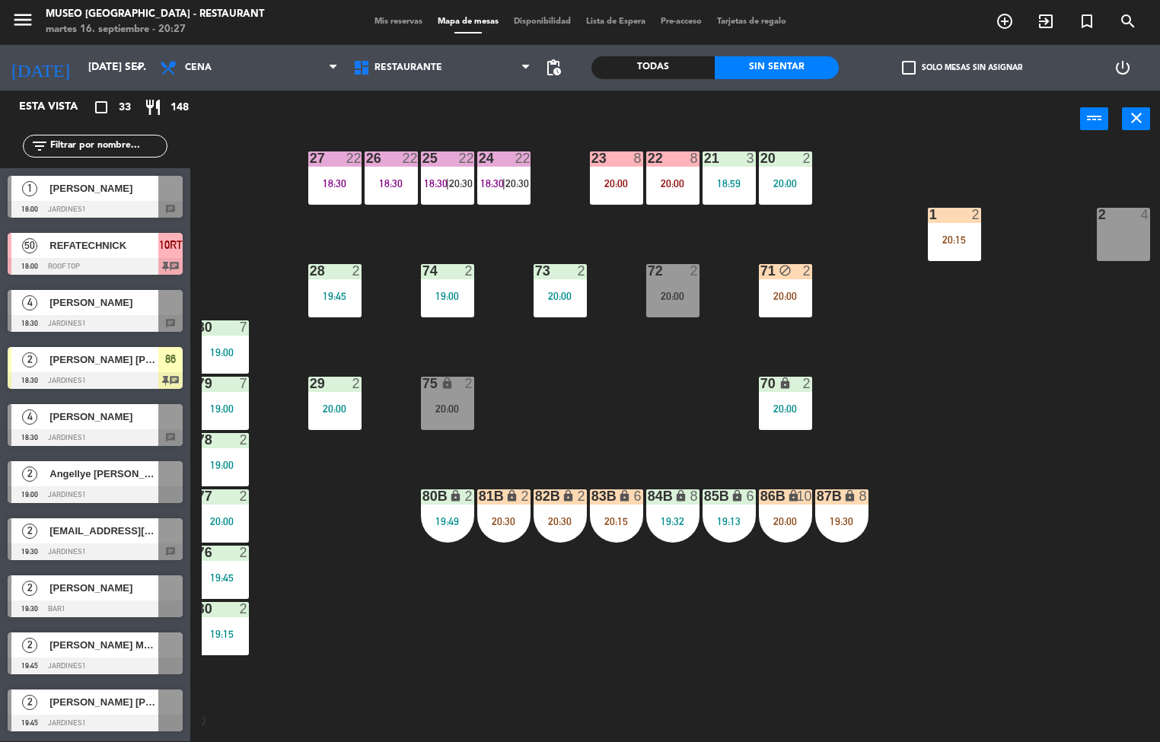
scroll to position [1, 0]
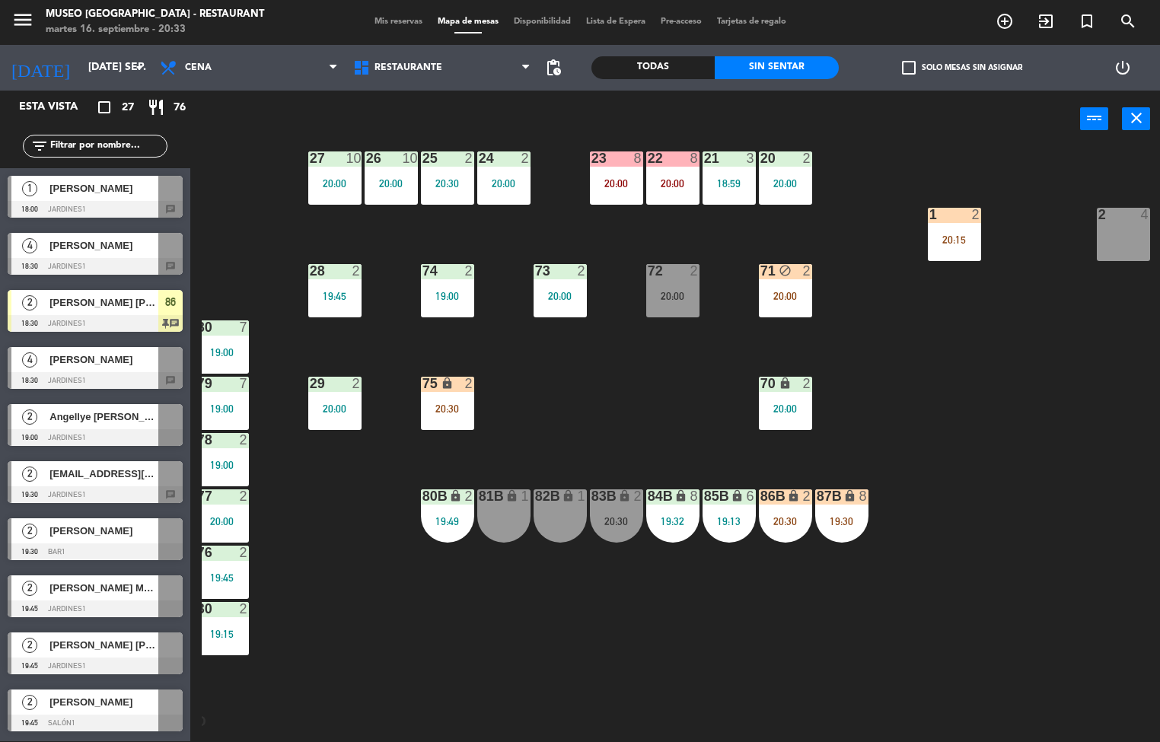
click at [572, 395] on div "44 5 17:45 49 2 19:30 54 3 18:55 64 2 19:15 48 2 20:19 53 4 19:00 63 2 20:30 43…" at bounding box center [681, 445] width 958 height 594
click at [498, 183] on div "20:00" at bounding box center [503, 183] width 53 height 11
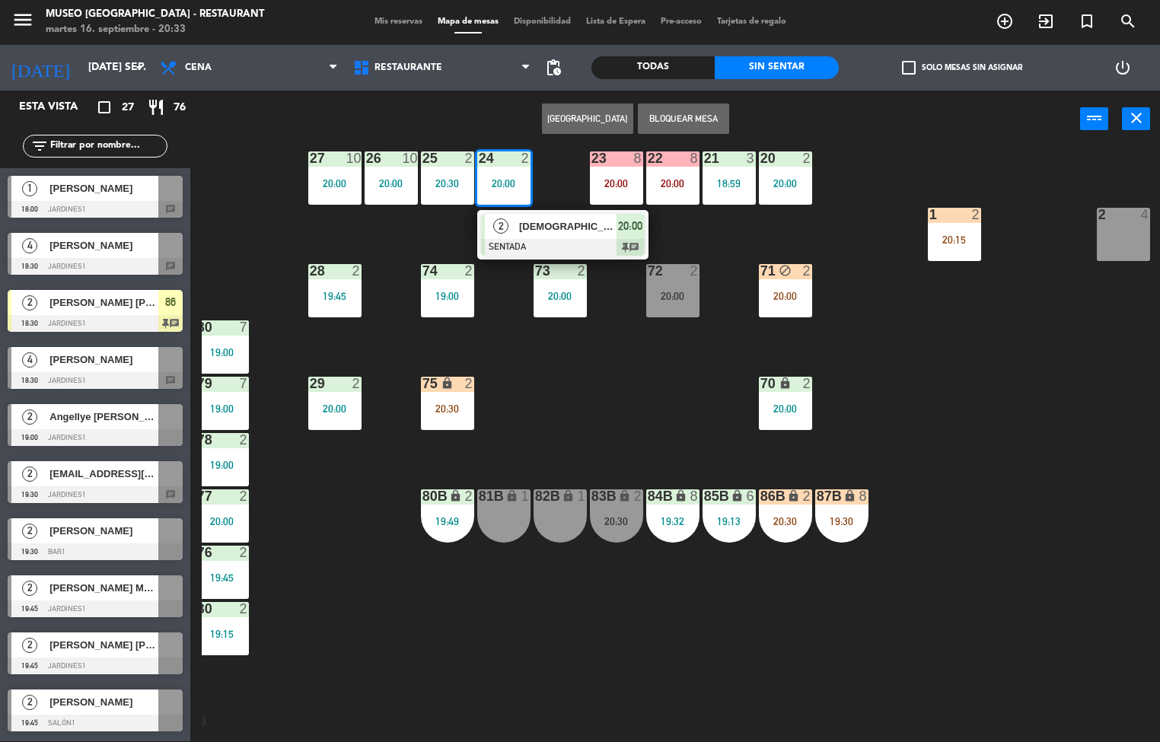
click at [524, 222] on span "[DEMOGRAPHIC_DATA][PERSON_NAME]" at bounding box center [567, 226] width 97 height 16
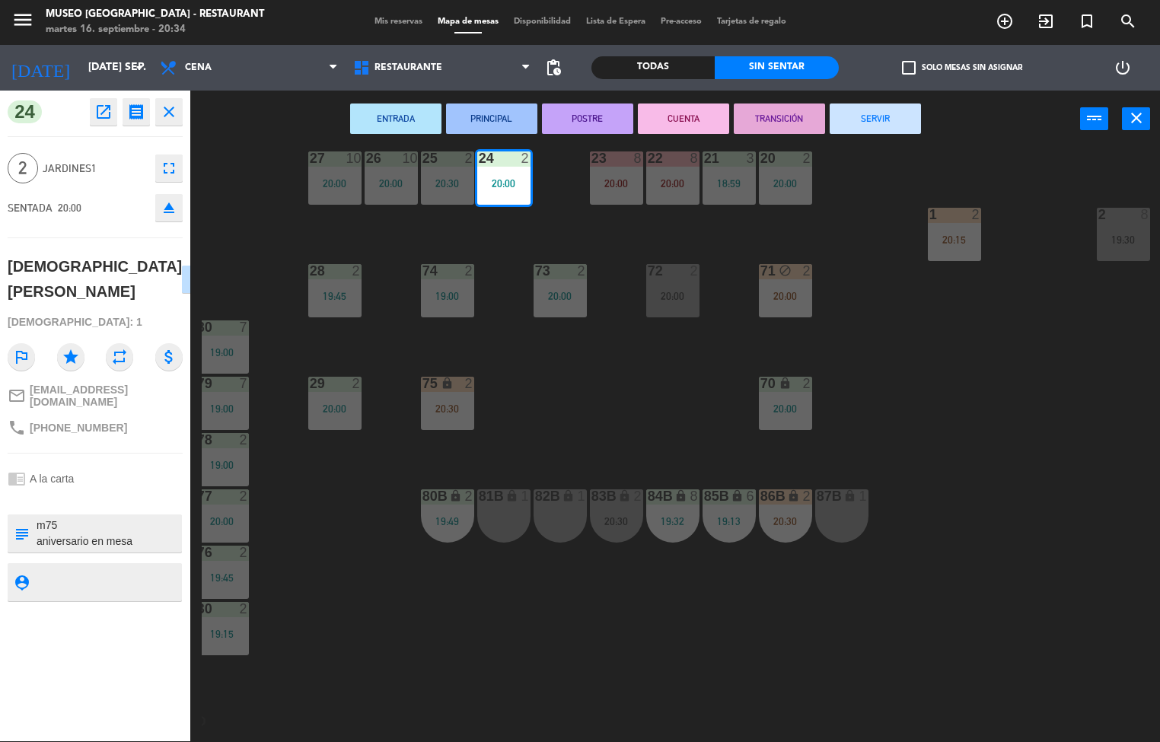
click at [304, 614] on div "44 5 17:45 49 2 19:30 54 3 18:55 64 2 19:15 48 2 20:19 53 4 19:00 63 2 20:30 43…" at bounding box center [681, 445] width 958 height 594
click at [309, 595] on div "44 5 17:45 49 2 19:30 54 3 18:55 64 2 19:15 48 2 20:19 53 4 19:00 63 2 20:30 43…" at bounding box center [681, 445] width 958 height 594
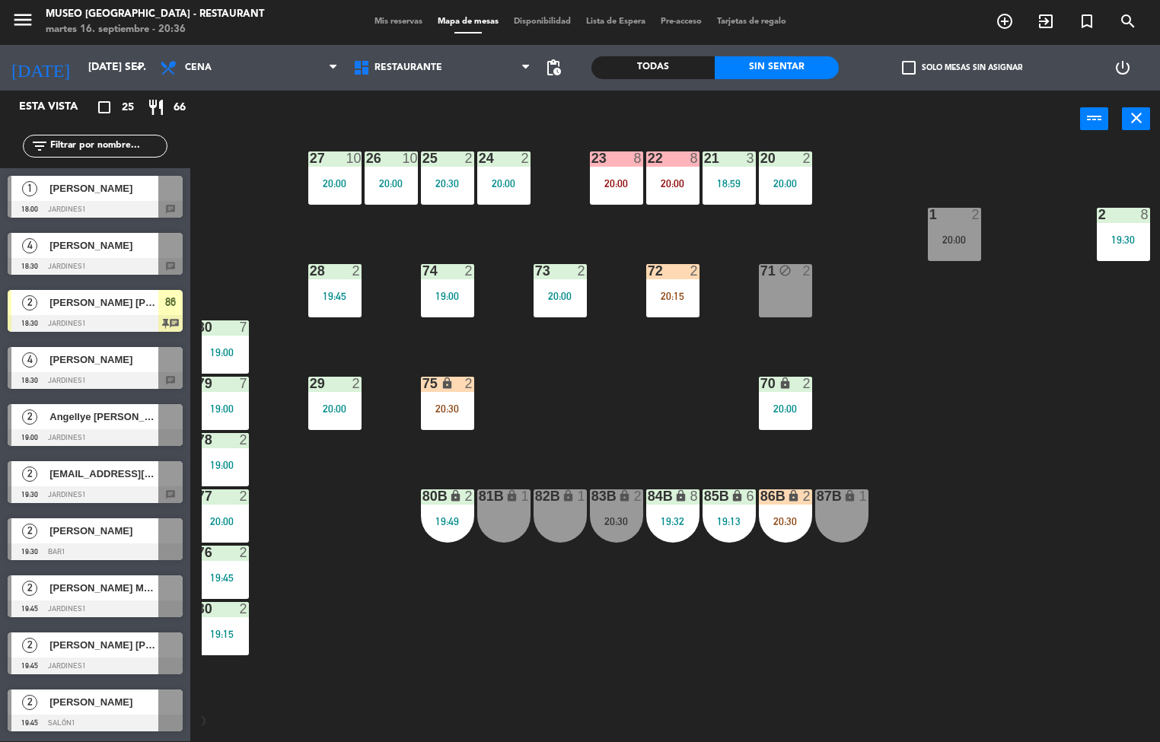
click at [633, 611] on div "44 5 17:45 49 2 19:30 54 3 18:55 64 2 19:15 48 2 20:19 53 4 19:00 63 2 20:30 43…" at bounding box center [681, 445] width 958 height 594
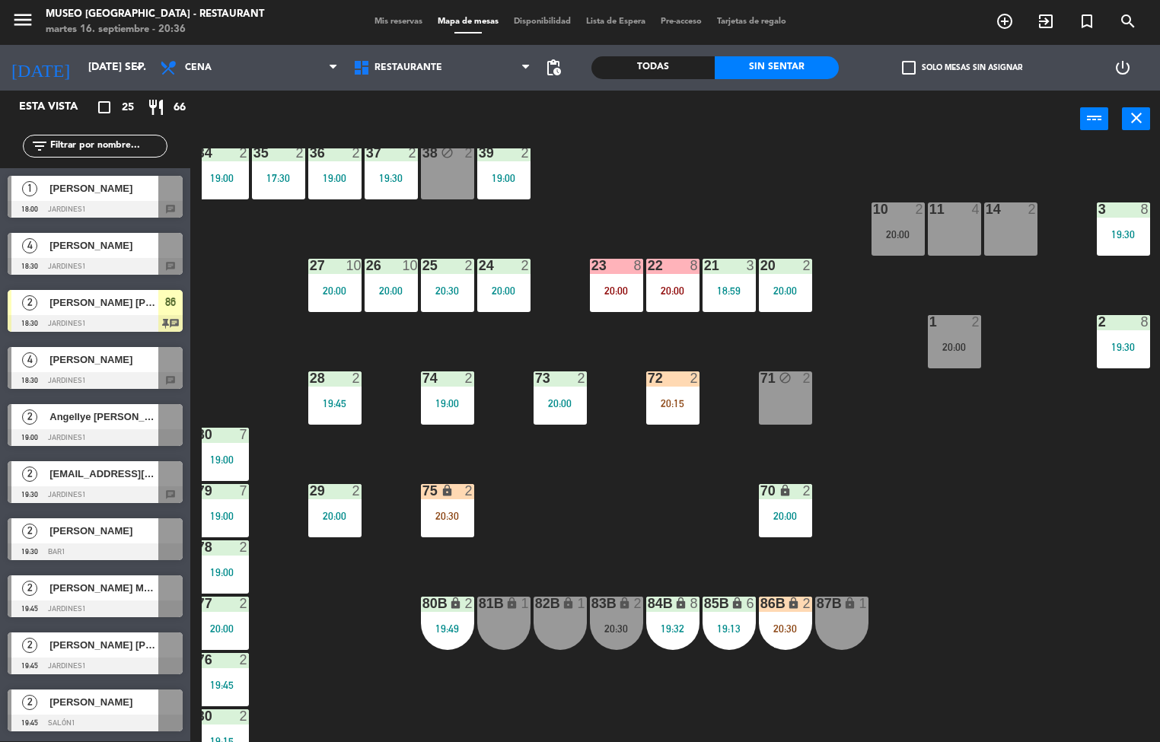
click at [434, 291] on div "20:30" at bounding box center [447, 290] width 53 height 11
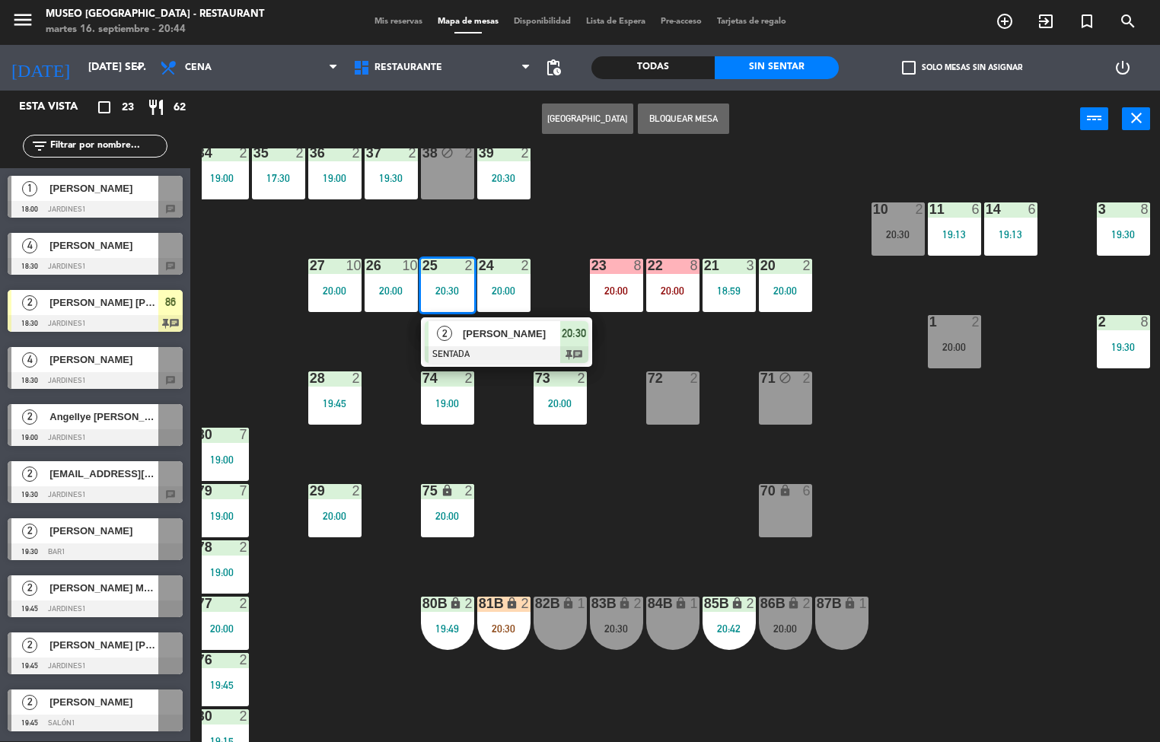
click at [574, 535] on div "44 5 17:45 49 2 19:30 54 3 18:55 64 2 19:15 48 2 20:19 53 4 19:00 63 2 20:30 43…" at bounding box center [681, 445] width 958 height 594
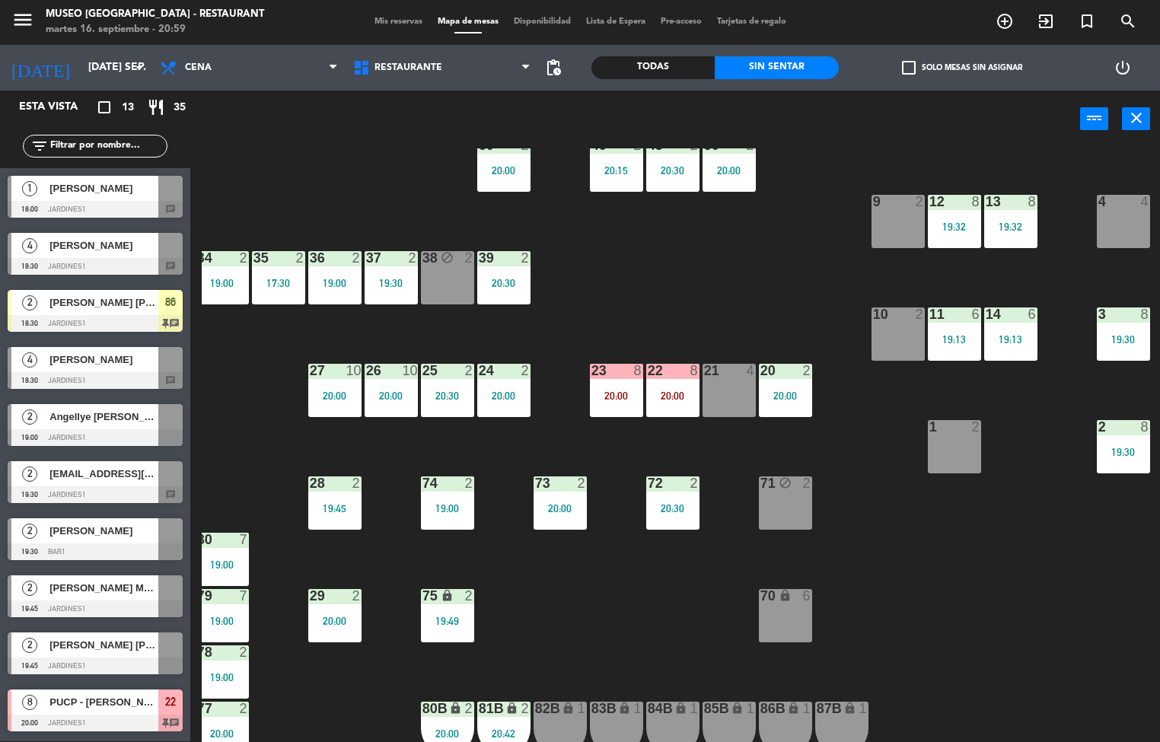
scroll to position [88, 122]
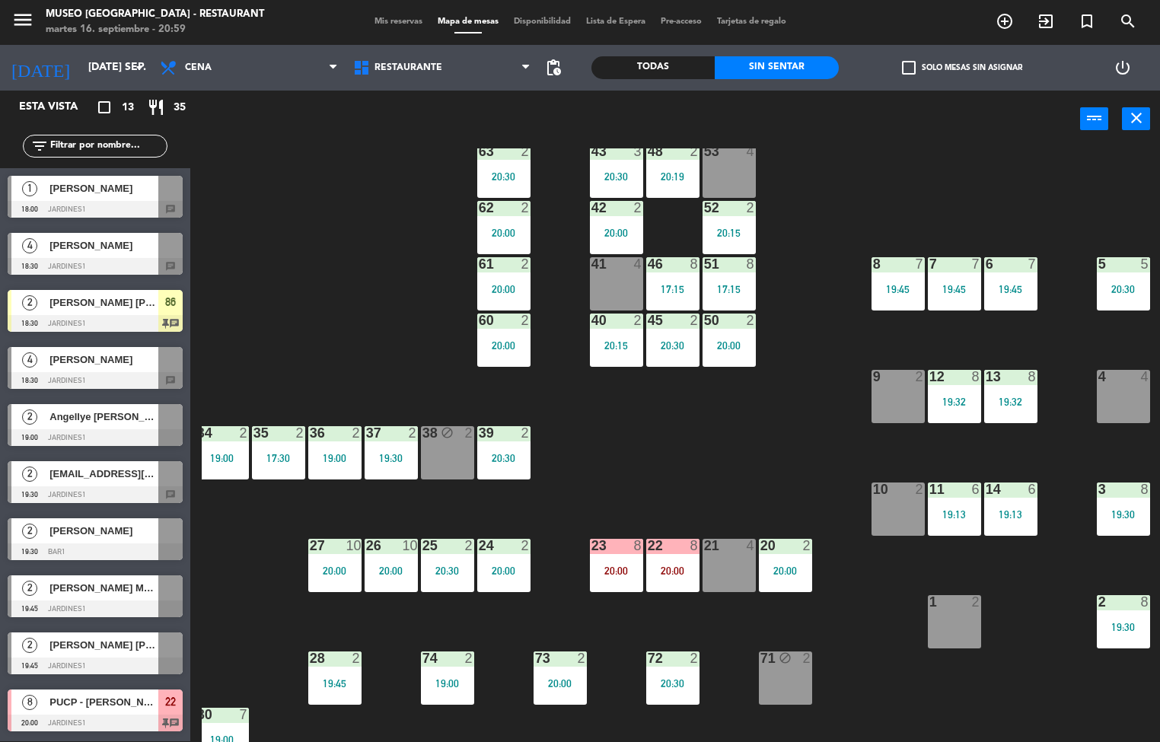
click at [525, 263] on div "2" at bounding box center [525, 264] width 9 height 14
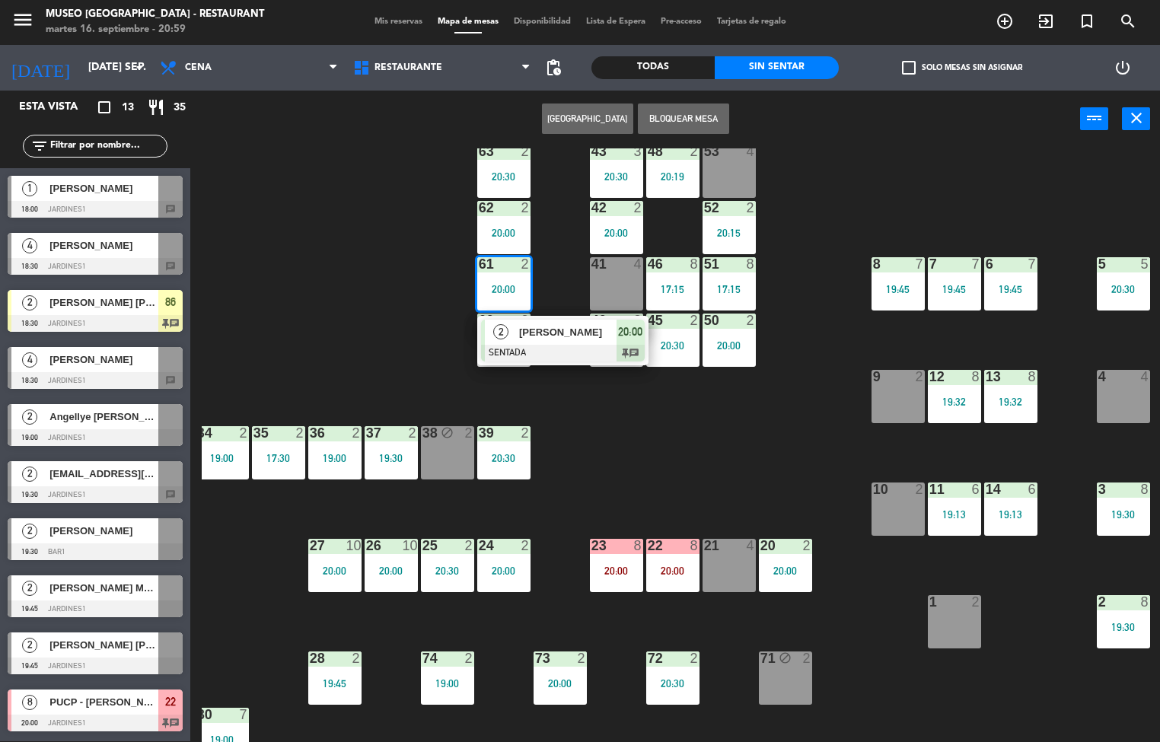
click at [332, 254] on div "44 5 49 2 19:30 54 3 18:55 64 2 19:15 48 2 20:19 53 4 63 2 20:30 43 3 20:30 62 …" at bounding box center [681, 445] width 958 height 594
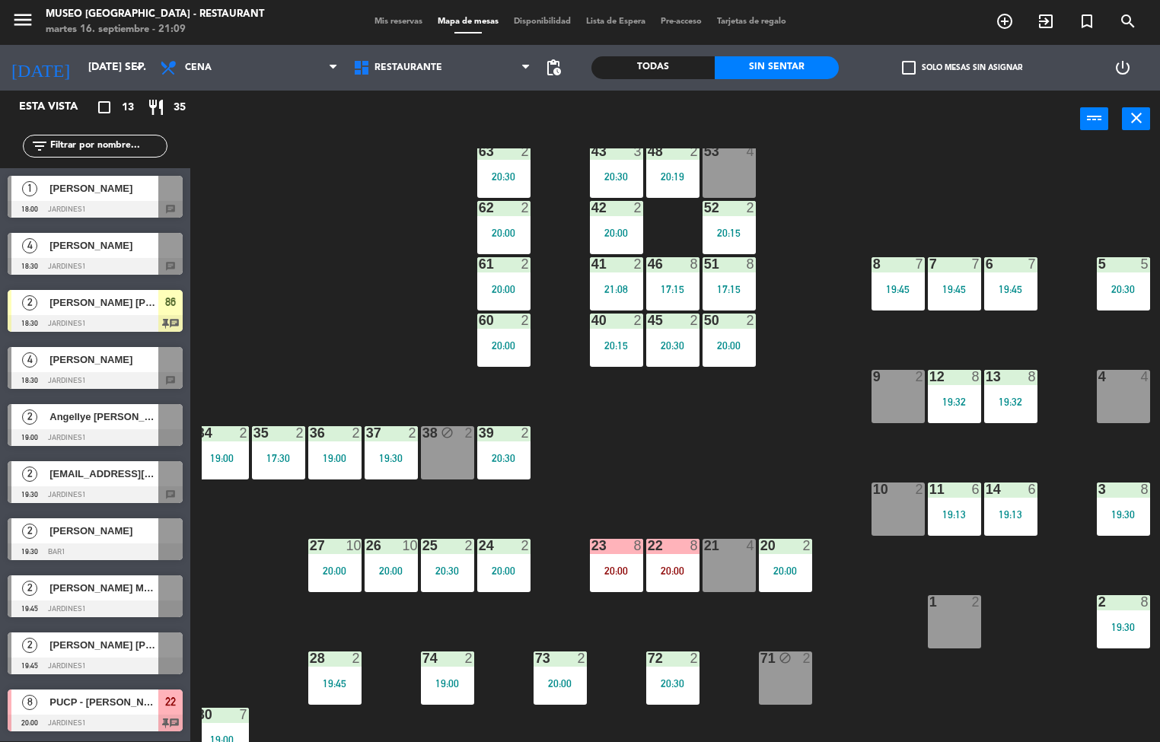
click at [706, 458] on div "44 5 49 2 19:30 54 3 18:55 64 2 19:15 48 2 20:19 53 4 63 2 20:30 43 3 20:30 62 …" at bounding box center [681, 445] width 958 height 594
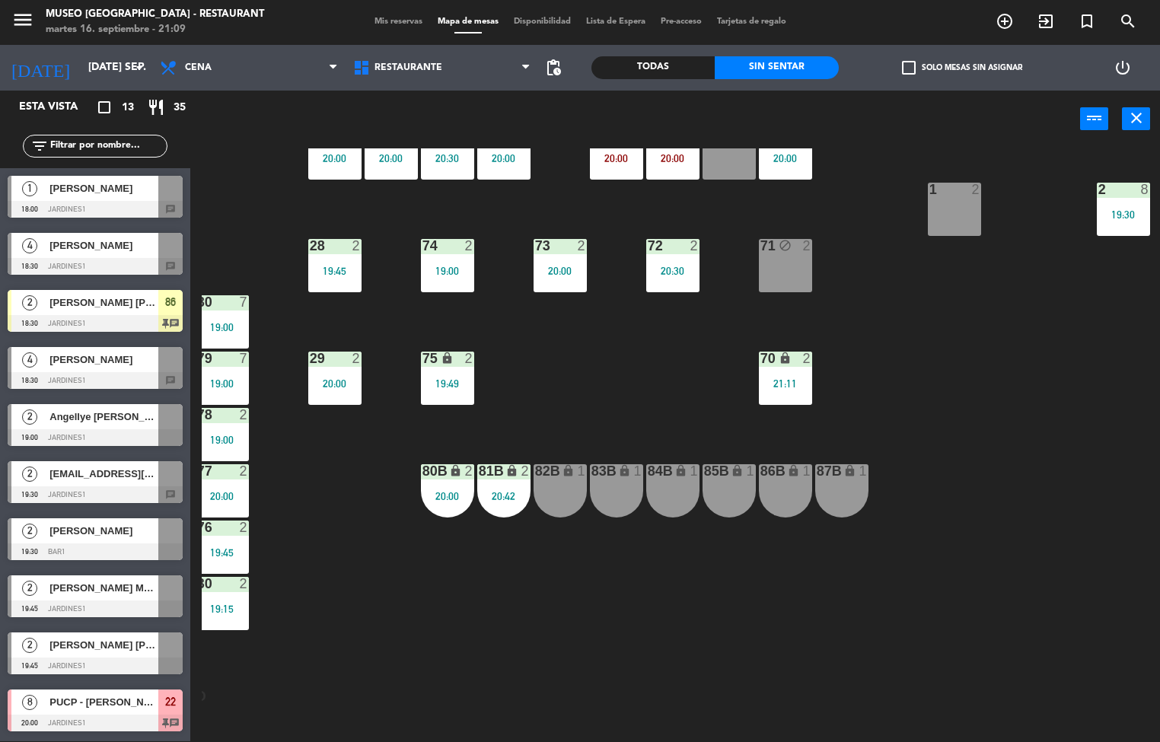
scroll to position [508, 122]
click at [662, 251] on div "72 2 20:30" at bounding box center [672, 264] width 53 height 53
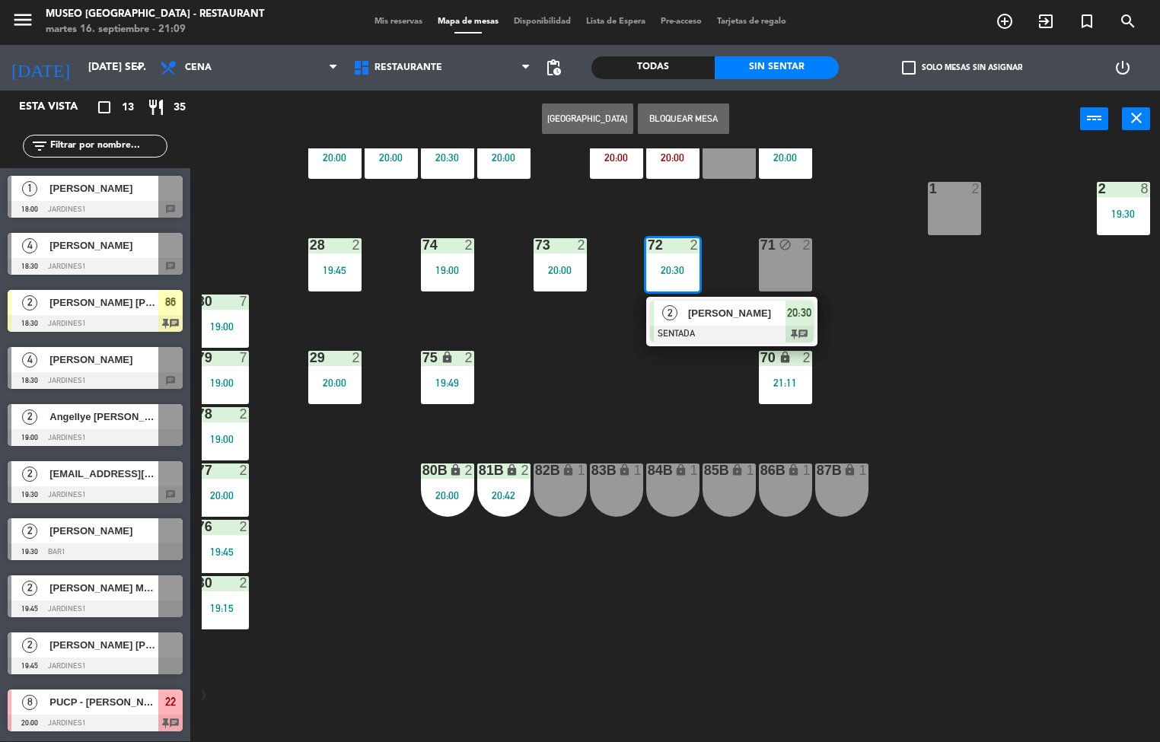
click at [563, 394] on div "44 5 49 2 19:30 54 3 18:55 64 2 19:15 48 2 20:19 53 4 63 2 20:30 43 3 20:30 62 …" at bounding box center [681, 445] width 958 height 594
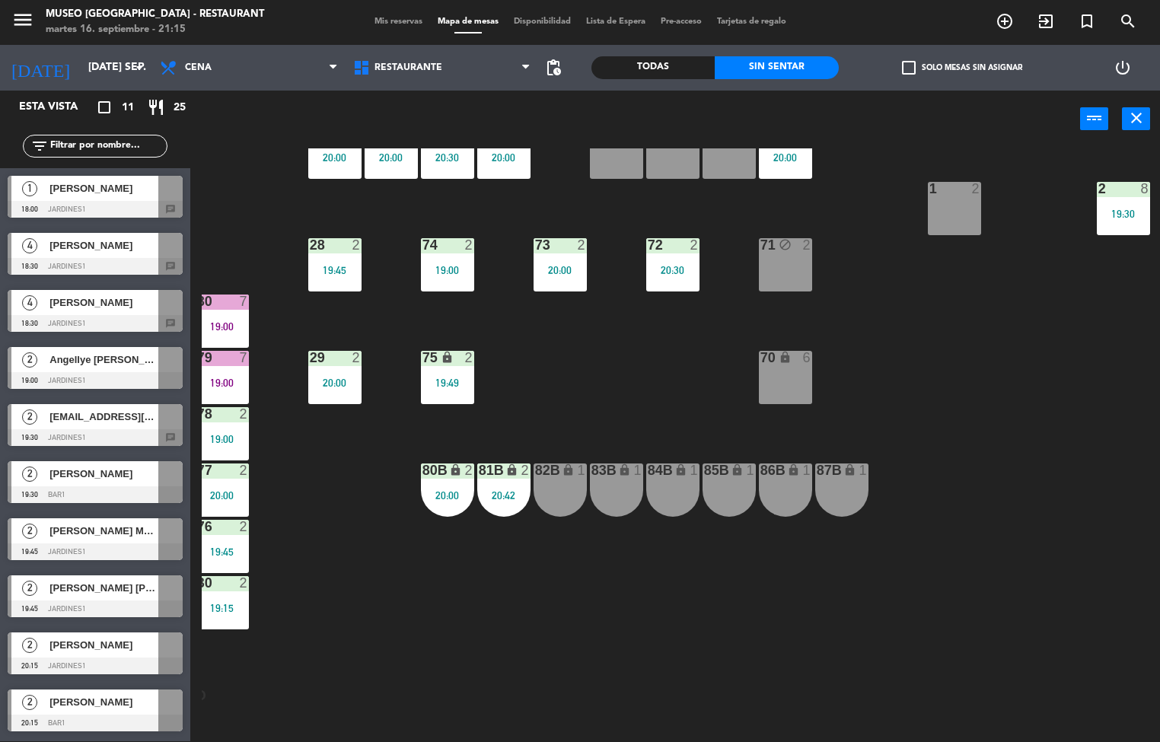
click at [656, 601] on div "44 5 49 2 19:30 54 3 18:55 64 2 19:15 48 2 20:19 53 4 63 2 20:30 43 3 20:30 62 …" at bounding box center [681, 445] width 958 height 594
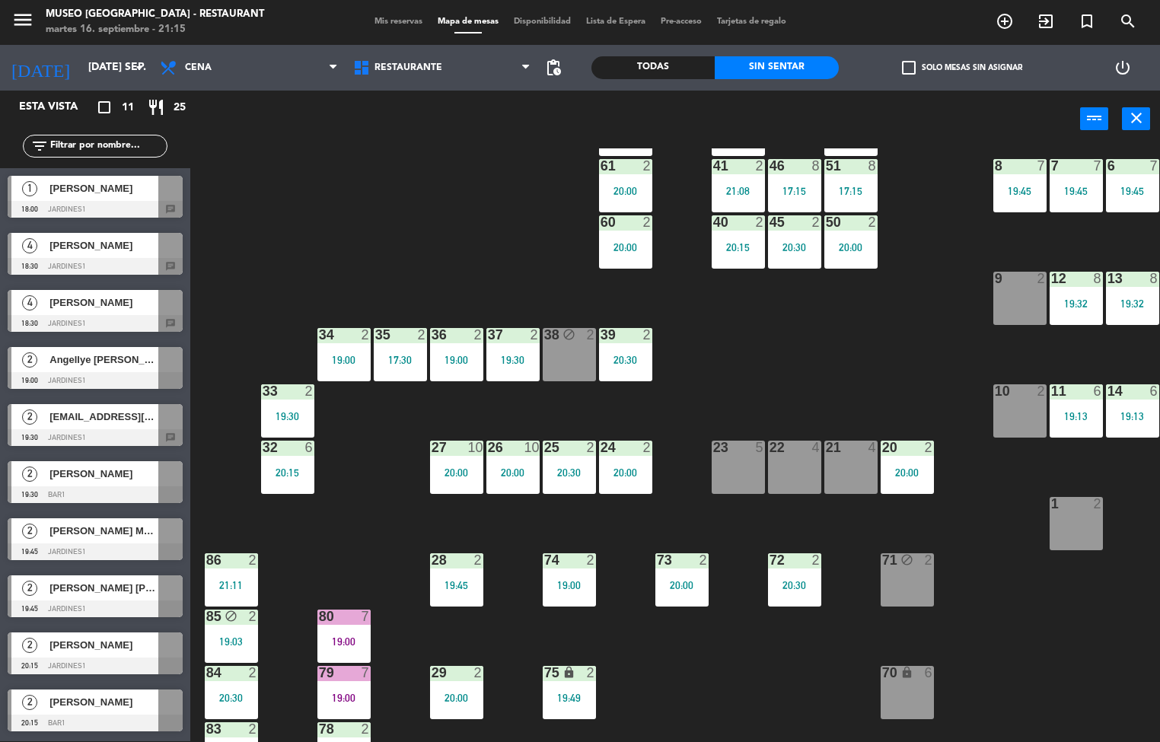
scroll to position [186, 2]
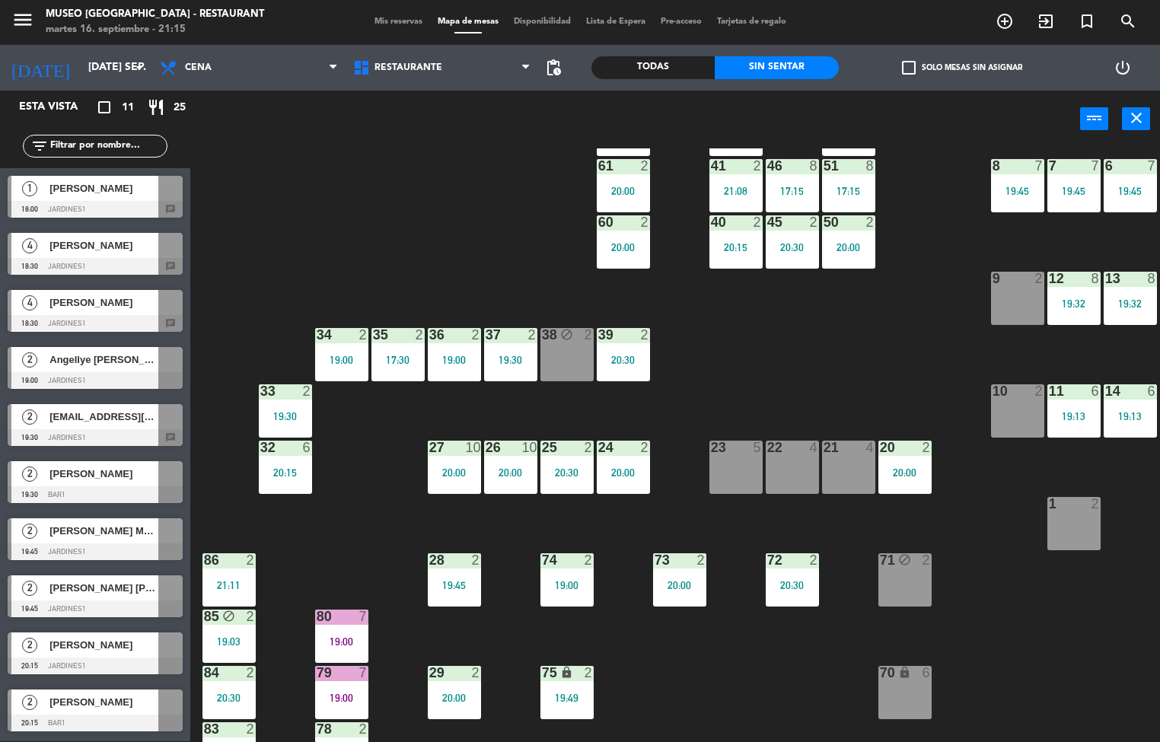
click at [624, 181] on div "61 2 20:00" at bounding box center [623, 185] width 53 height 53
click at [757, 368] on div "44 5 49 2 19:30 54 3 18:55 64 2 19:15 48 2 20:19 53 4 63 2 20:30 43 3 20:30 62 …" at bounding box center [681, 445] width 958 height 594
click at [454, 461] on div "27 10 20:00" at bounding box center [454, 467] width 53 height 53
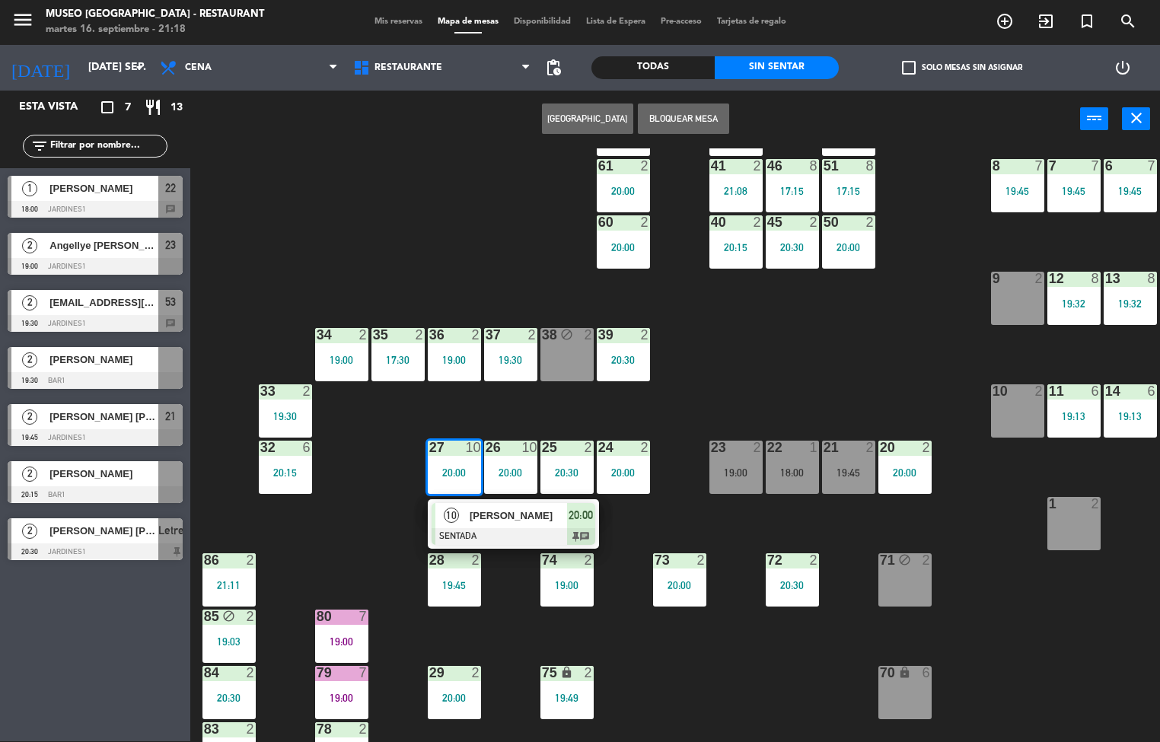
click at [359, 560] on div "44 5 49 2 19:30 54 3 18:55 64 2 19:15 48 2 20:19 53 2 19:30 63 2 20:30 43 3 20:…" at bounding box center [681, 445] width 958 height 594
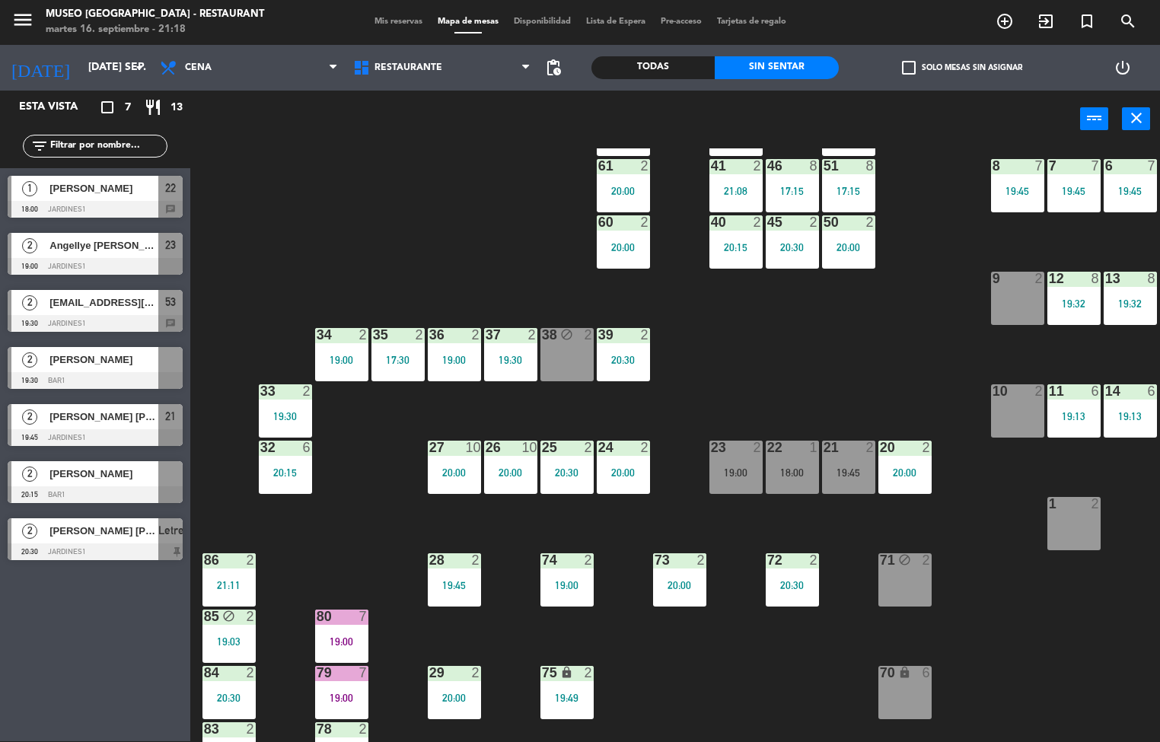
click at [268, 470] on div "20:15" at bounding box center [285, 472] width 53 height 11
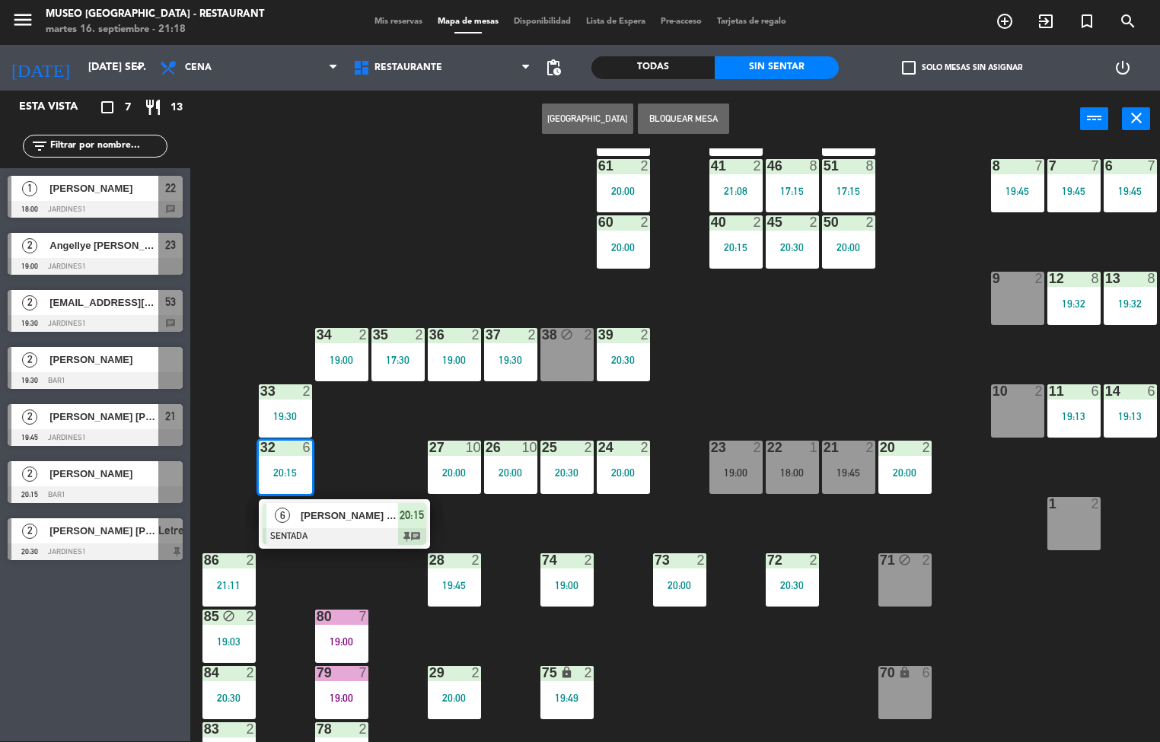
click at [368, 514] on span "[PERSON_NAME] yacolca" at bounding box center [349, 516] width 97 height 16
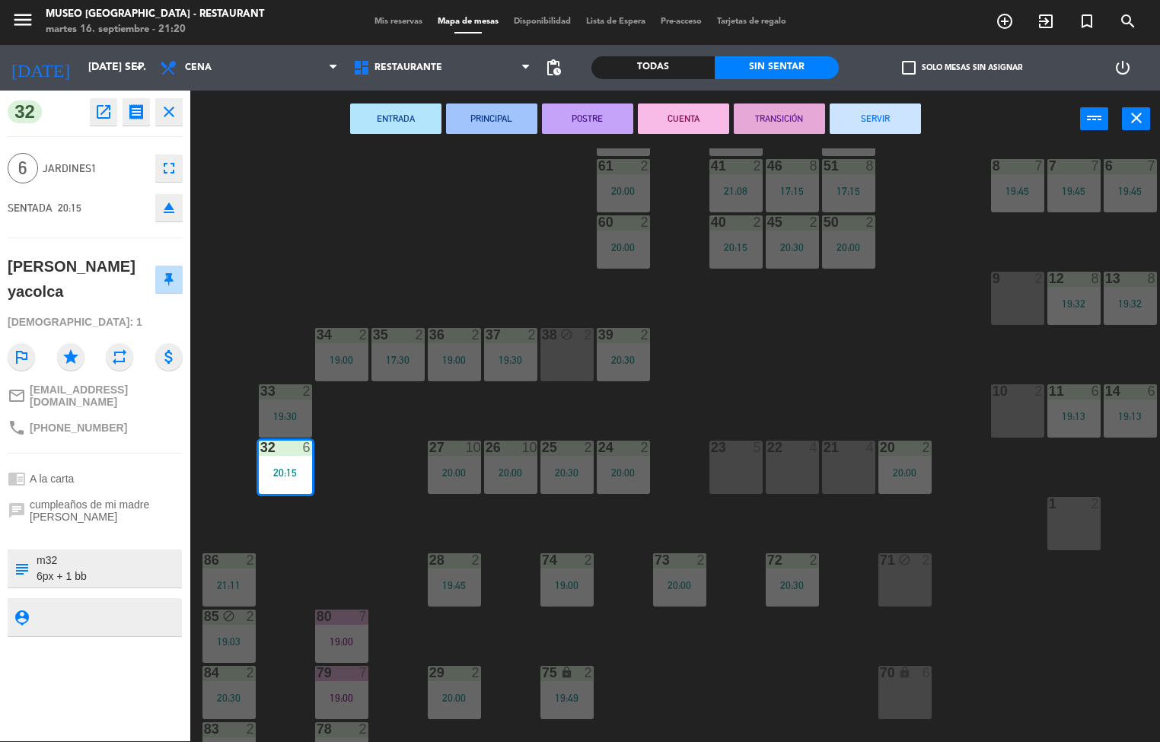
click at [825, 368] on div "44 5 49 2 19:30 54 3 18:55 64 2 19:15 48 2 20:19 53 4 63 2 20:30 43 3 20:30 62 …" at bounding box center [681, 445] width 958 height 594
